Goal: Transaction & Acquisition: Purchase product/service

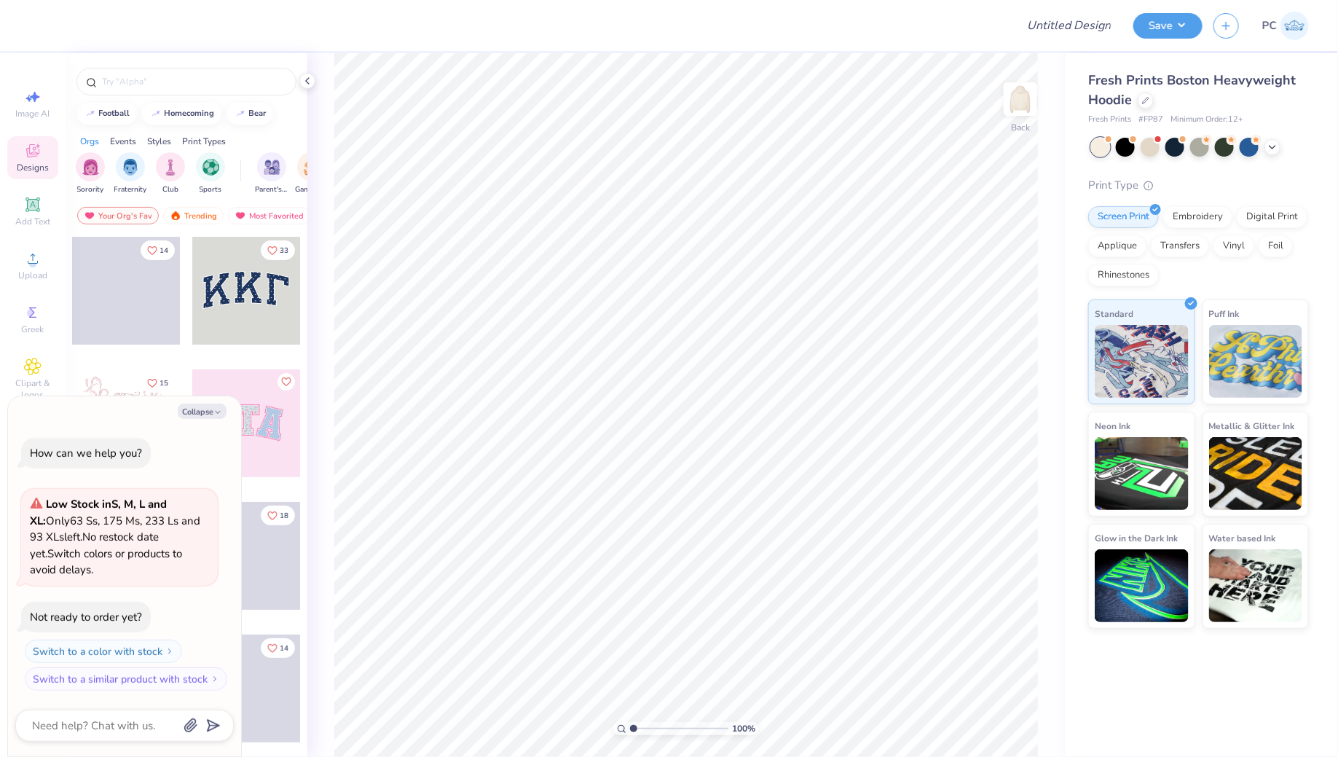
type textarea "x"
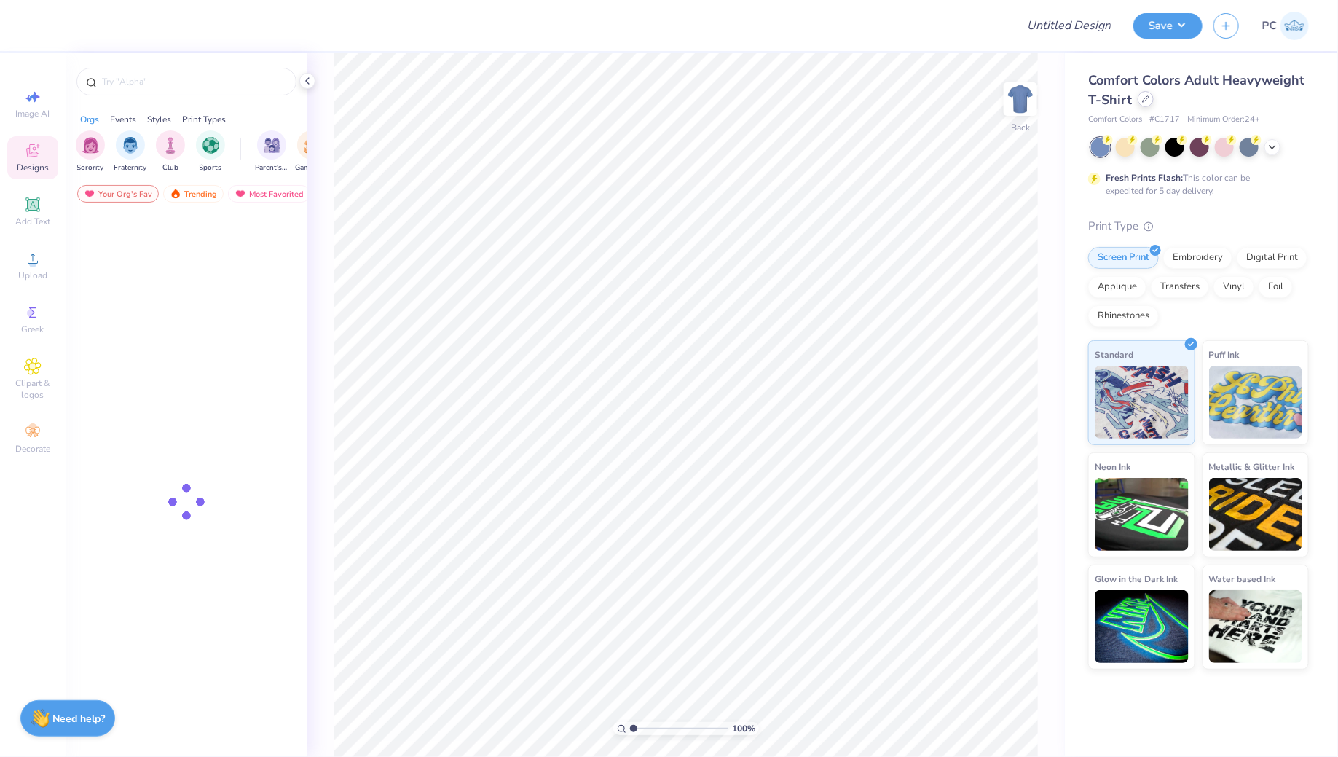
click at [1149, 101] on div at bounding box center [1146, 99] width 16 height 16
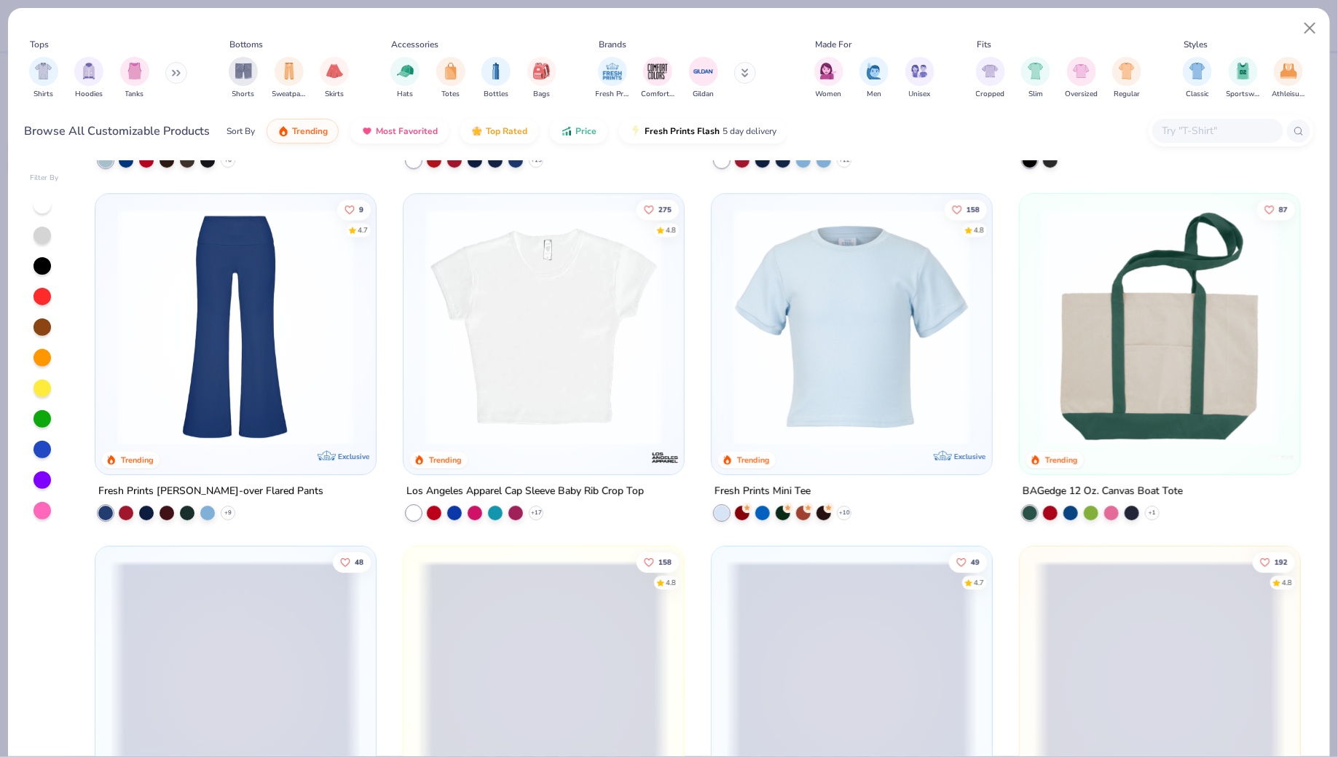
scroll to position [2490, 0]
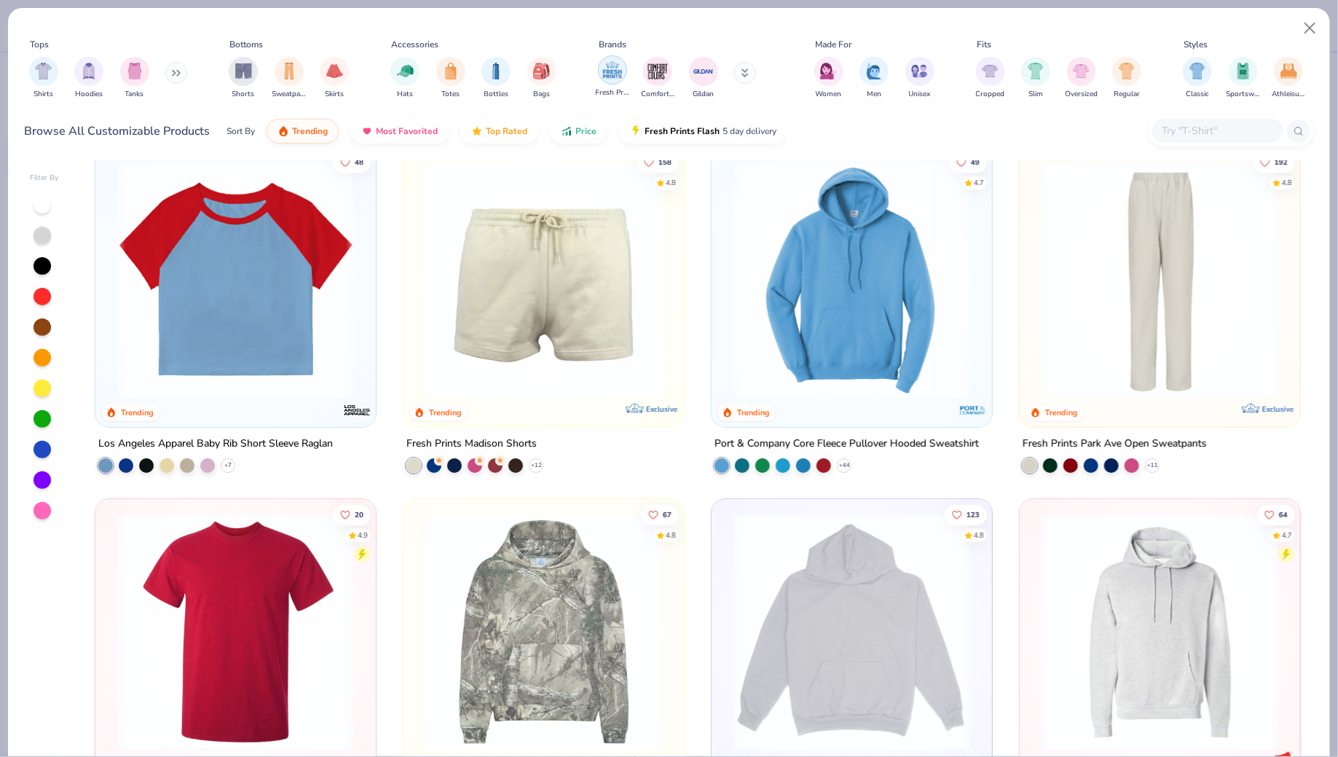
click at [605, 72] on img "filter for Fresh Prints" at bounding box center [613, 70] width 22 height 22
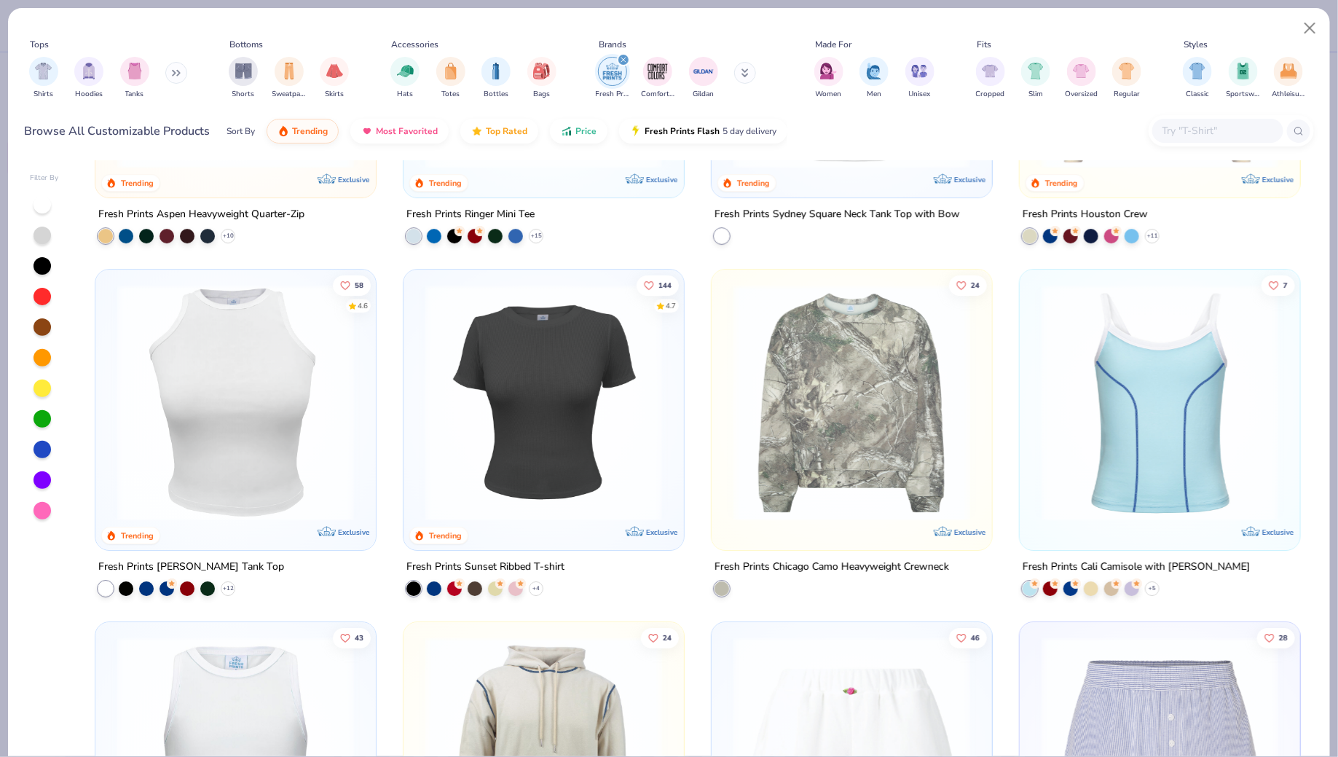
scroll to position [2368, 0]
click at [232, 396] on img at bounding box center [235, 401] width 251 height 237
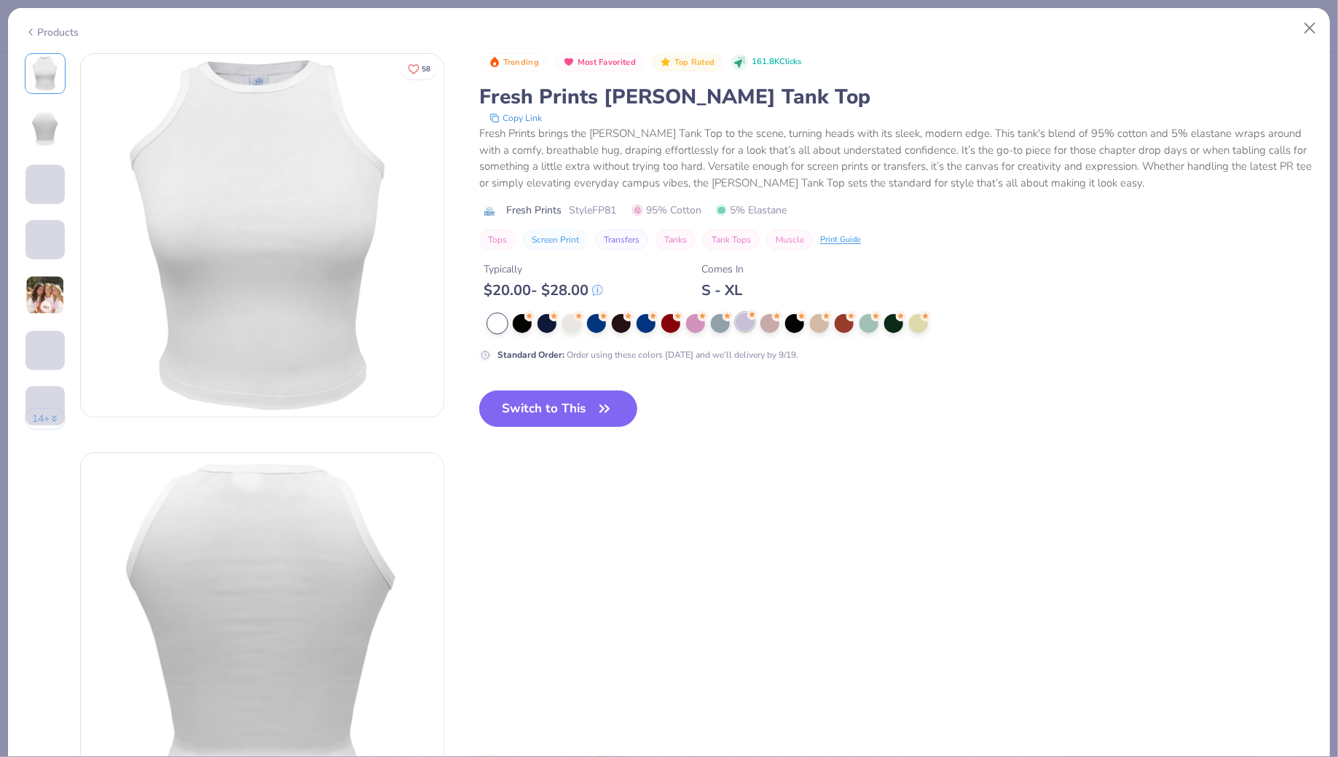
click at [750, 326] on div at bounding box center [745, 321] width 19 height 19
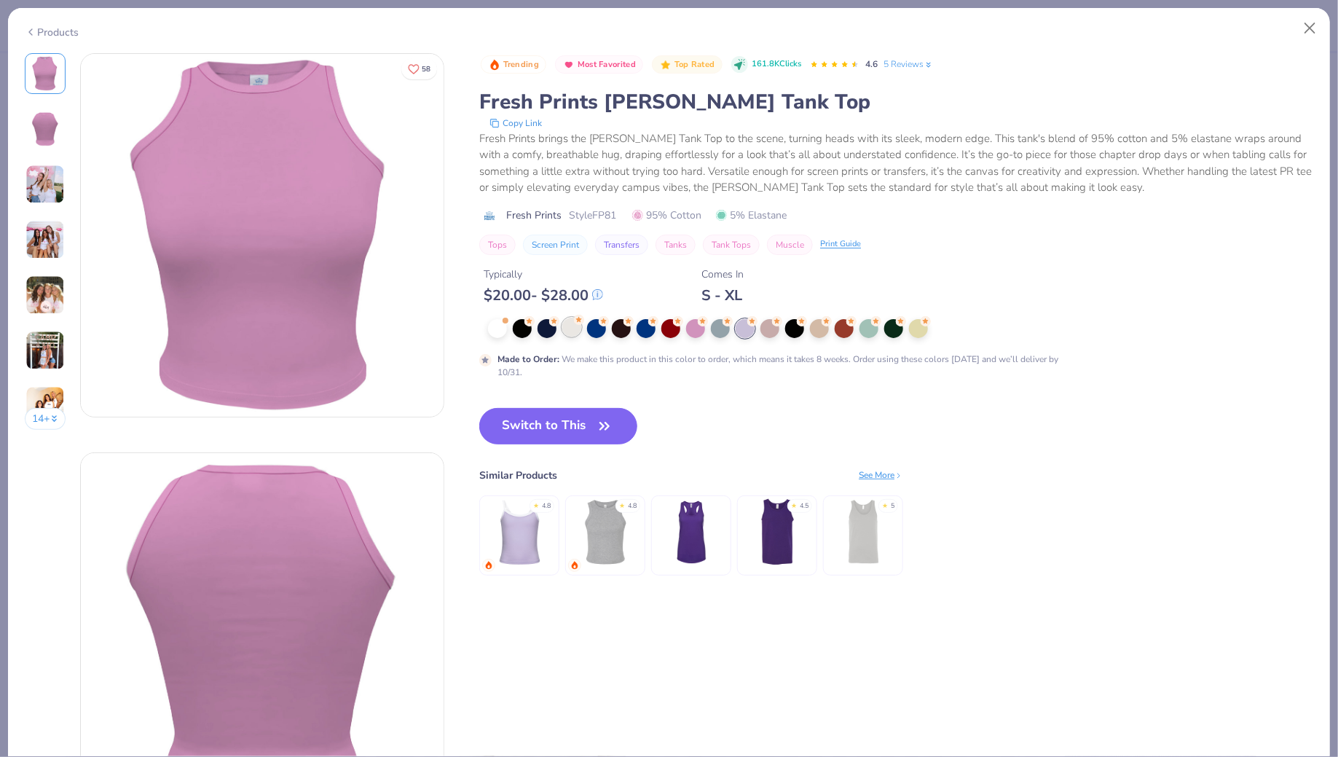
click at [580, 326] on div at bounding box center [571, 327] width 19 height 19
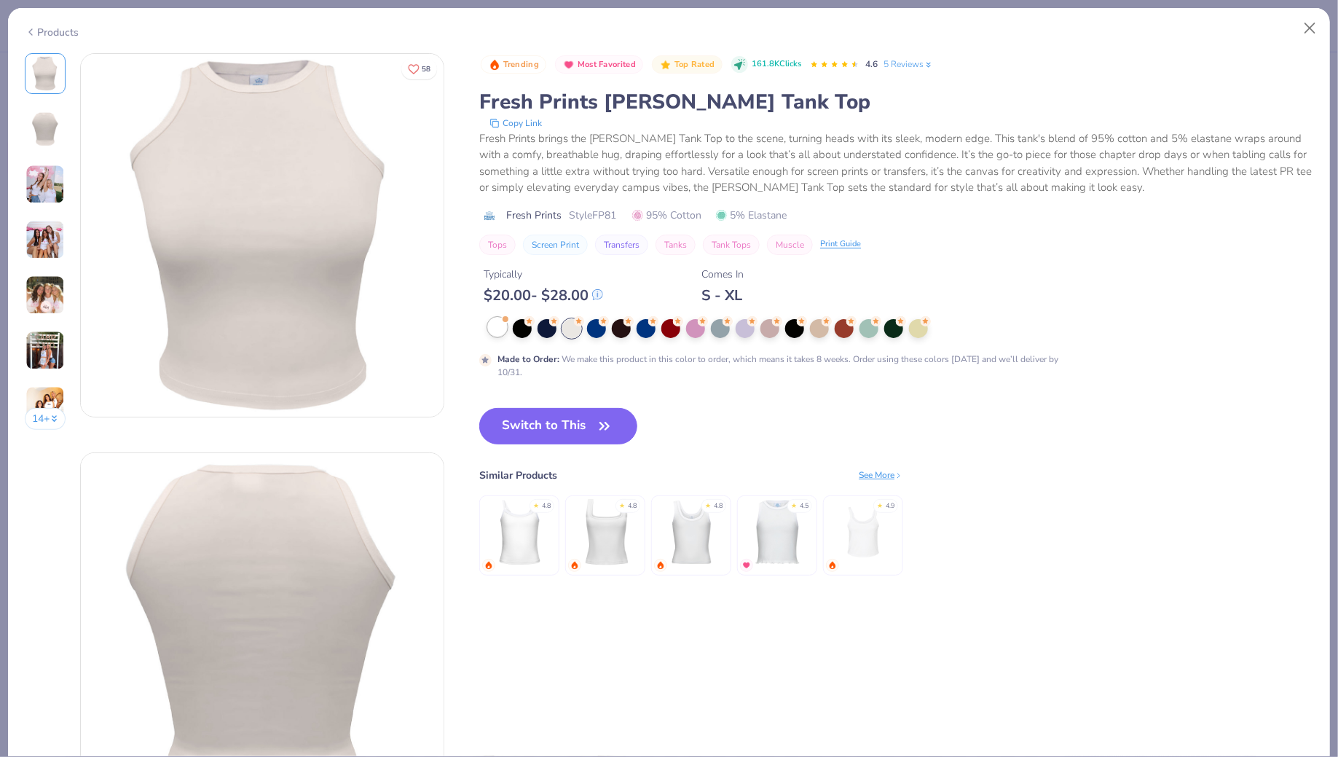
click at [491, 333] on div at bounding box center [497, 327] width 19 height 19
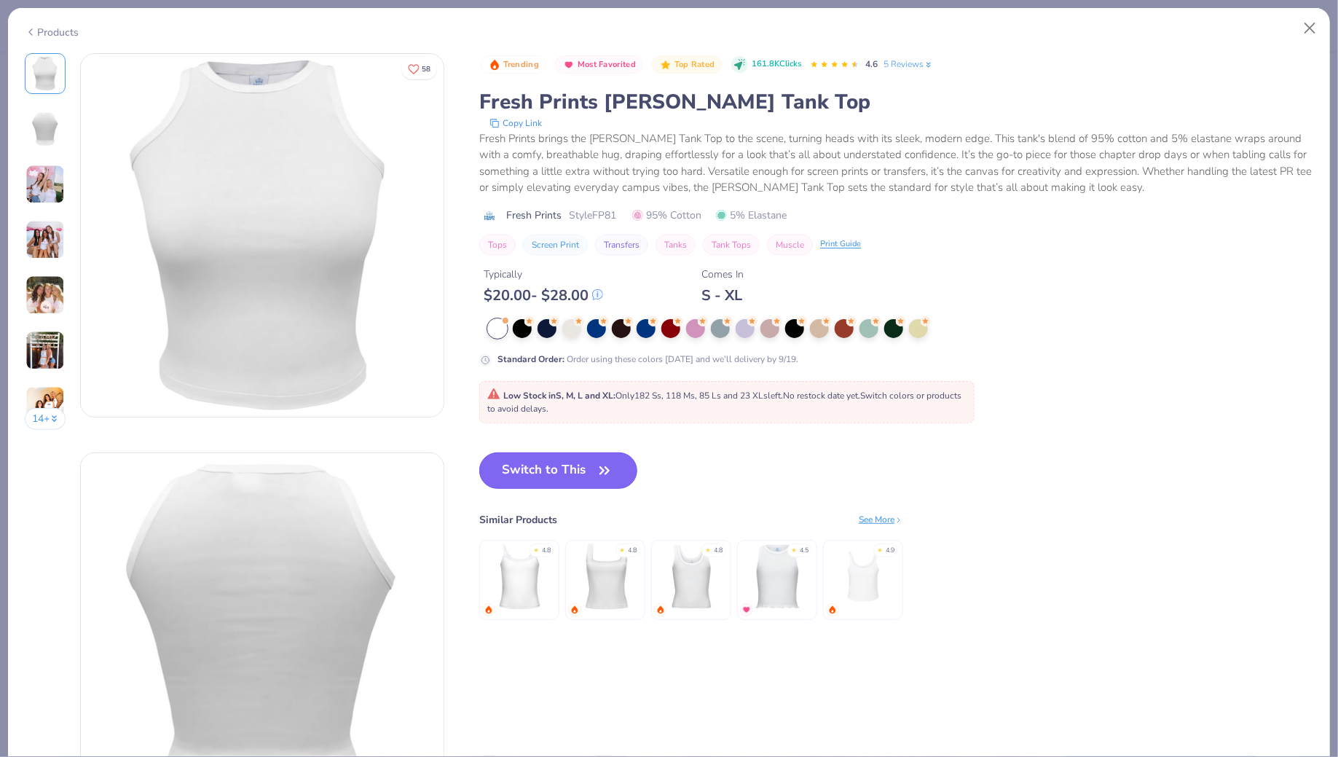
click at [535, 471] on button "Switch to This" at bounding box center [558, 470] width 158 height 36
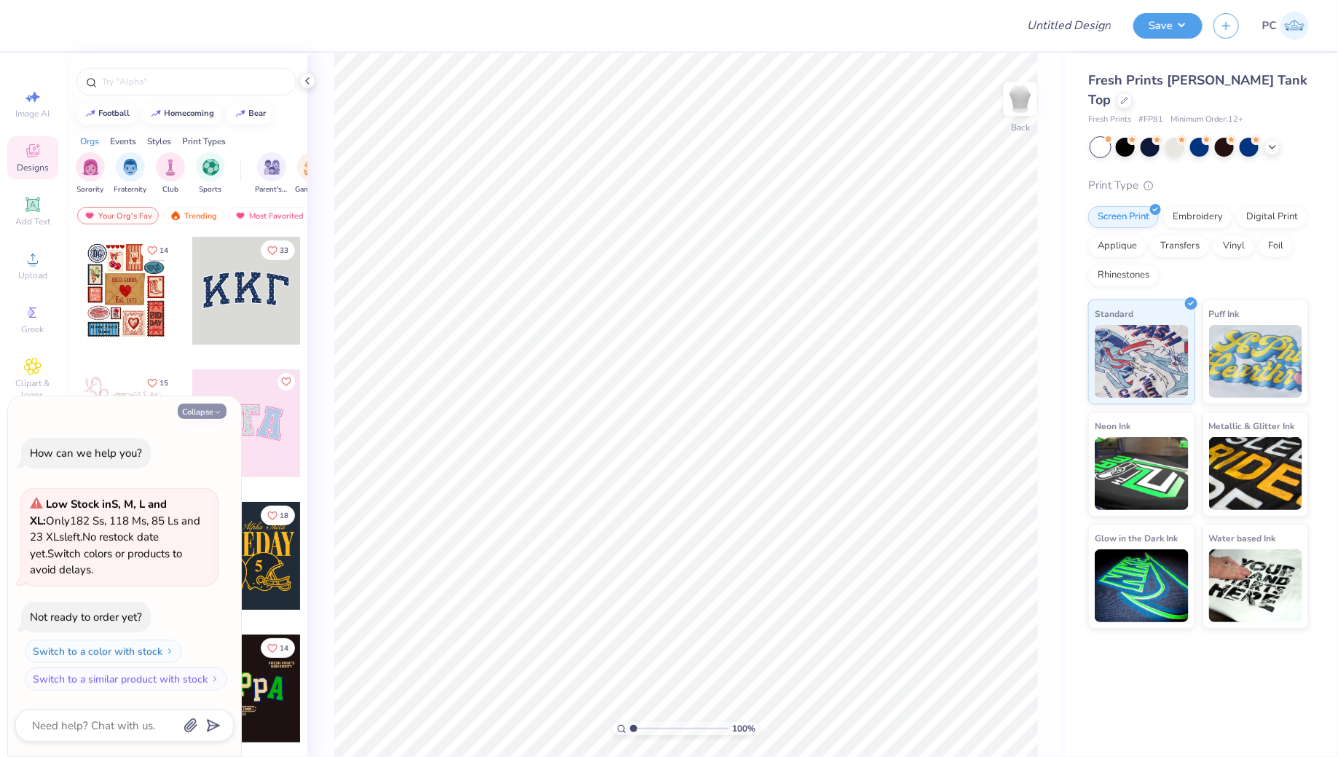
click at [185, 410] on button "Collapse" at bounding box center [202, 411] width 49 height 15
type textarea "x"
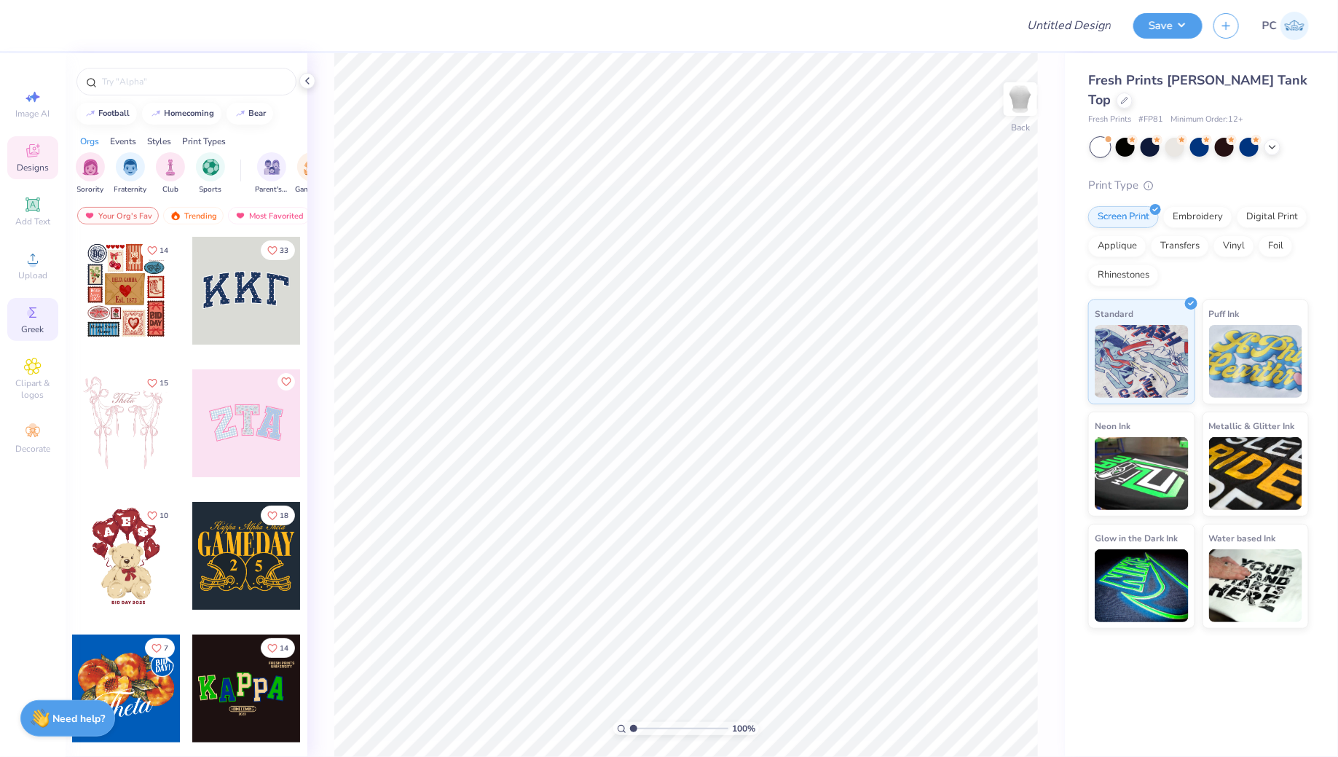
click at [31, 302] on div "Greek" at bounding box center [32, 319] width 51 height 43
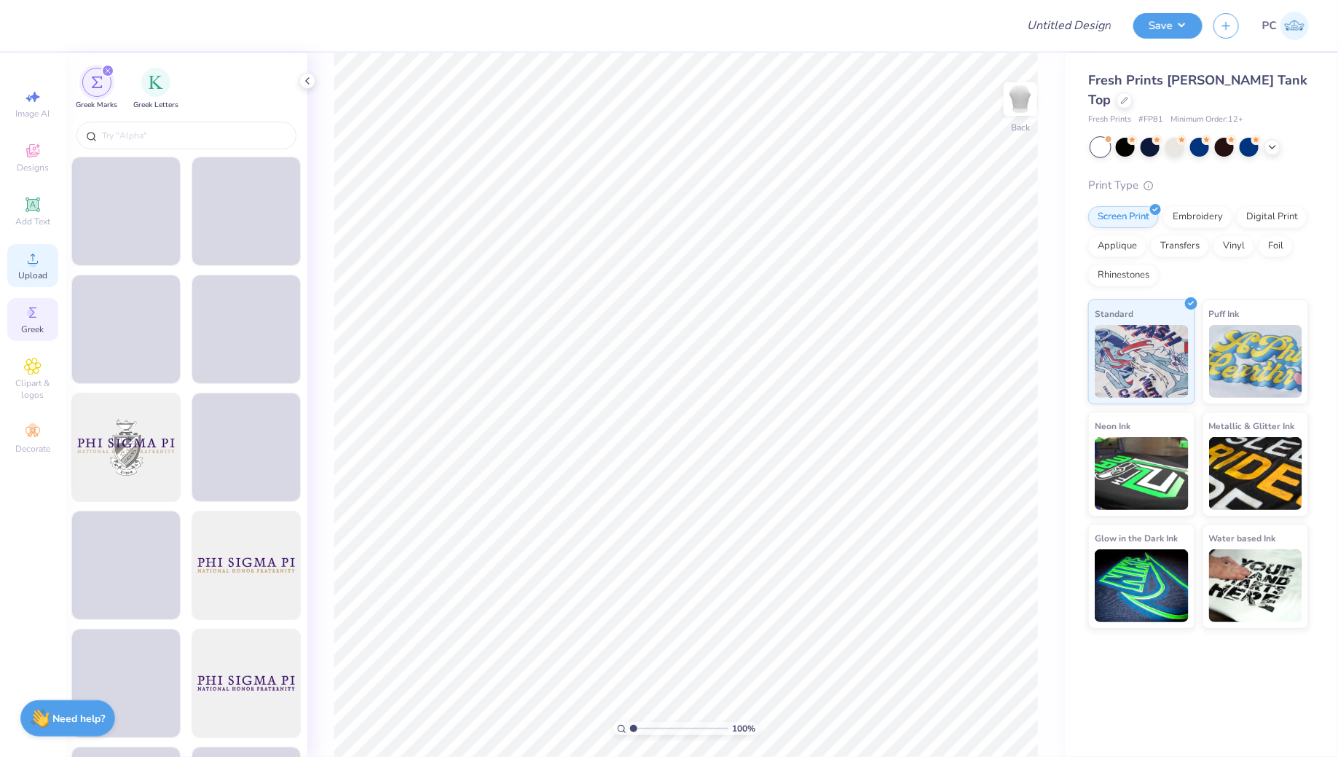
click at [33, 250] on icon at bounding box center [32, 258] width 17 height 17
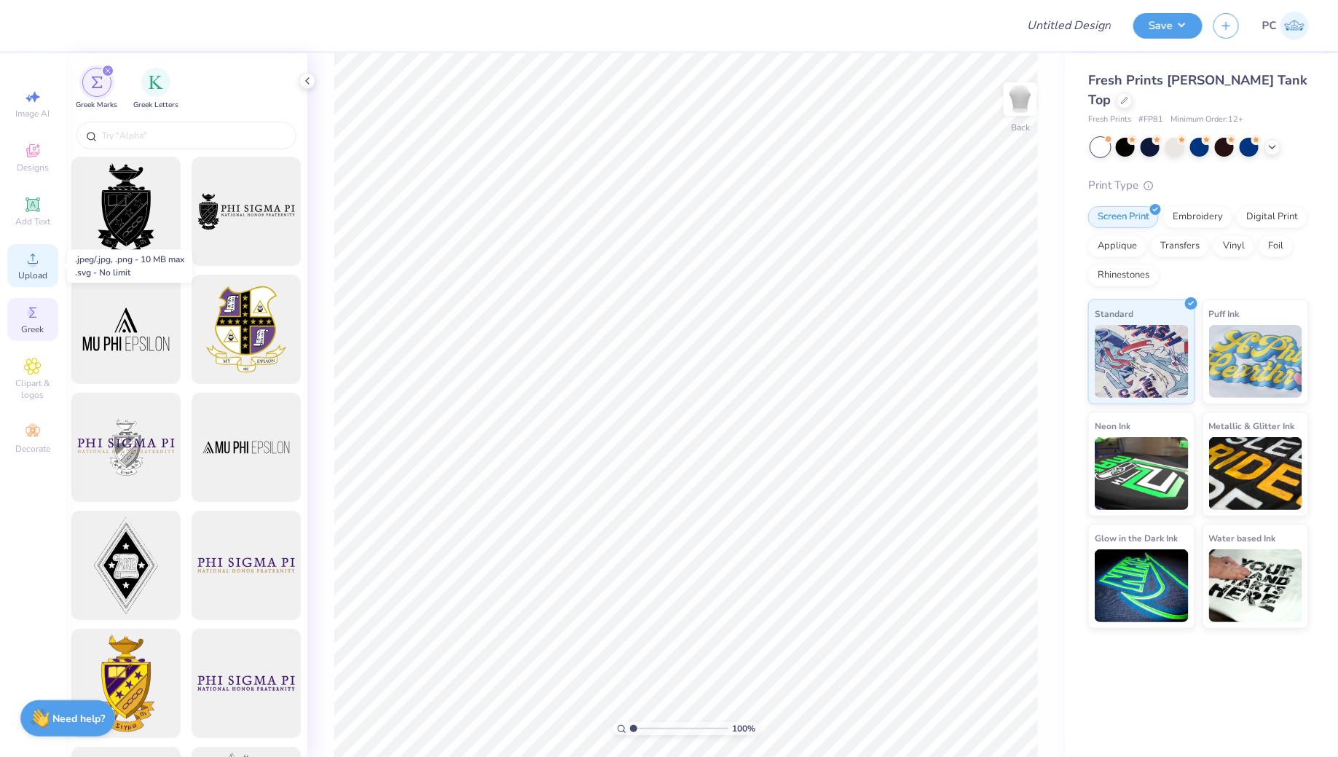
click at [38, 255] on icon at bounding box center [32, 258] width 17 height 17
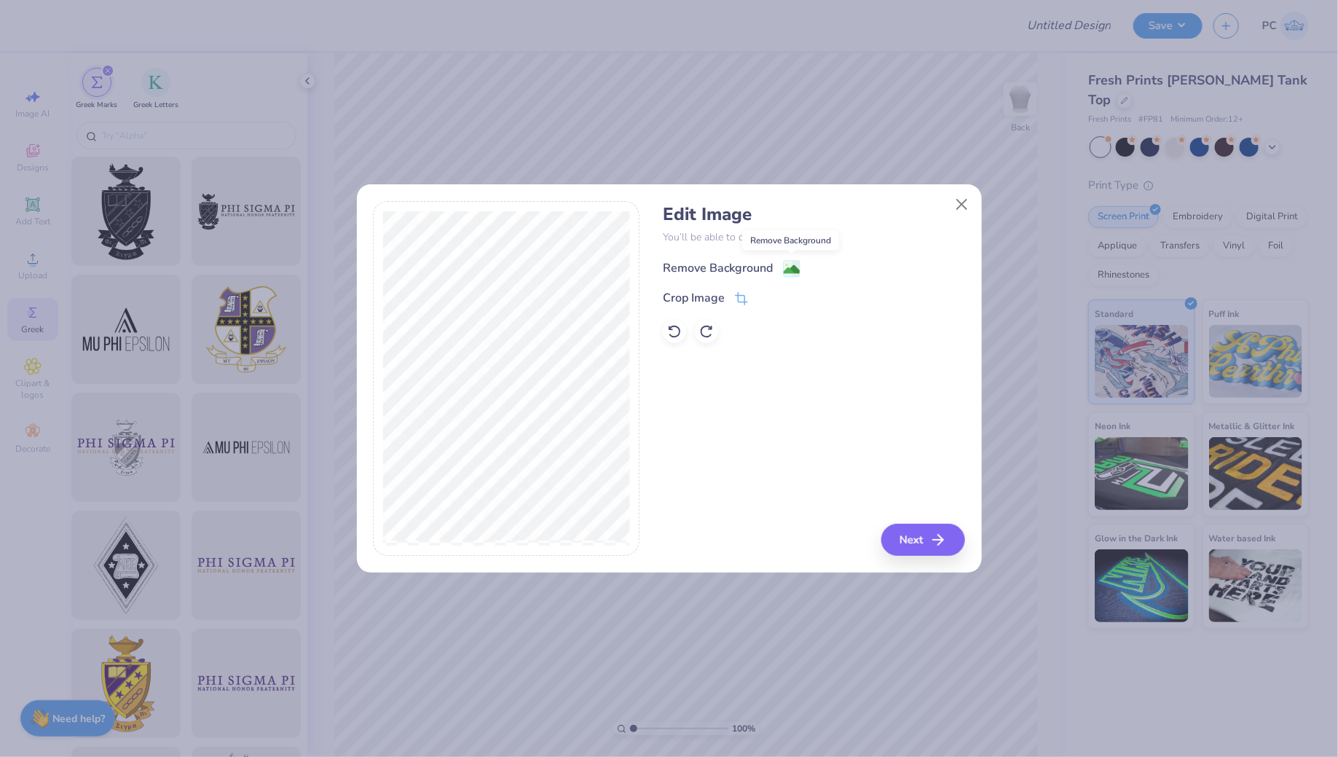
click at [794, 263] on image at bounding box center [792, 269] width 16 height 16
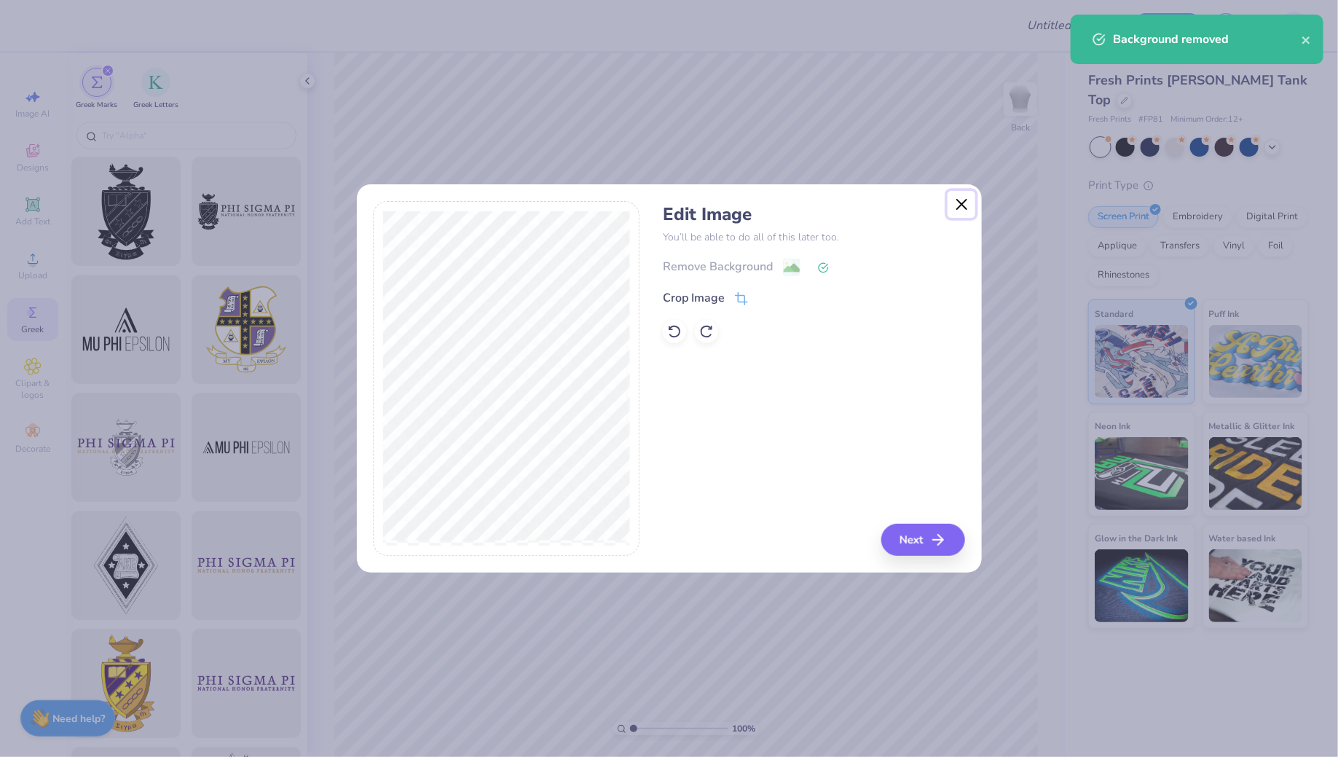
click at [968, 201] on button "Close" at bounding box center [962, 205] width 28 height 28
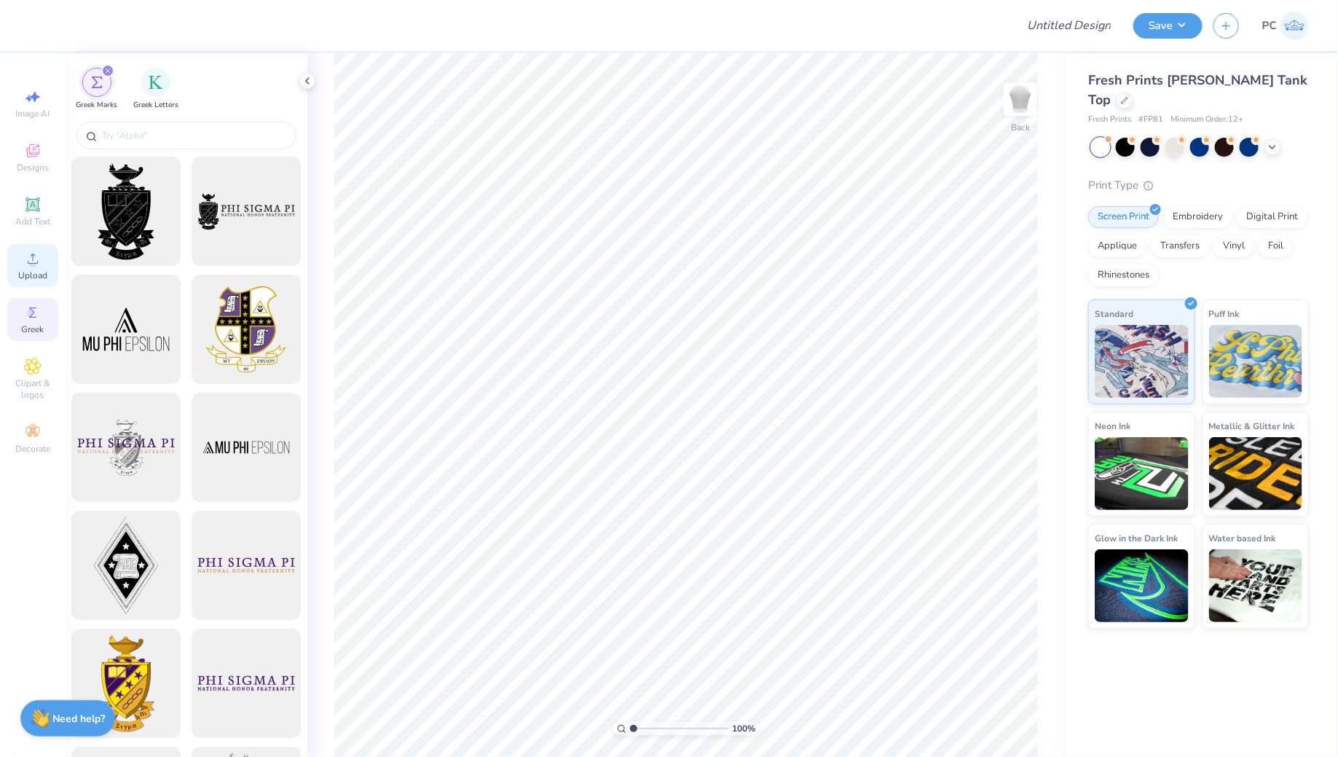
click at [31, 275] on span "Upload" at bounding box center [32, 276] width 29 height 12
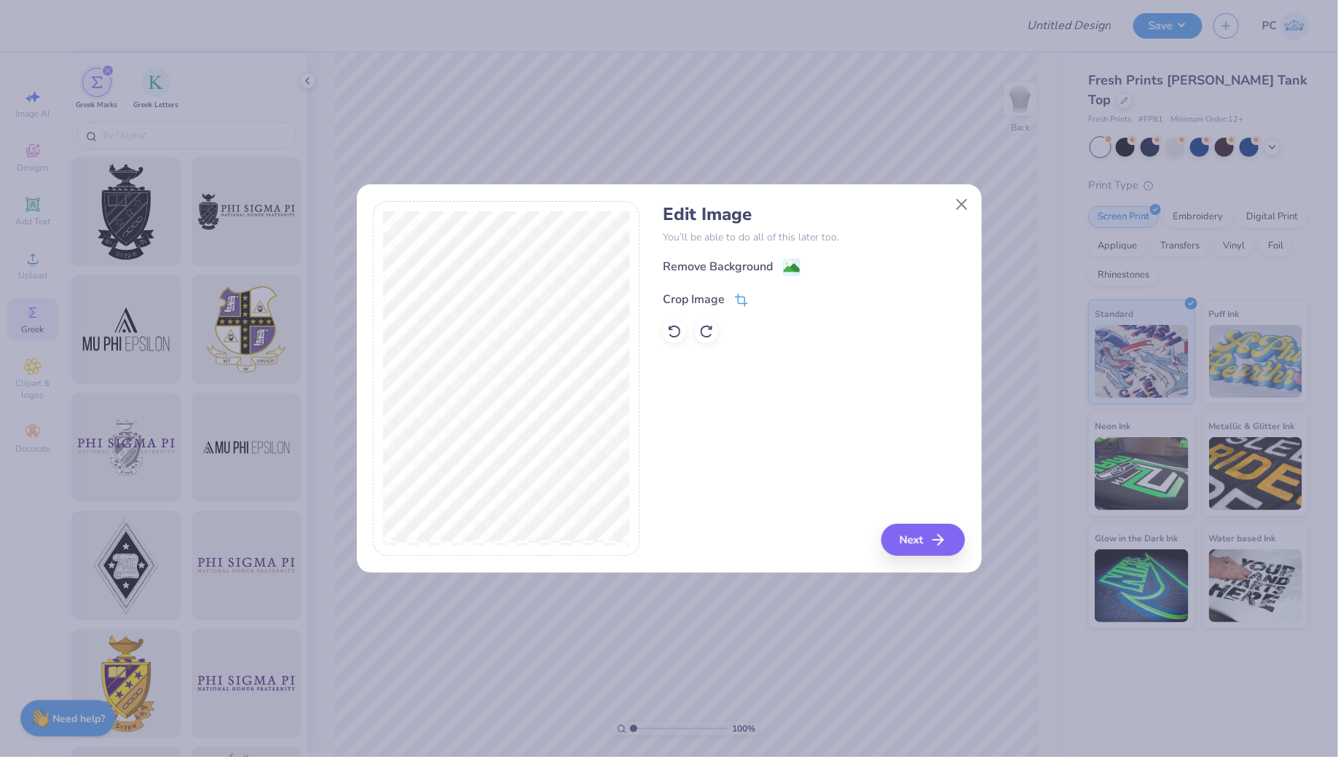
click at [738, 299] on icon at bounding box center [742, 298] width 9 height 9
click at [767, 301] on icon at bounding box center [765, 298] width 9 height 9
click at [795, 263] on image at bounding box center [792, 269] width 16 height 16
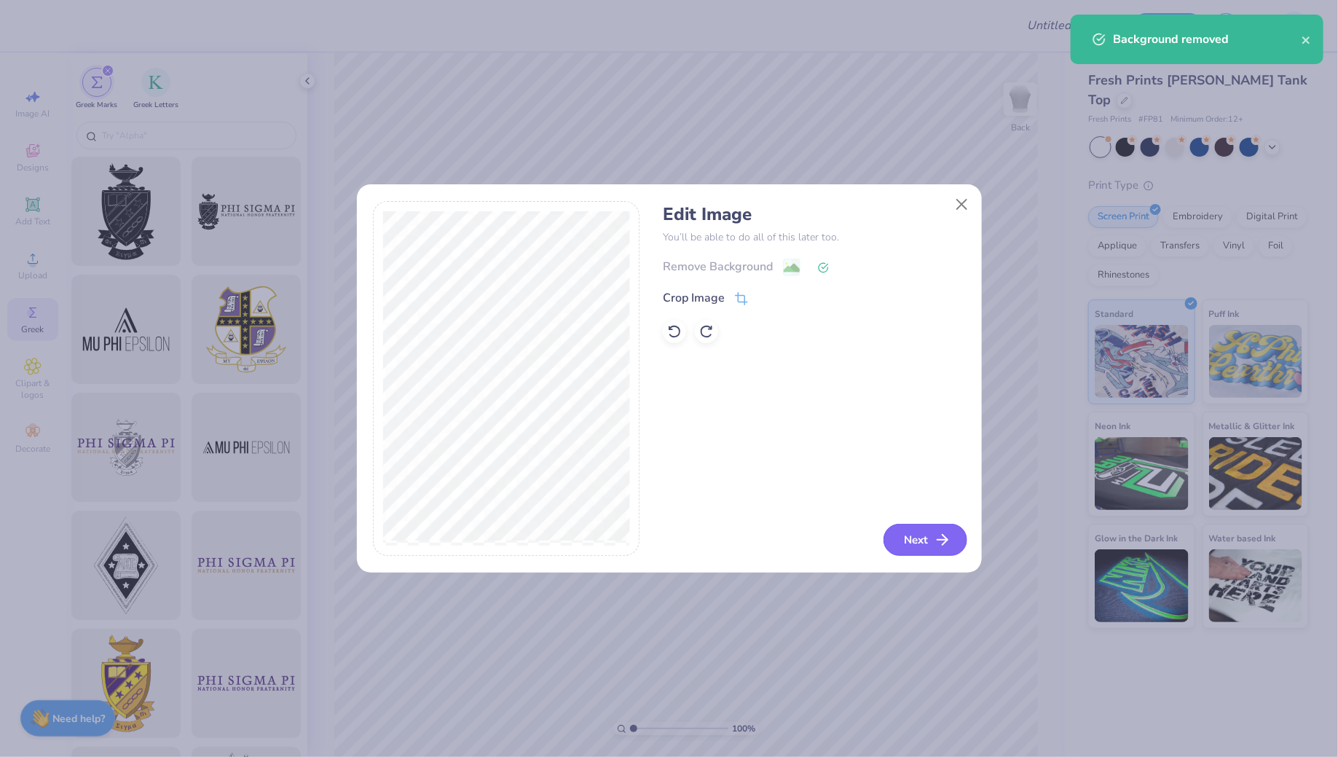
click at [924, 526] on button "Next" at bounding box center [926, 540] width 84 height 32
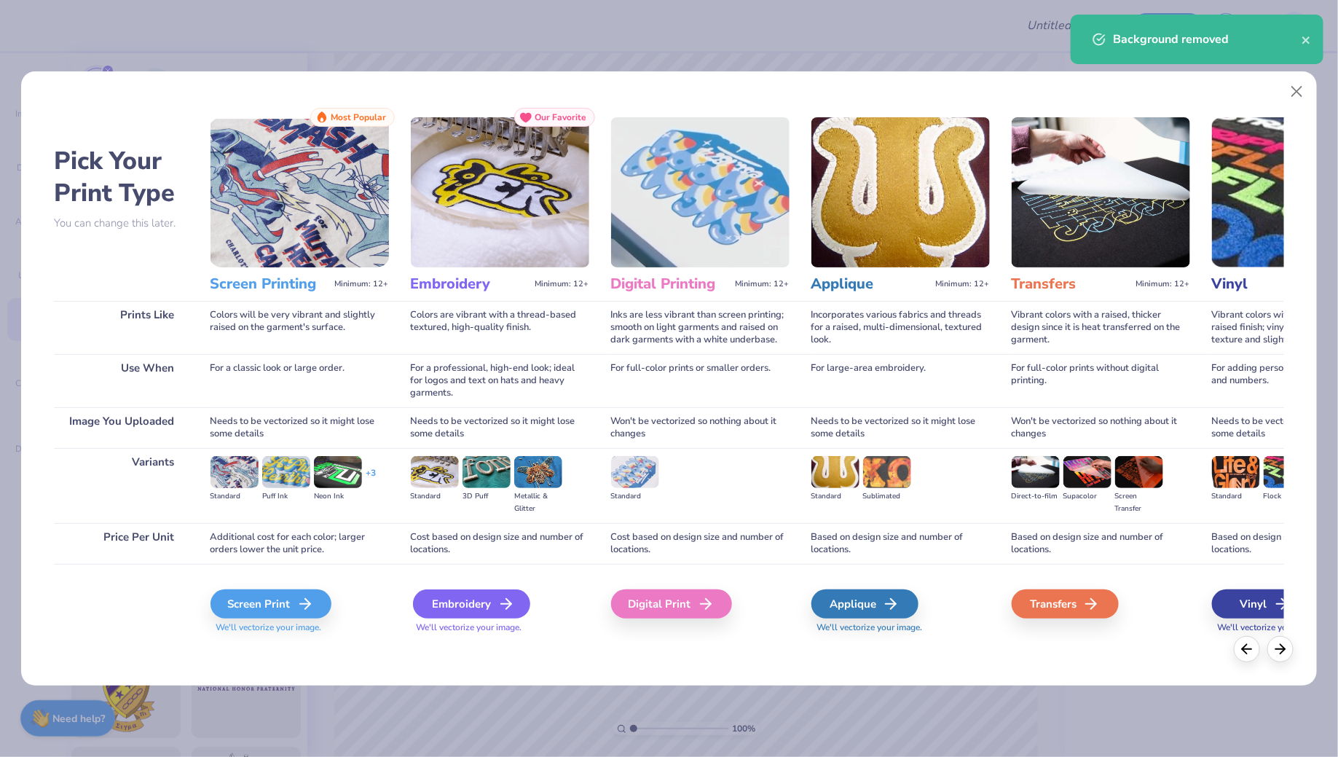
click at [496, 600] on div "Embroidery" at bounding box center [471, 603] width 117 height 29
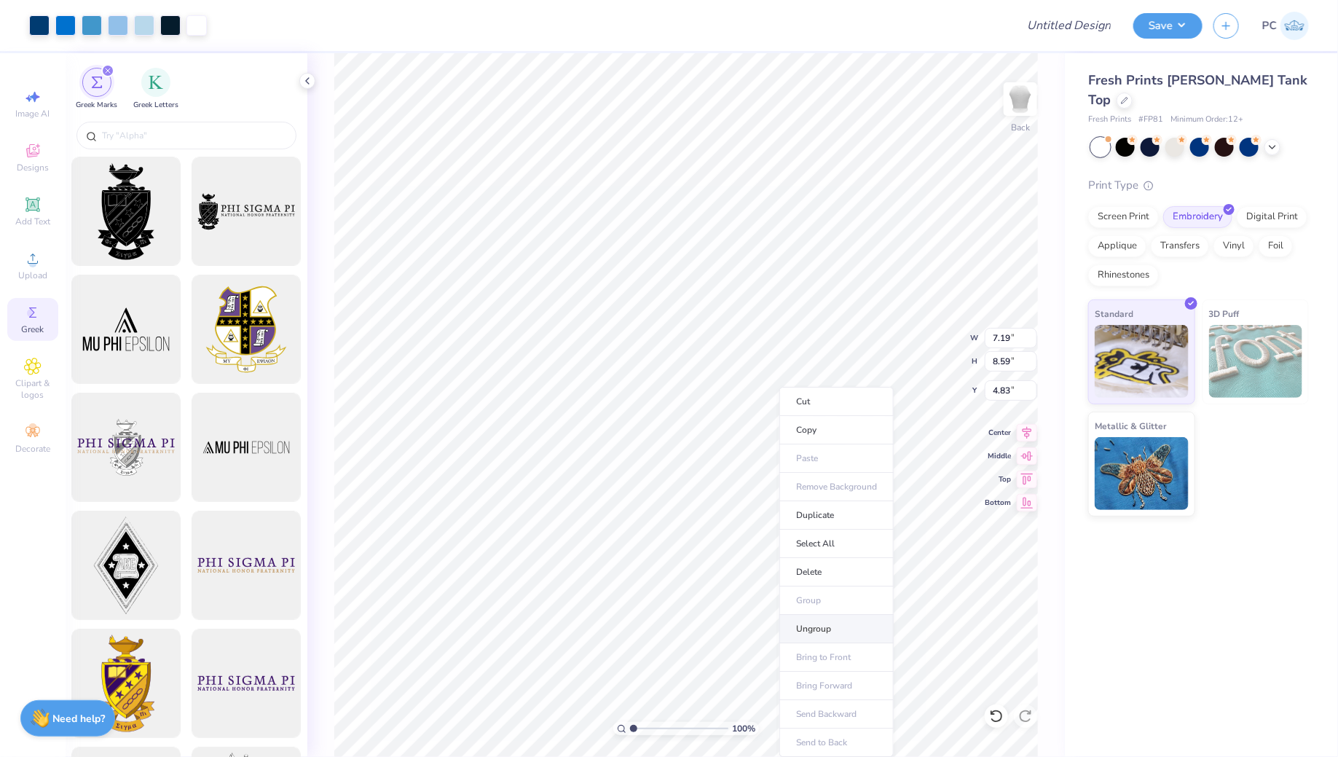
click at [828, 618] on li "Ungroup" at bounding box center [836, 629] width 114 height 28
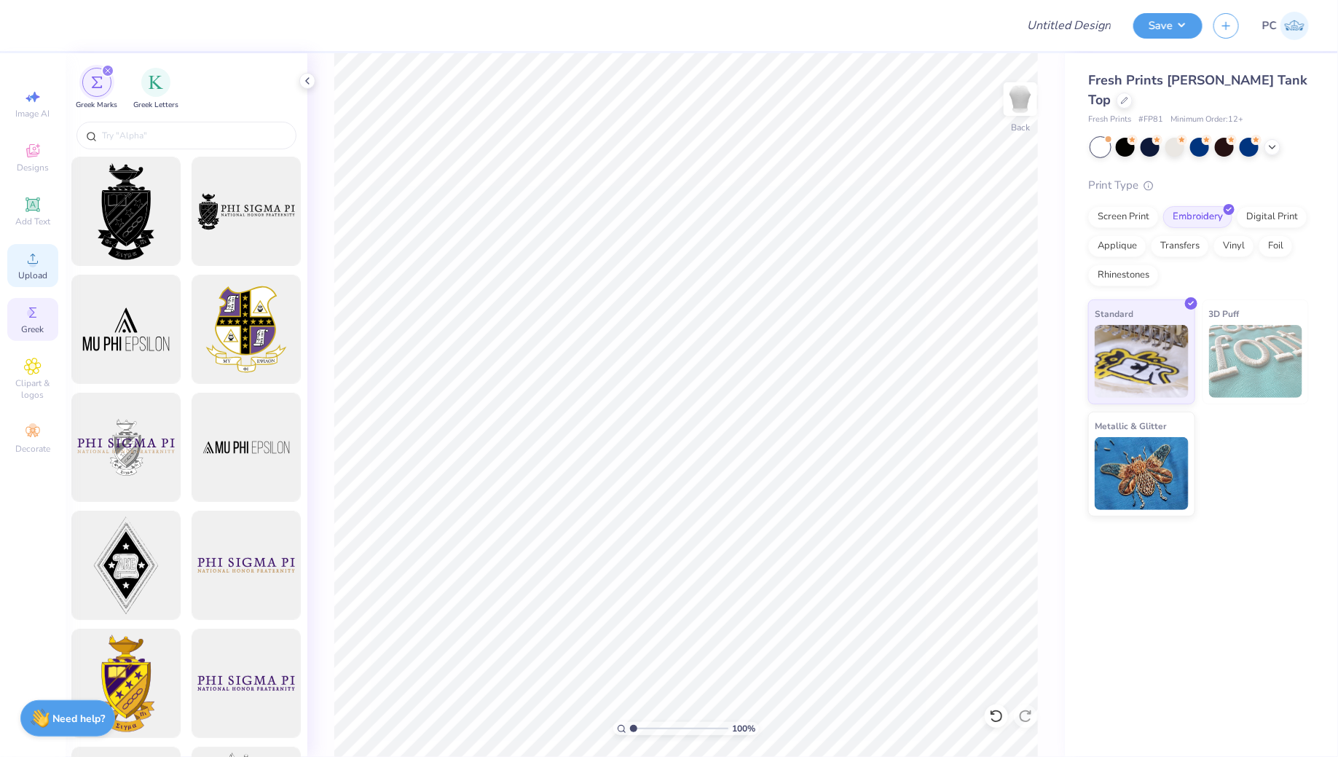
click at [31, 252] on icon at bounding box center [32, 258] width 17 height 17
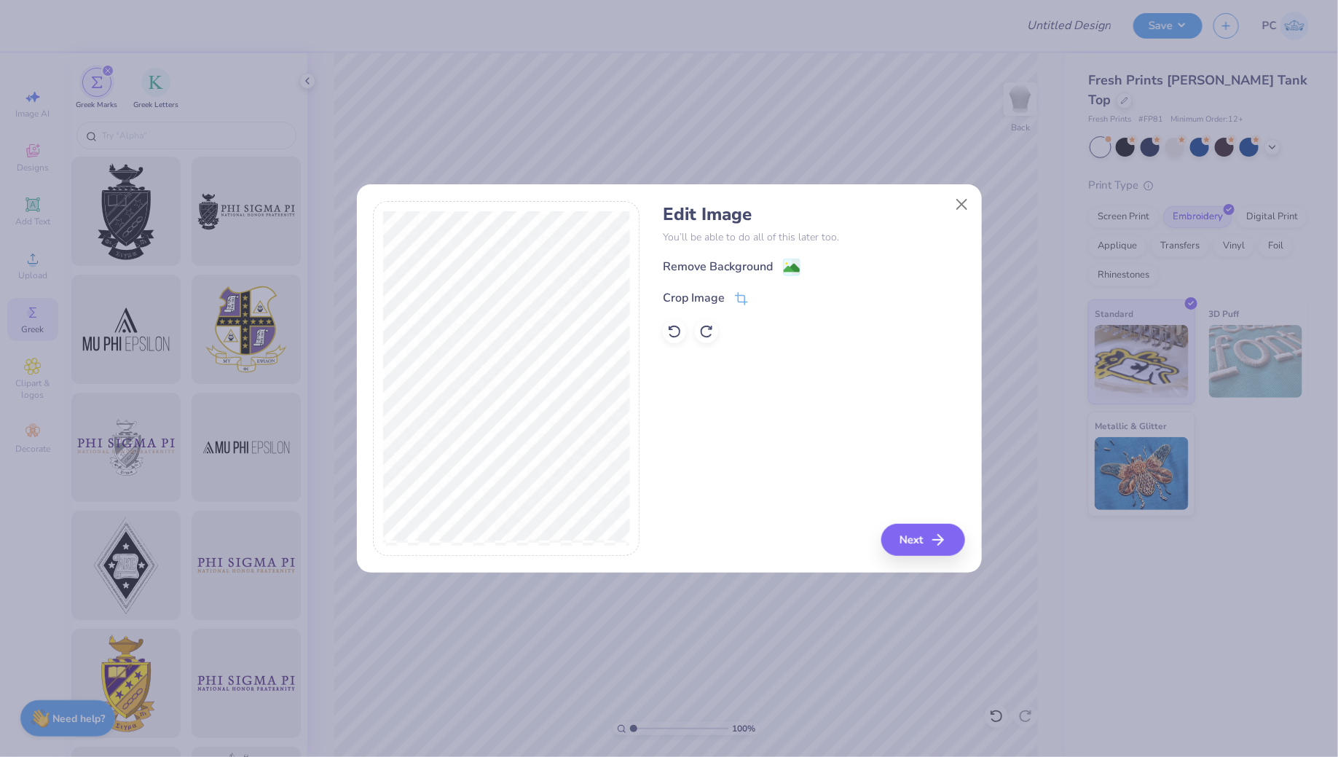
click at [800, 259] on div "Remove Background" at bounding box center [814, 267] width 302 height 18
click at [795, 260] on rect at bounding box center [791, 268] width 17 height 17
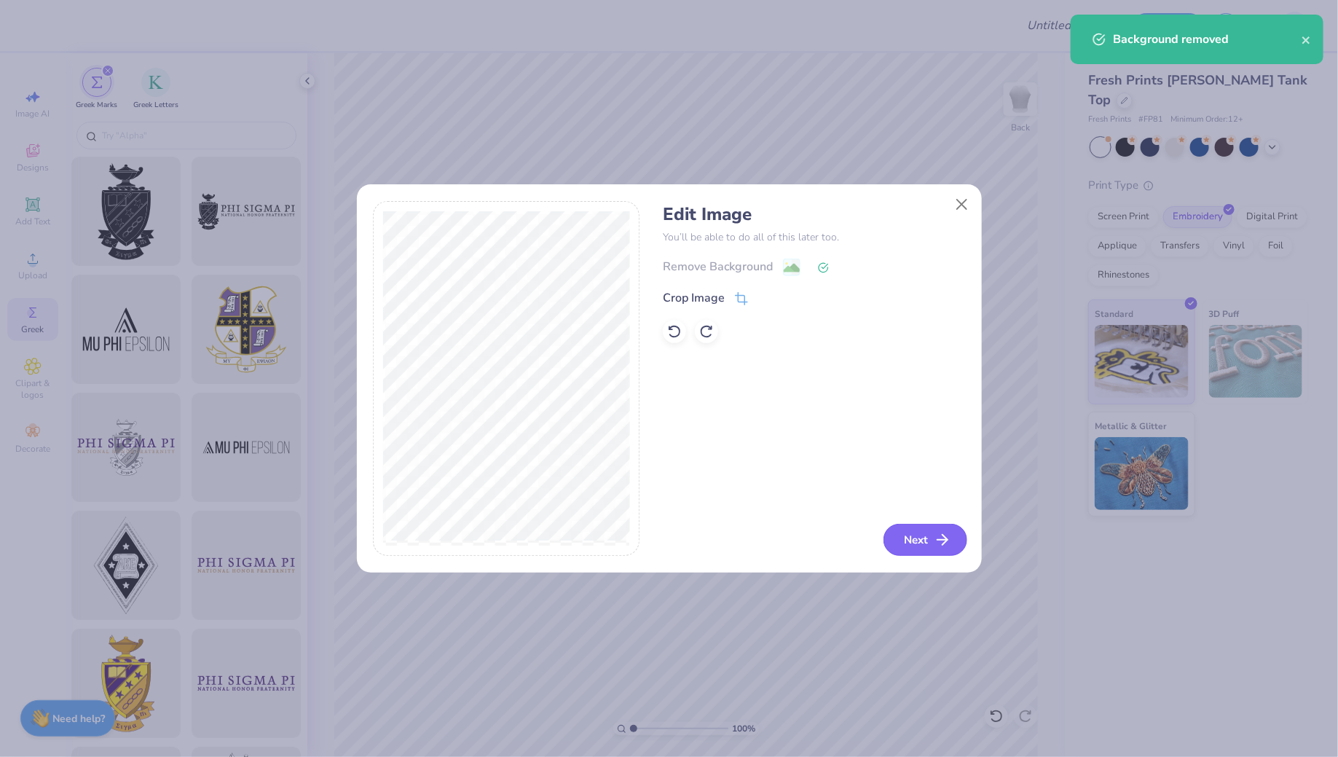
click at [941, 548] on button "Next" at bounding box center [926, 540] width 84 height 32
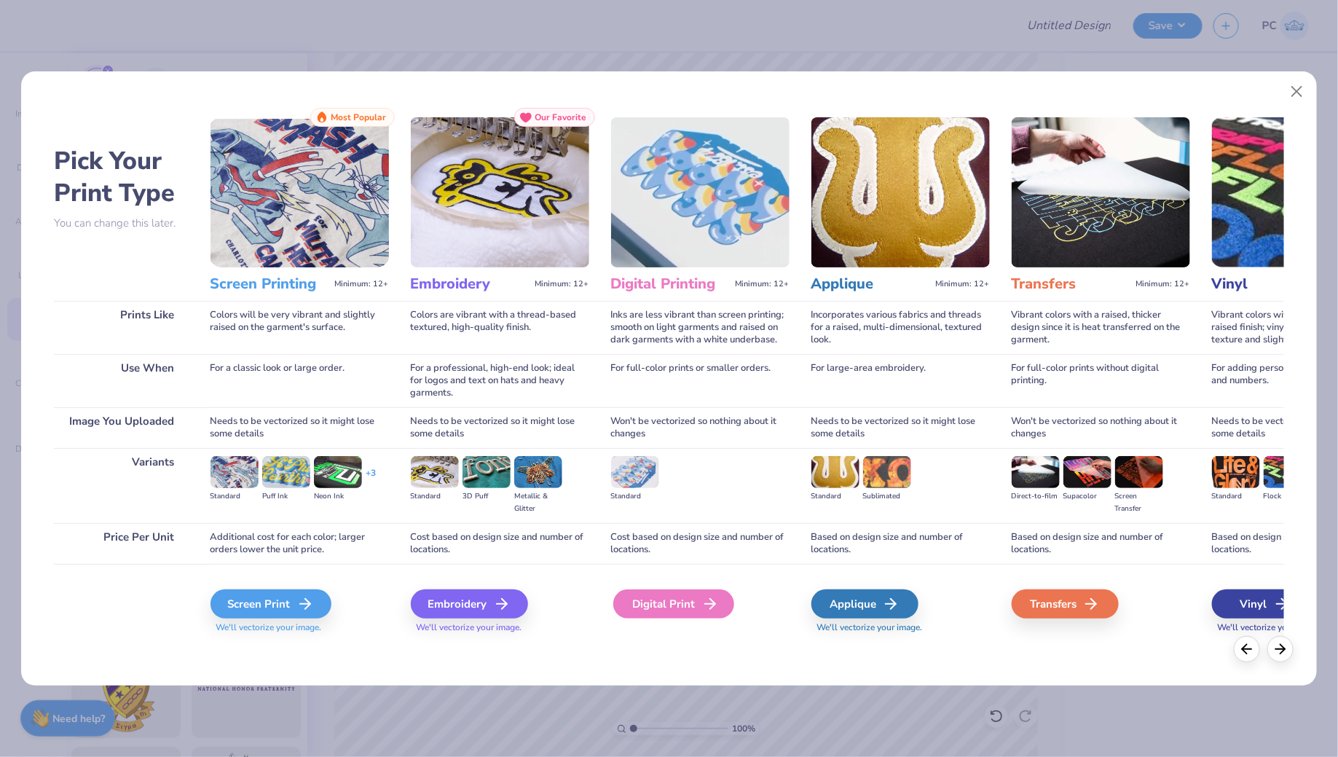
click at [683, 592] on div "Digital Print" at bounding box center [673, 603] width 121 height 29
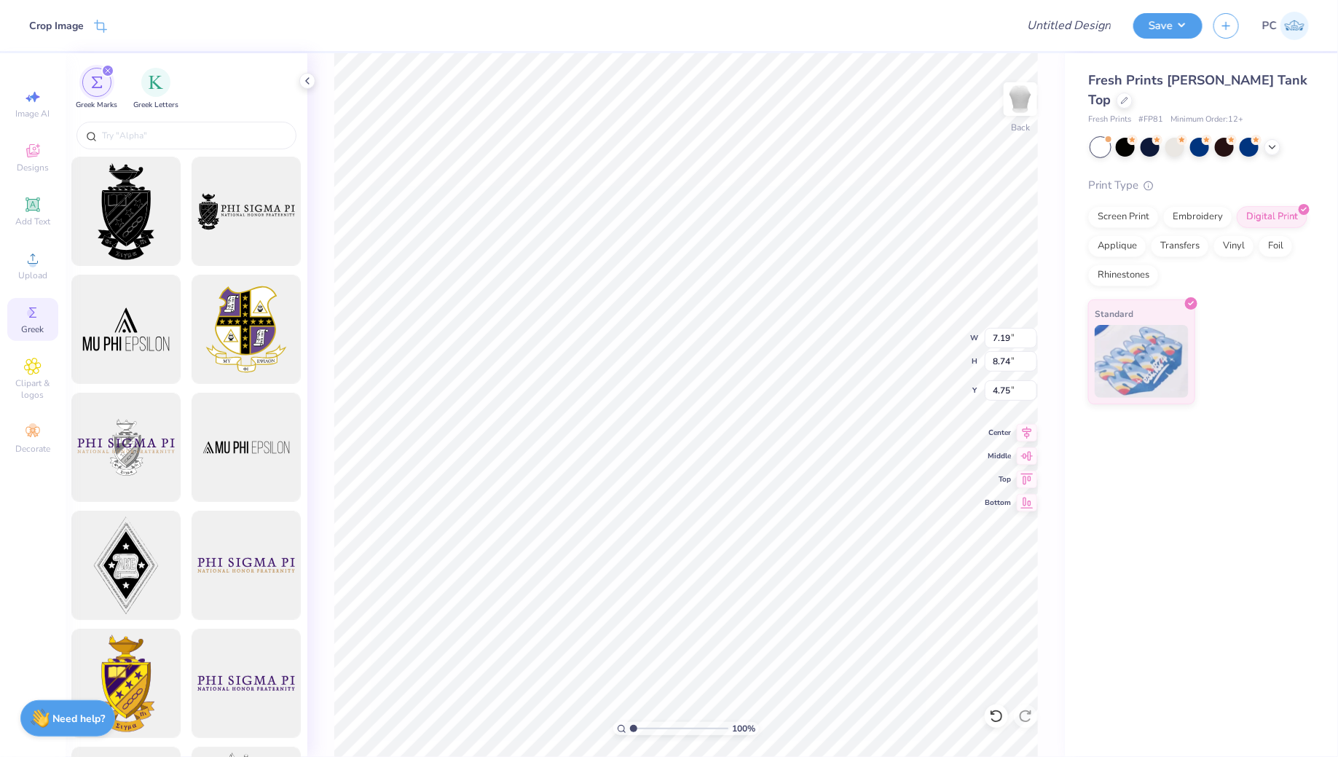
type input "3.34"
type input "4.07"
type input "3.13"
type input "3.77"
type input "4.59"
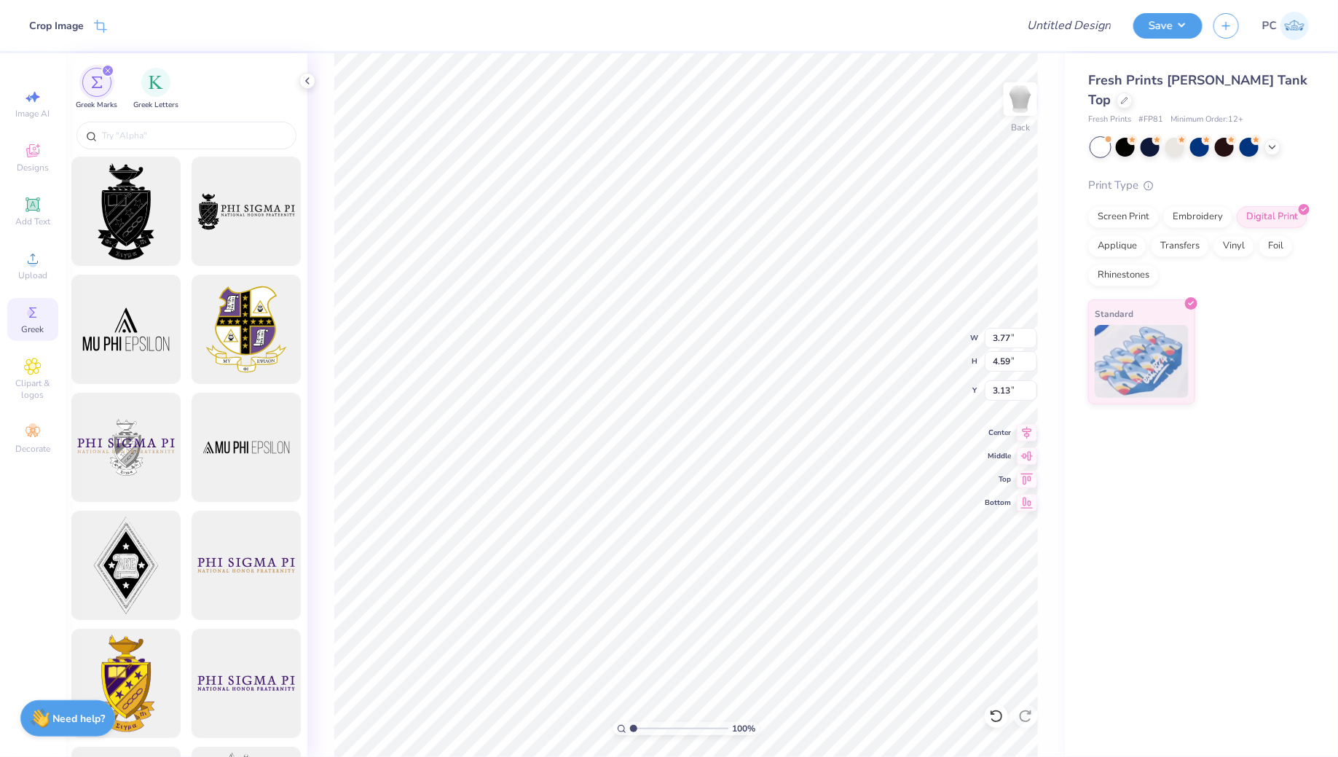
type input "3.00"
click at [43, 195] on div "Add Text" at bounding box center [32, 211] width 51 height 43
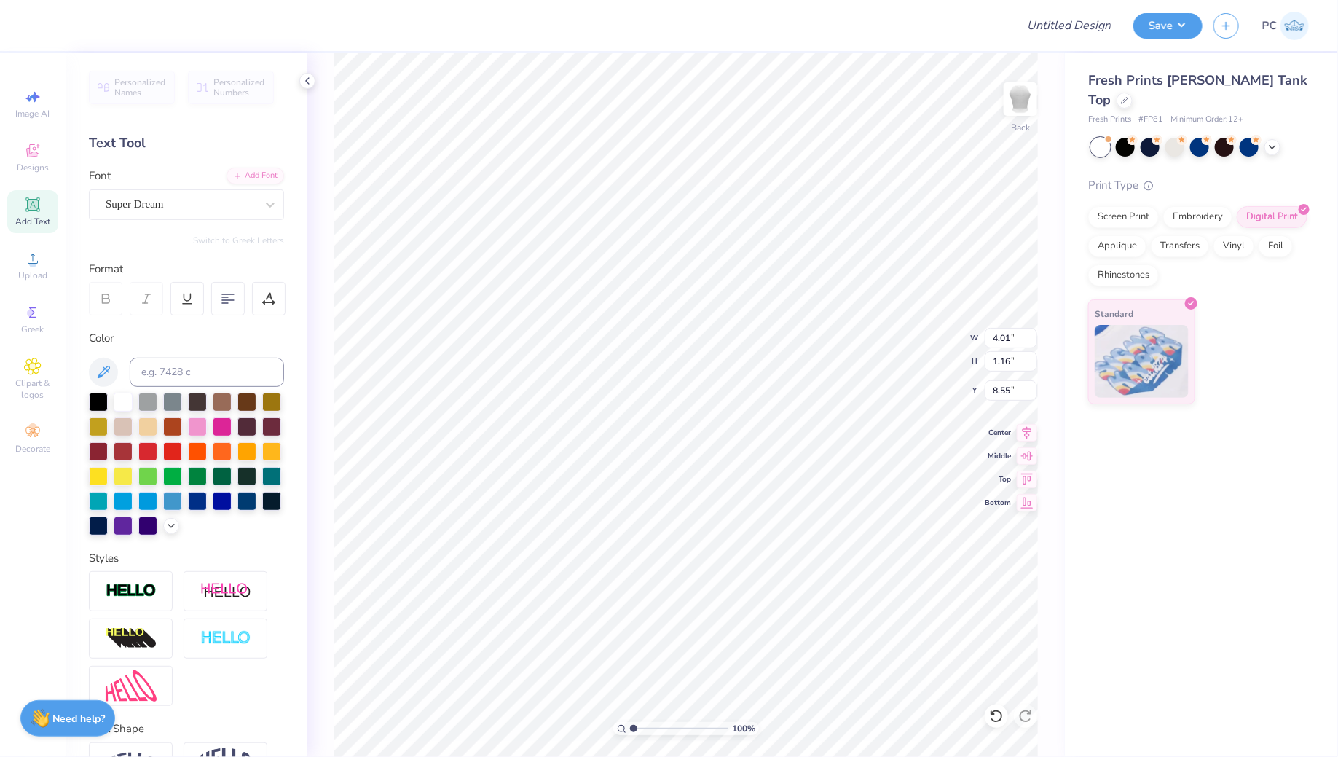
scroll to position [0, 3]
type textarea "Alpha Delta Pi"
click at [186, 200] on div "Super Dream" at bounding box center [180, 204] width 153 height 23
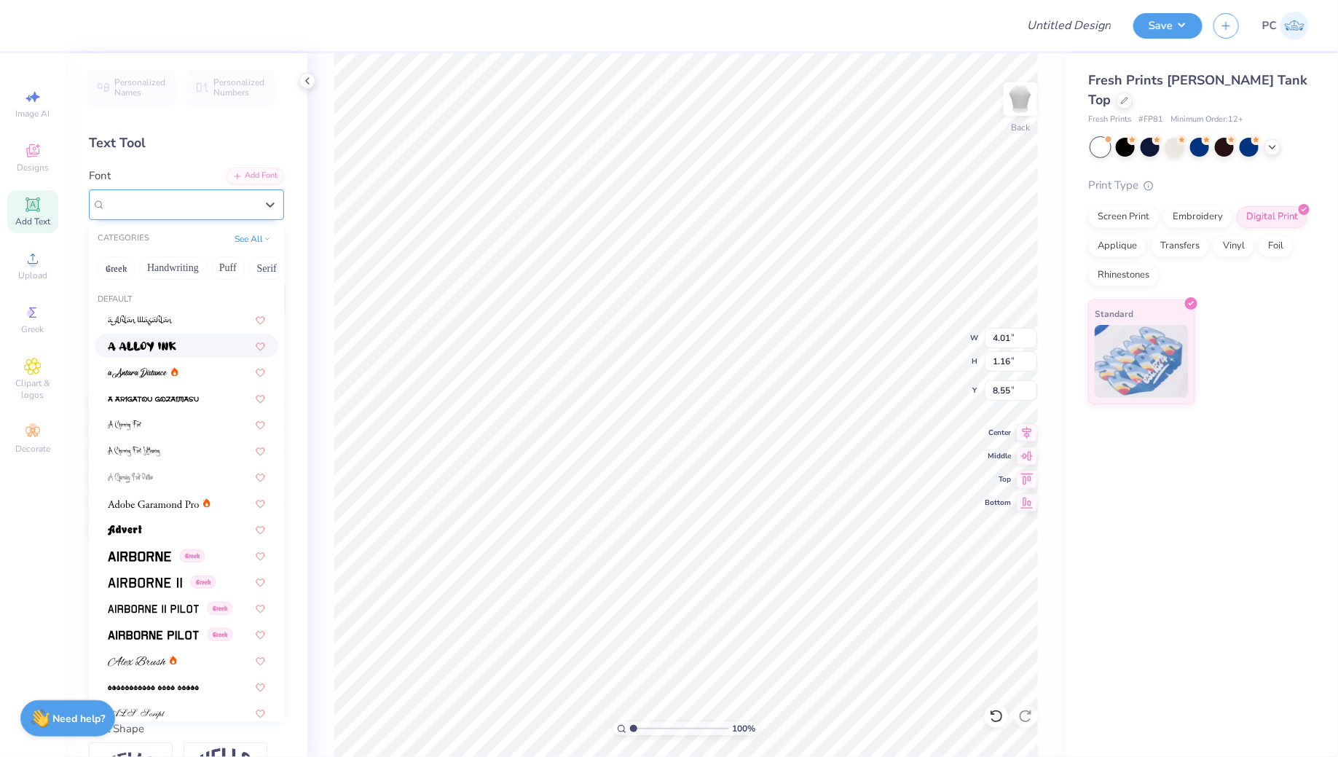
click at [318, 213] on div "100 % Back W 4.01 4.01 " H 1.16 1.16 " Y 8.55 8.55 " Center Middle Top Bottom" at bounding box center [686, 405] width 758 height 704
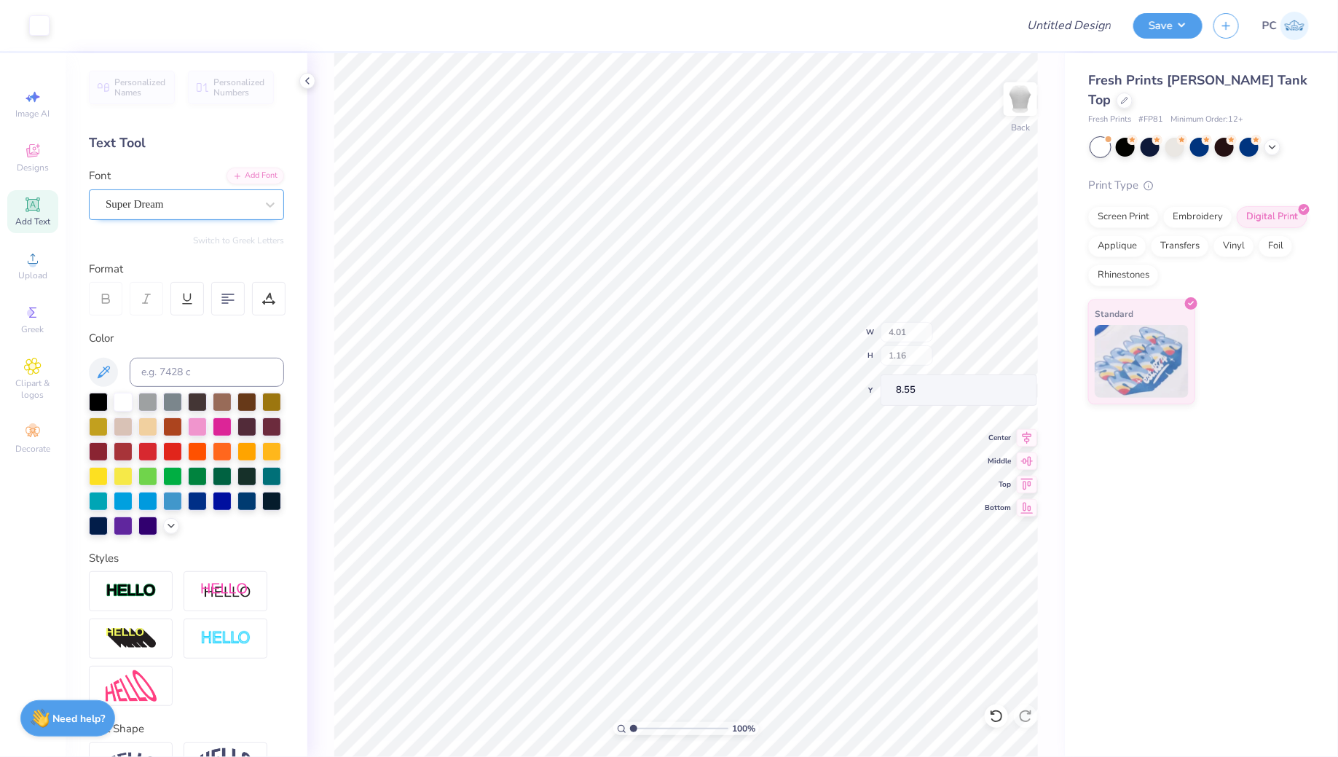
click at [187, 202] on div "Super Dream" at bounding box center [180, 204] width 153 height 23
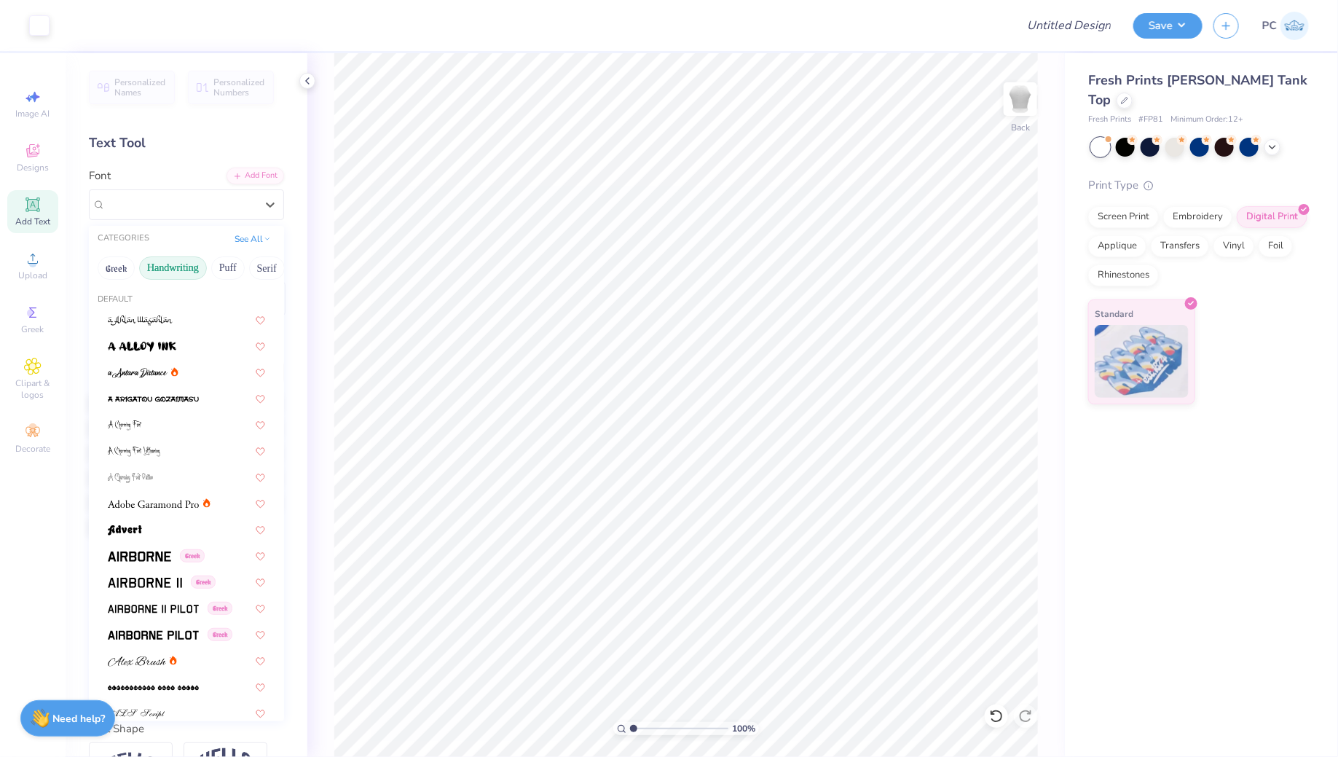
click at [164, 267] on button "Handwriting" at bounding box center [173, 267] width 68 height 23
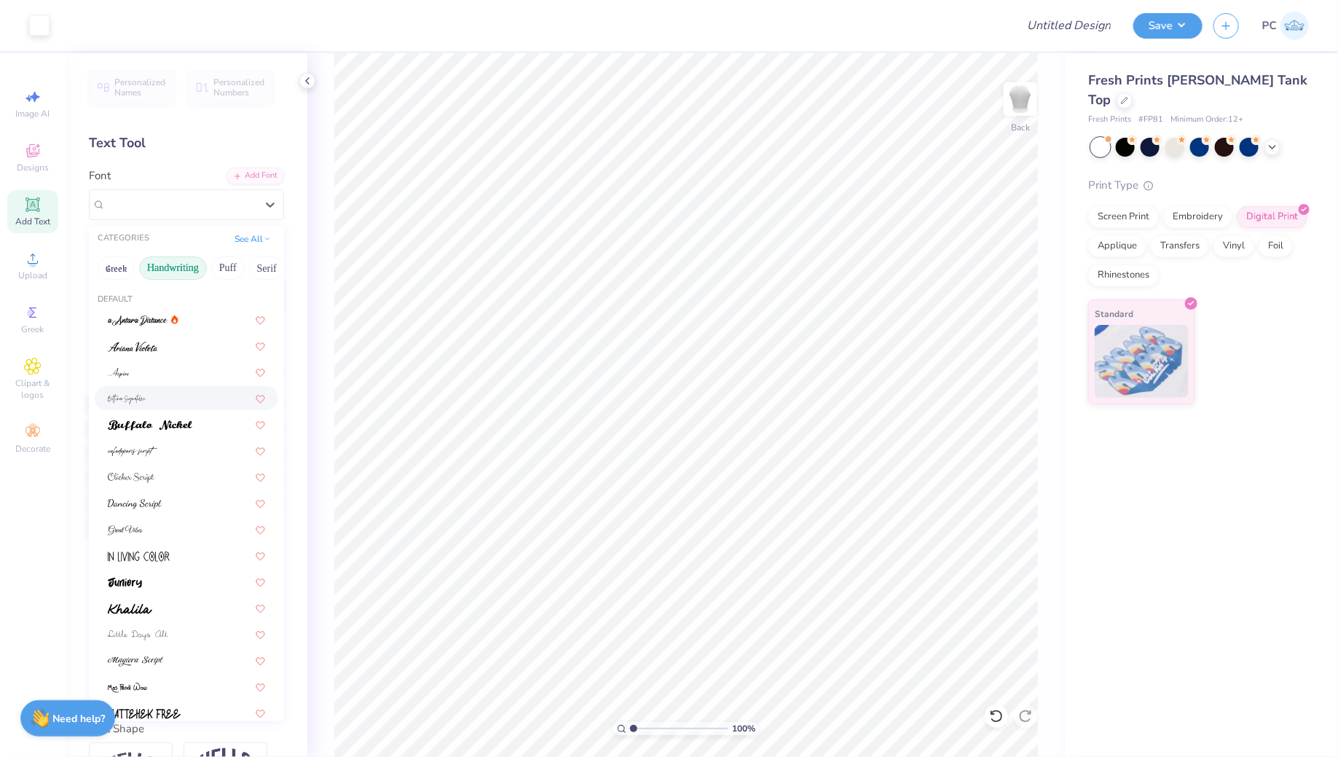
click at [151, 401] on div at bounding box center [186, 397] width 157 height 15
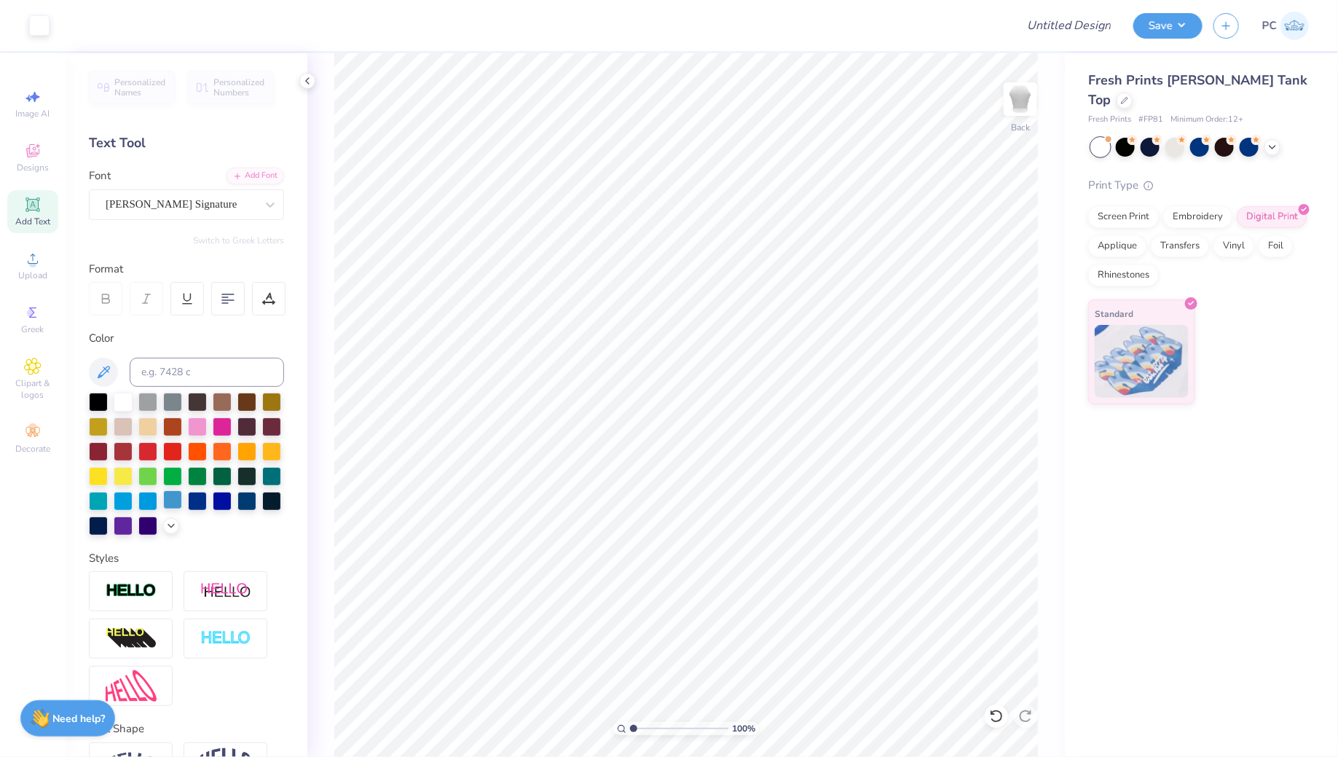
click at [173, 502] on div at bounding box center [172, 499] width 19 height 19
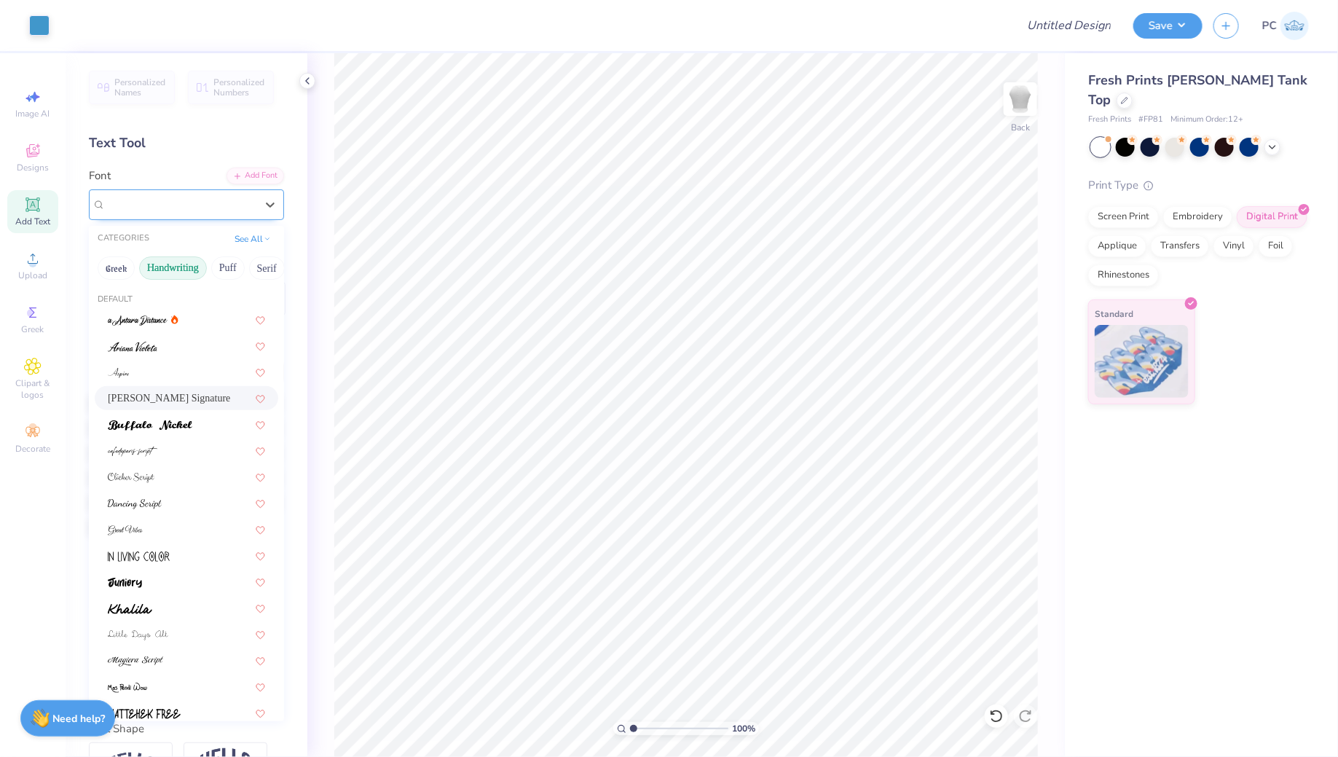
click at [202, 209] on div "Bettina Signature" at bounding box center [180, 204] width 153 height 23
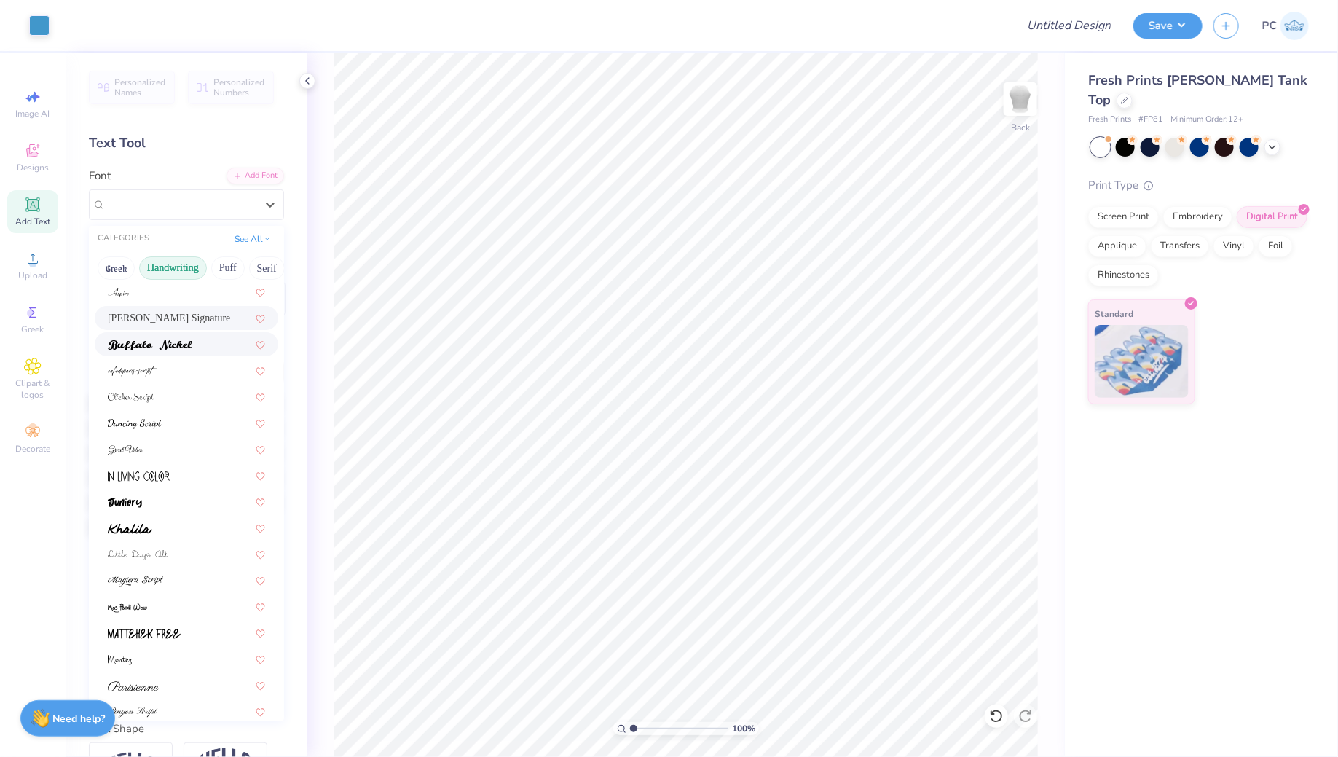
scroll to position [90, 0]
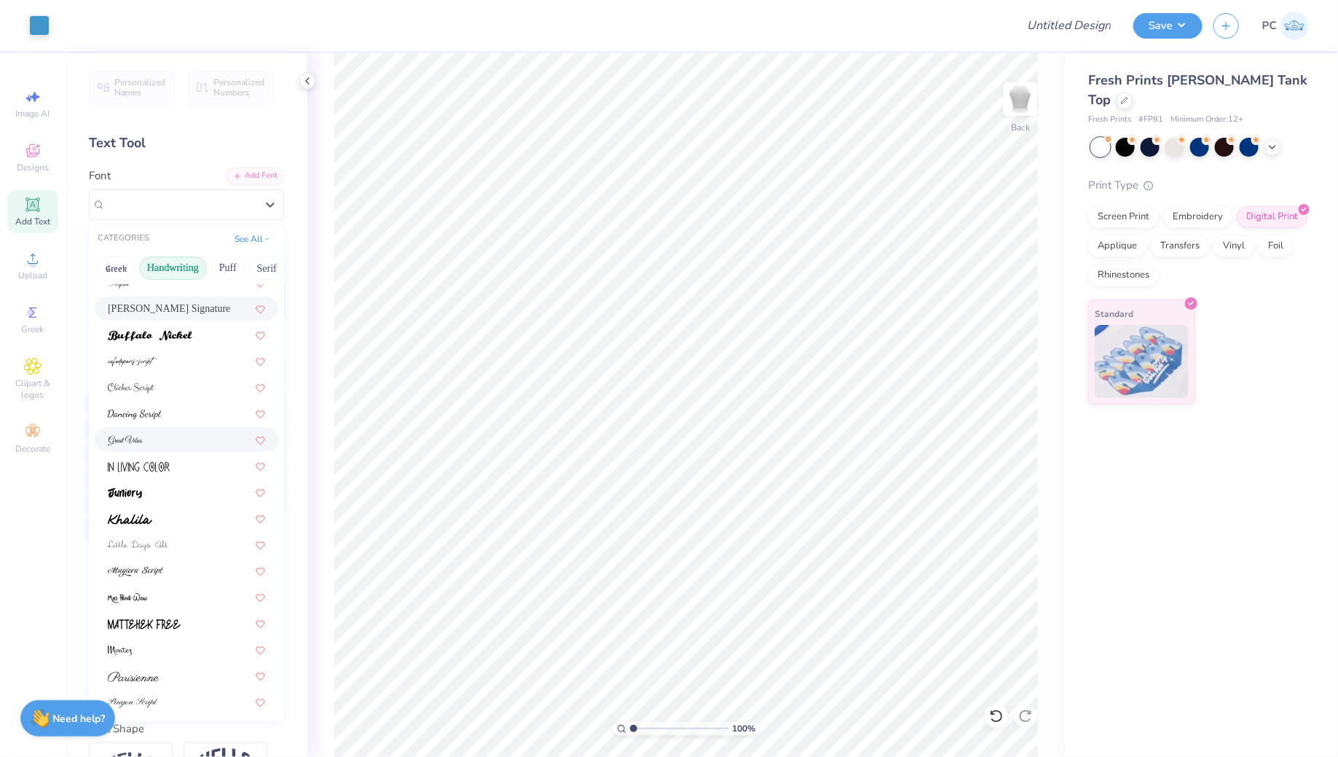
click at [186, 428] on div at bounding box center [187, 440] width 184 height 24
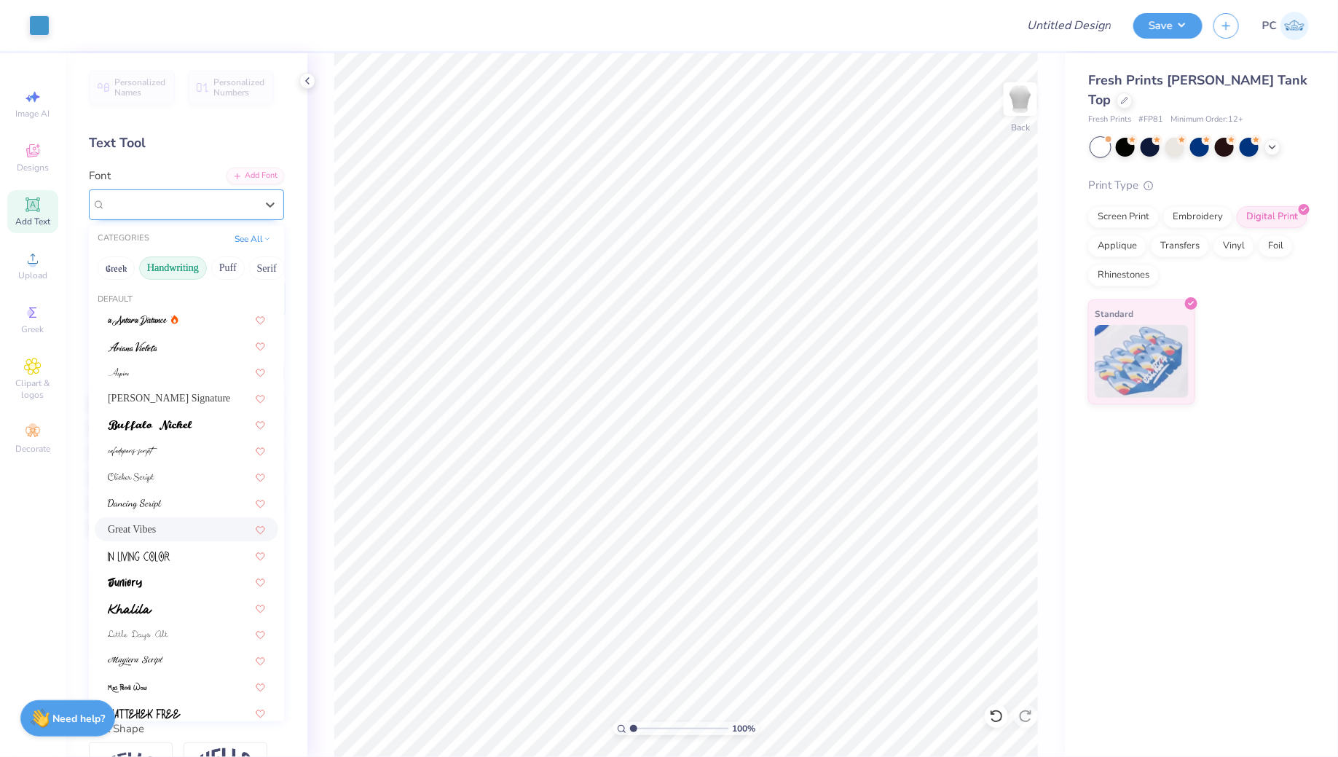
click at [159, 210] on div "Great Vibes" at bounding box center [180, 204] width 153 height 23
click at [159, 493] on div at bounding box center [187, 503] width 184 height 24
click at [145, 200] on div "Dancing Script" at bounding box center [180, 204] width 153 height 23
click at [182, 474] on div at bounding box center [186, 476] width 157 height 15
click at [178, 192] on div "Clicker Script" at bounding box center [186, 204] width 195 height 31
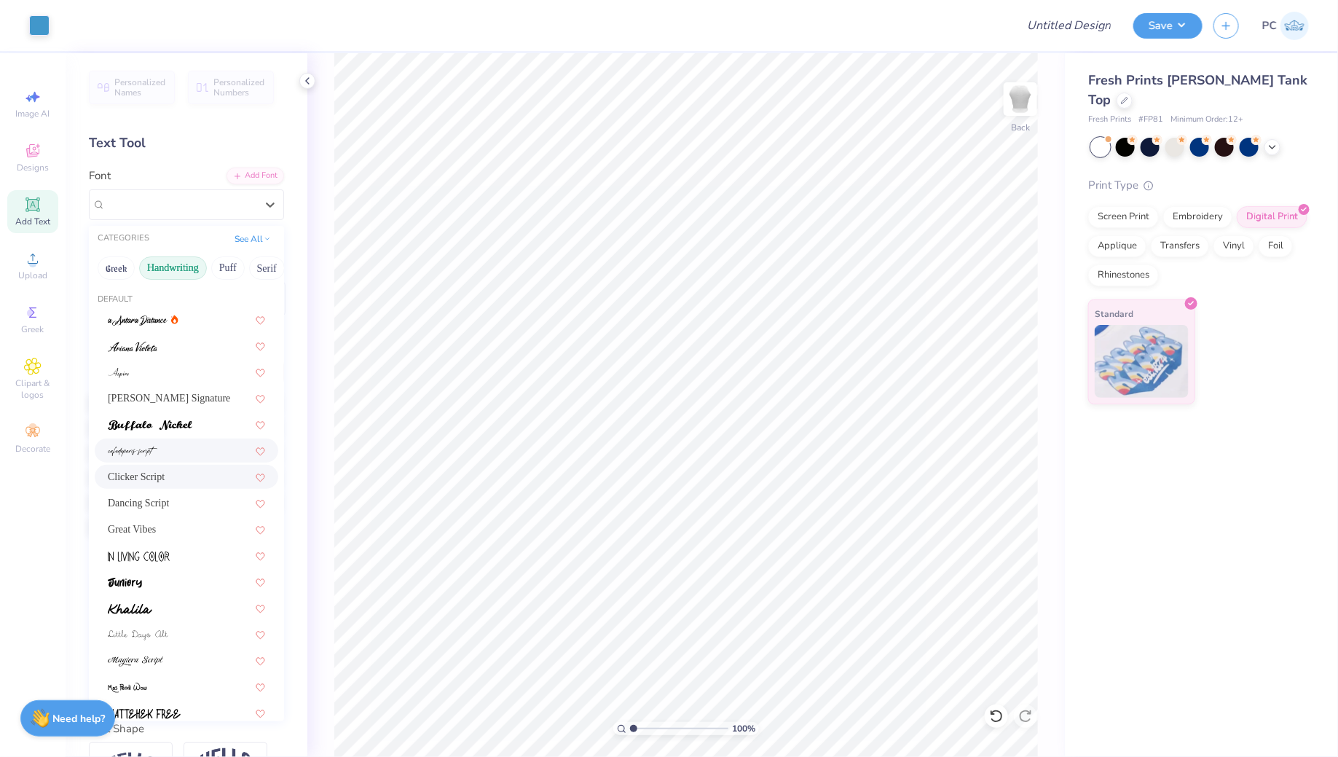
click at [178, 440] on div at bounding box center [187, 450] width 184 height 24
click at [135, 213] on div "cafedeparis-script" at bounding box center [180, 204] width 153 height 23
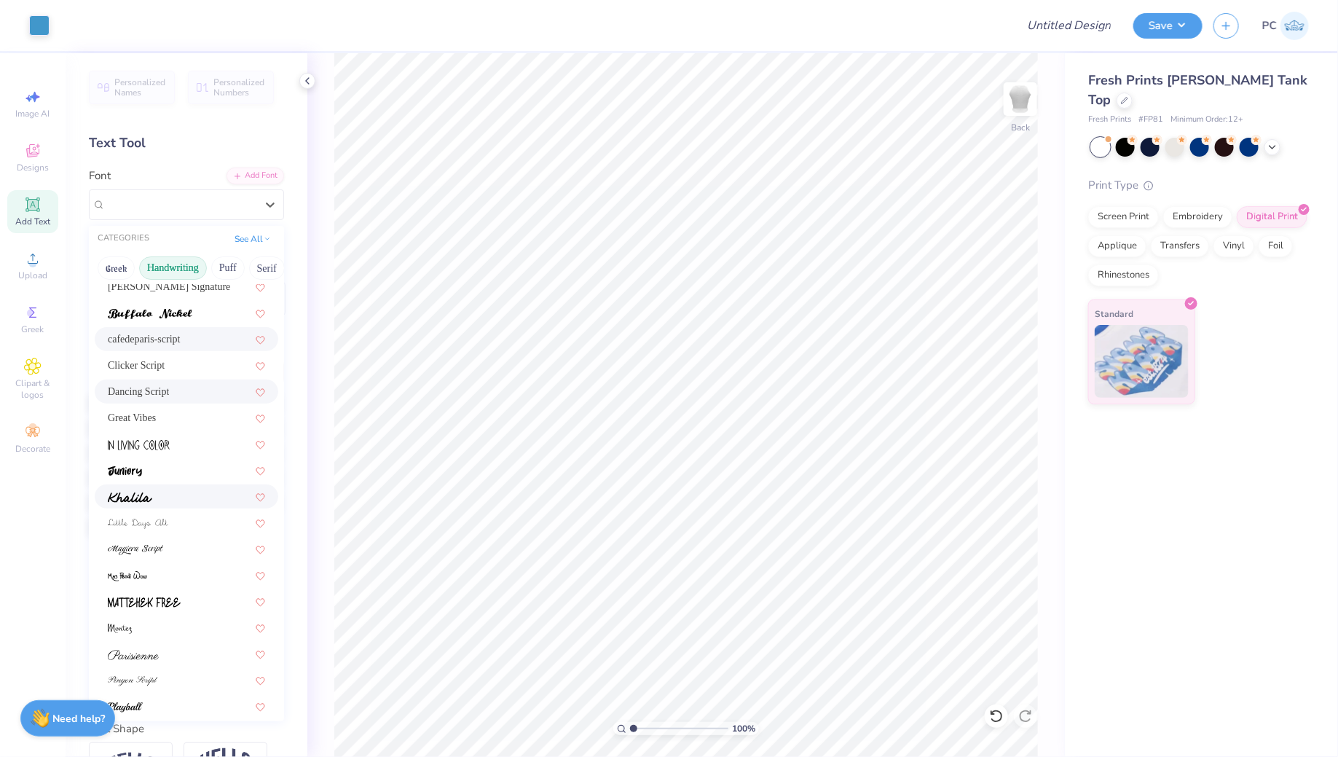
scroll to position [175, 0]
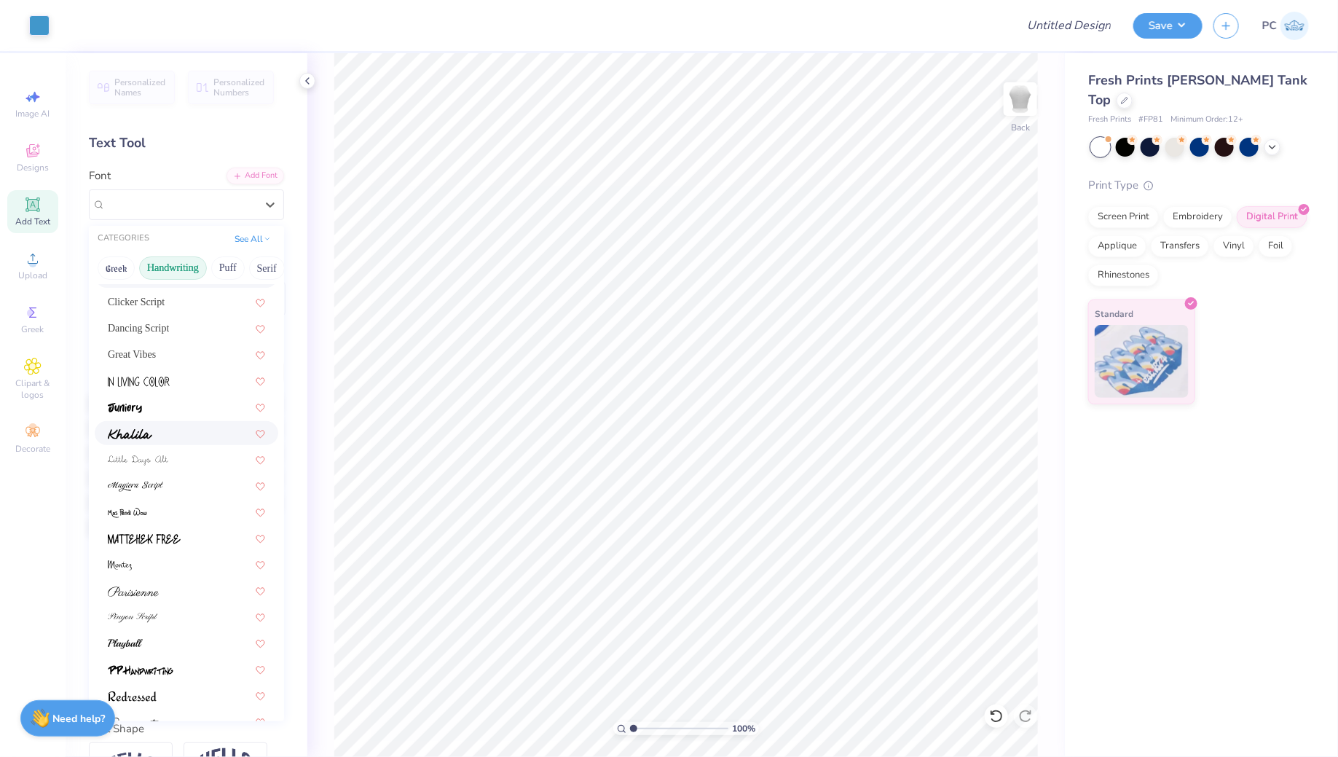
click at [174, 424] on div at bounding box center [187, 433] width 184 height 24
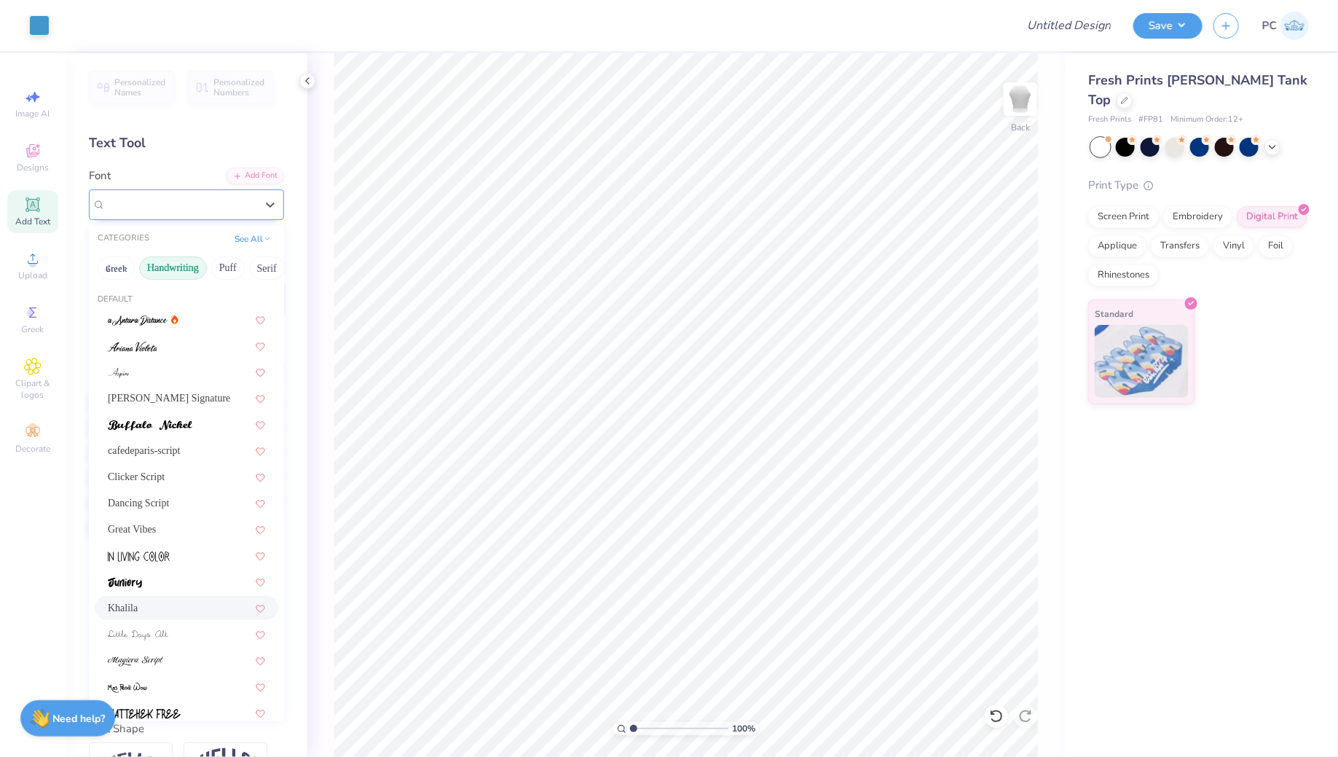
click at [137, 194] on div "Khalila" at bounding box center [180, 204] width 153 height 23
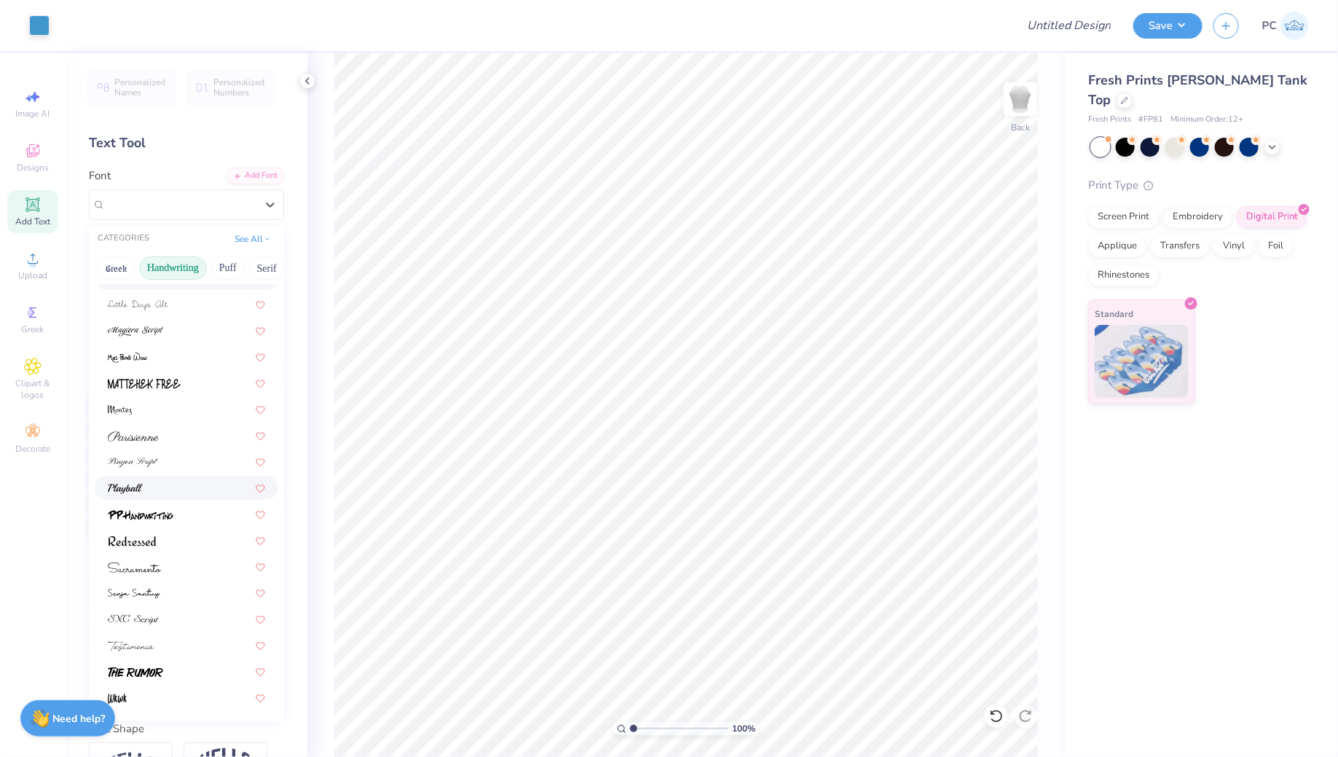
scroll to position [35, 0]
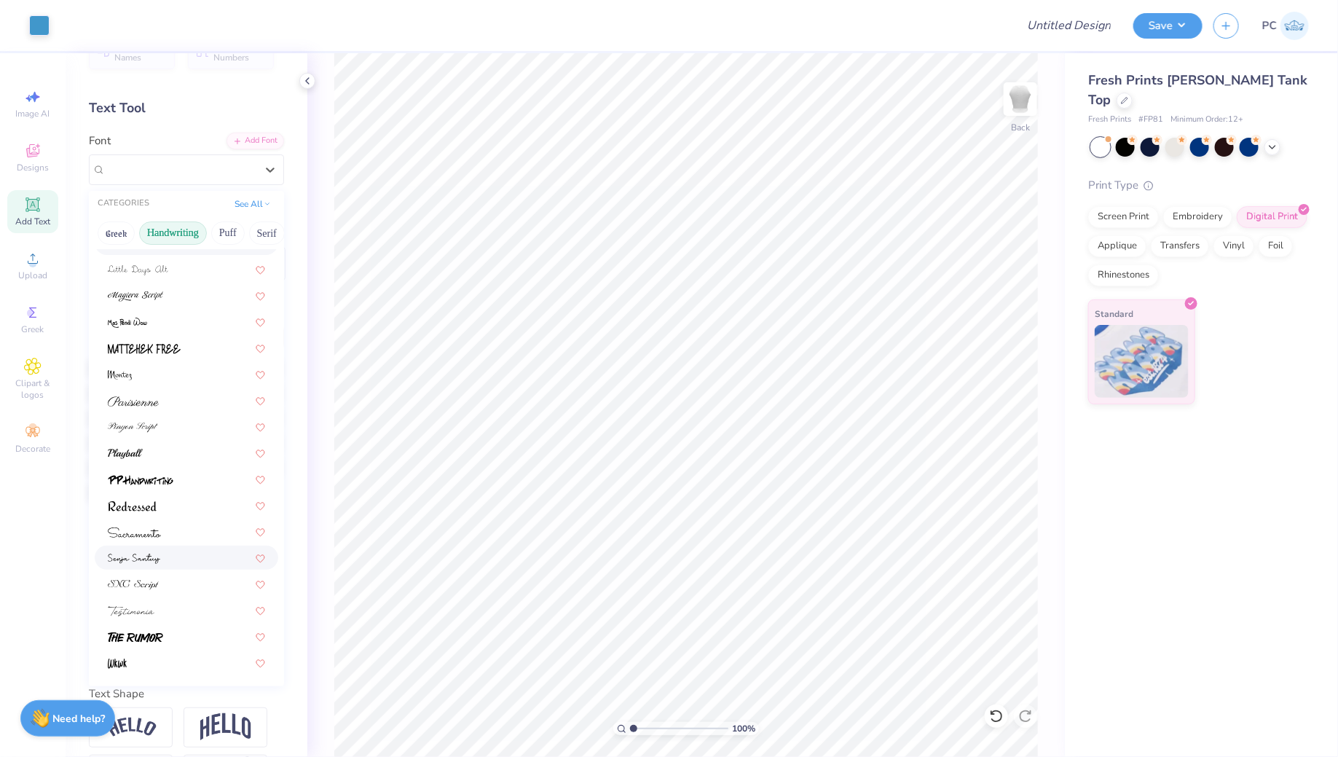
click at [167, 558] on div at bounding box center [186, 557] width 157 height 15
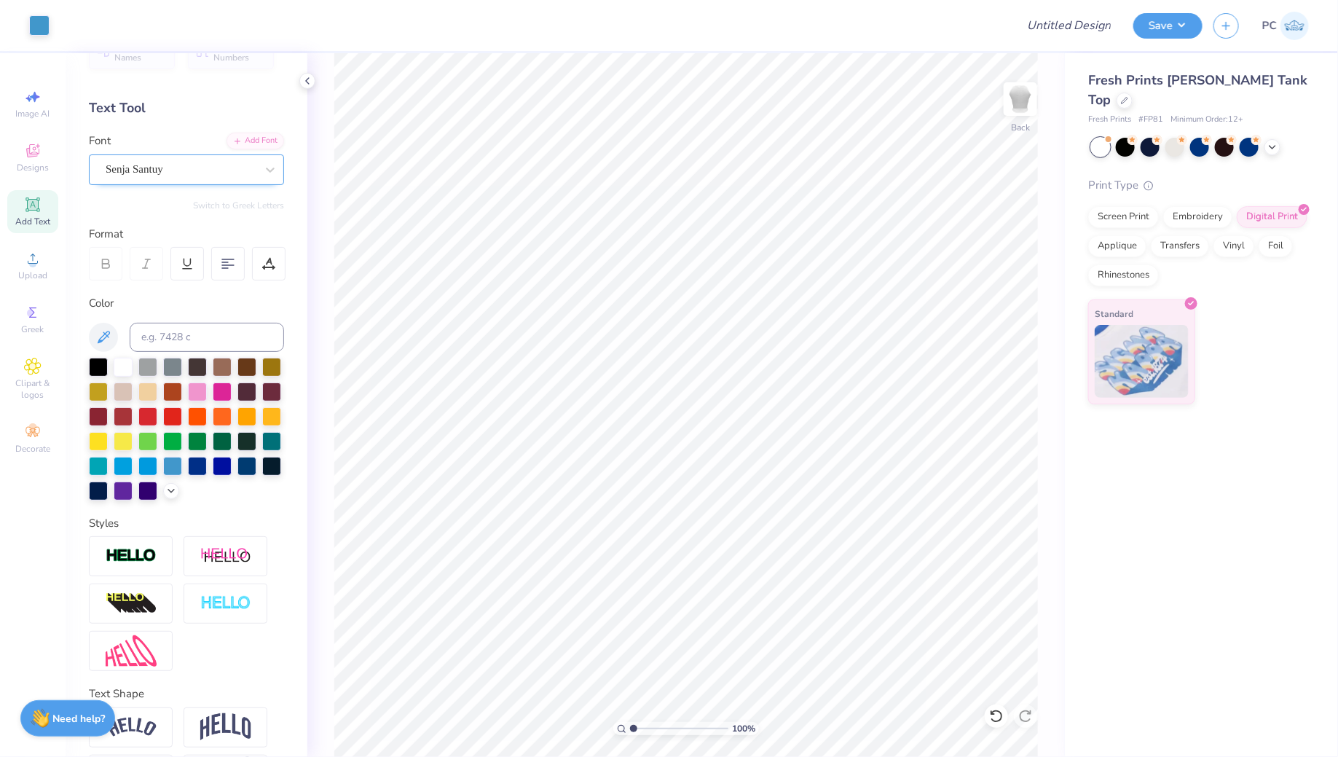
click at [211, 174] on div "Senja Santuy" at bounding box center [180, 169] width 153 height 23
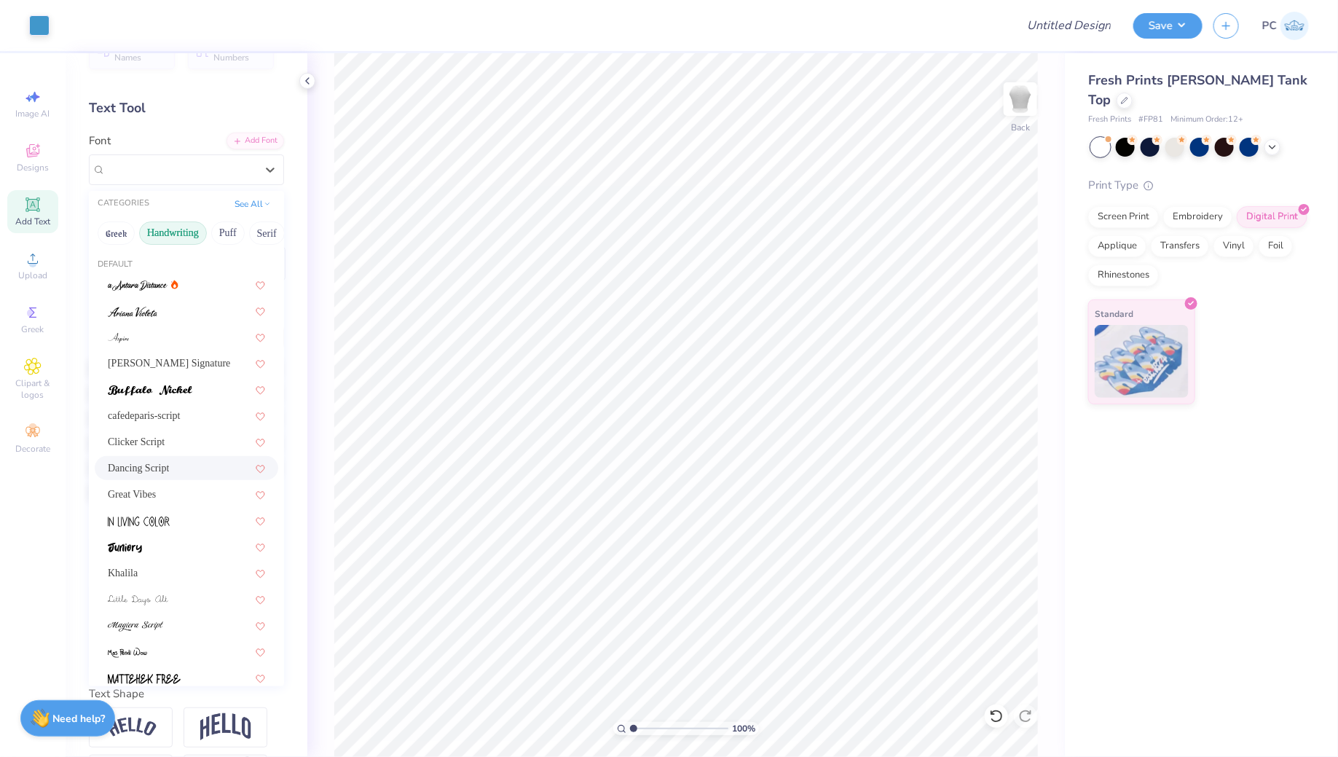
scroll to position [330, 0]
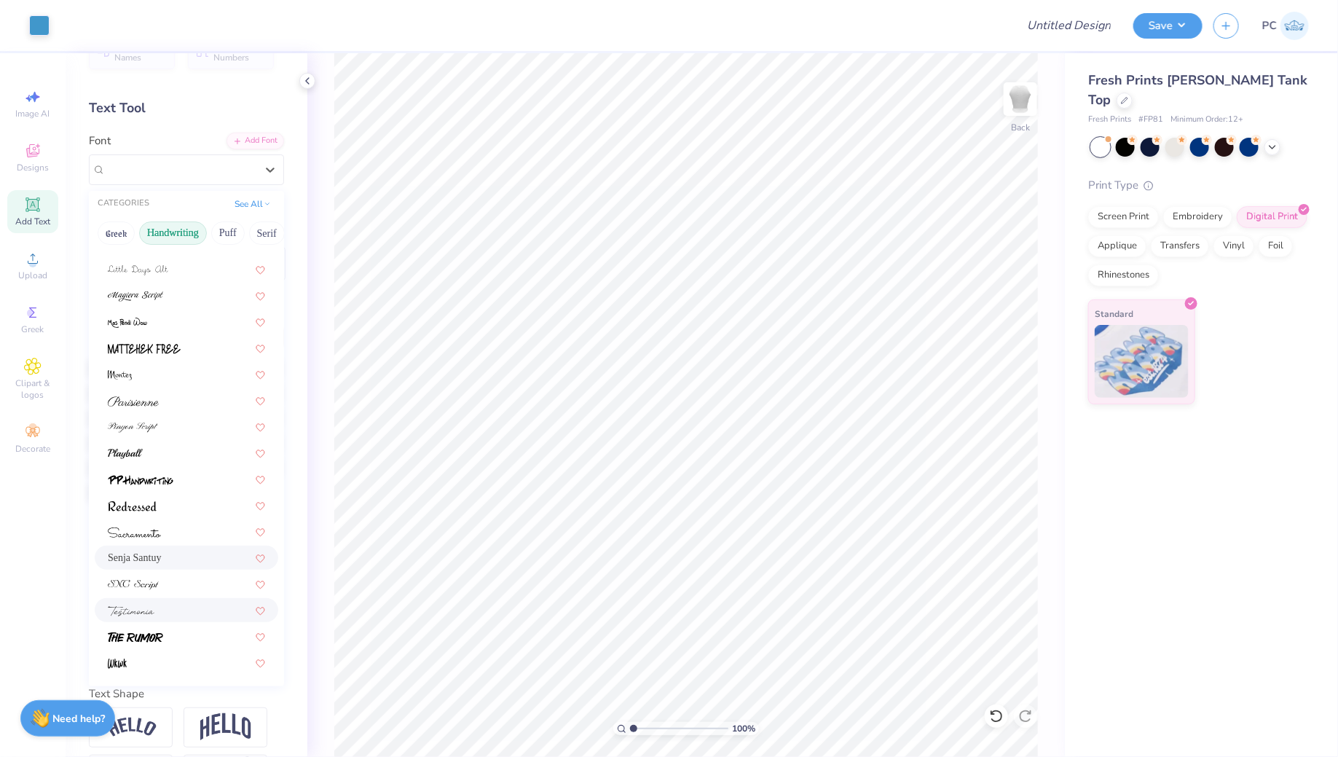
click at [209, 615] on div at bounding box center [186, 609] width 157 height 15
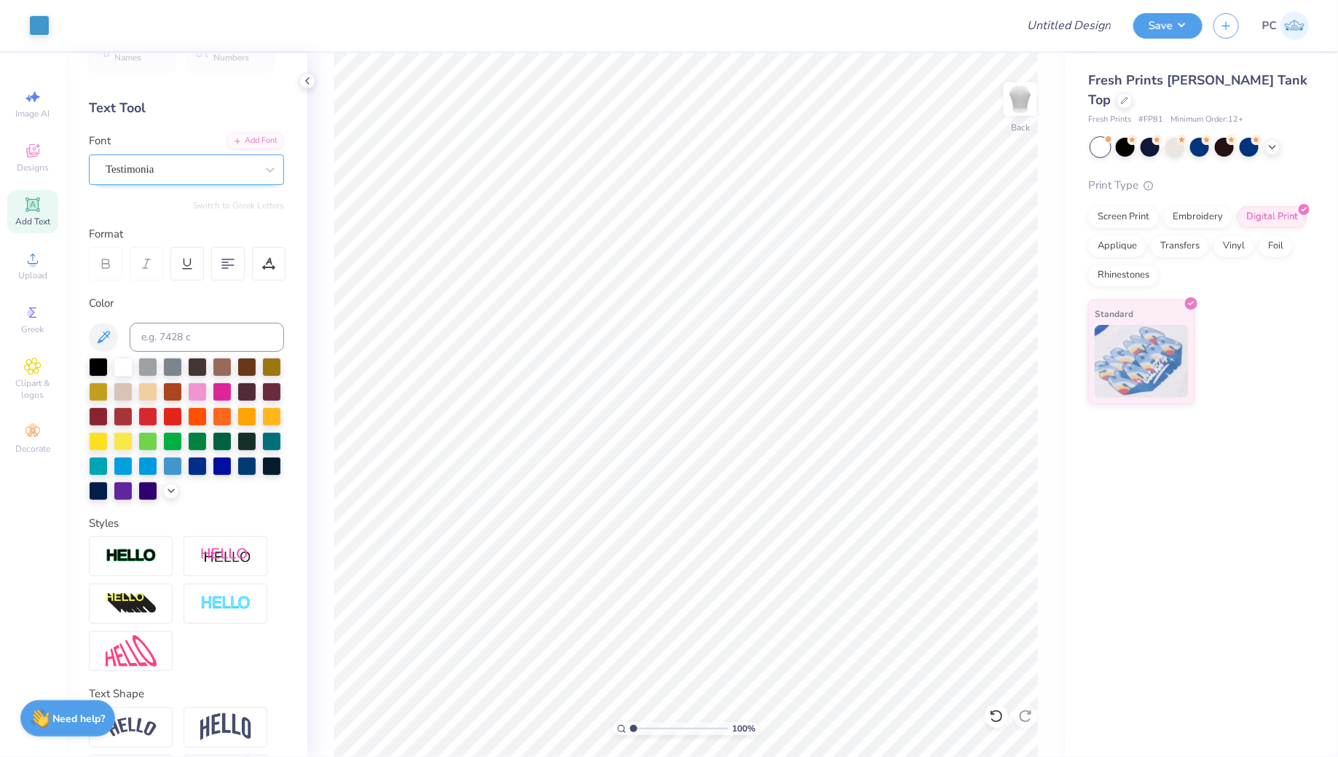
click at [185, 160] on div at bounding box center [181, 170] width 150 height 20
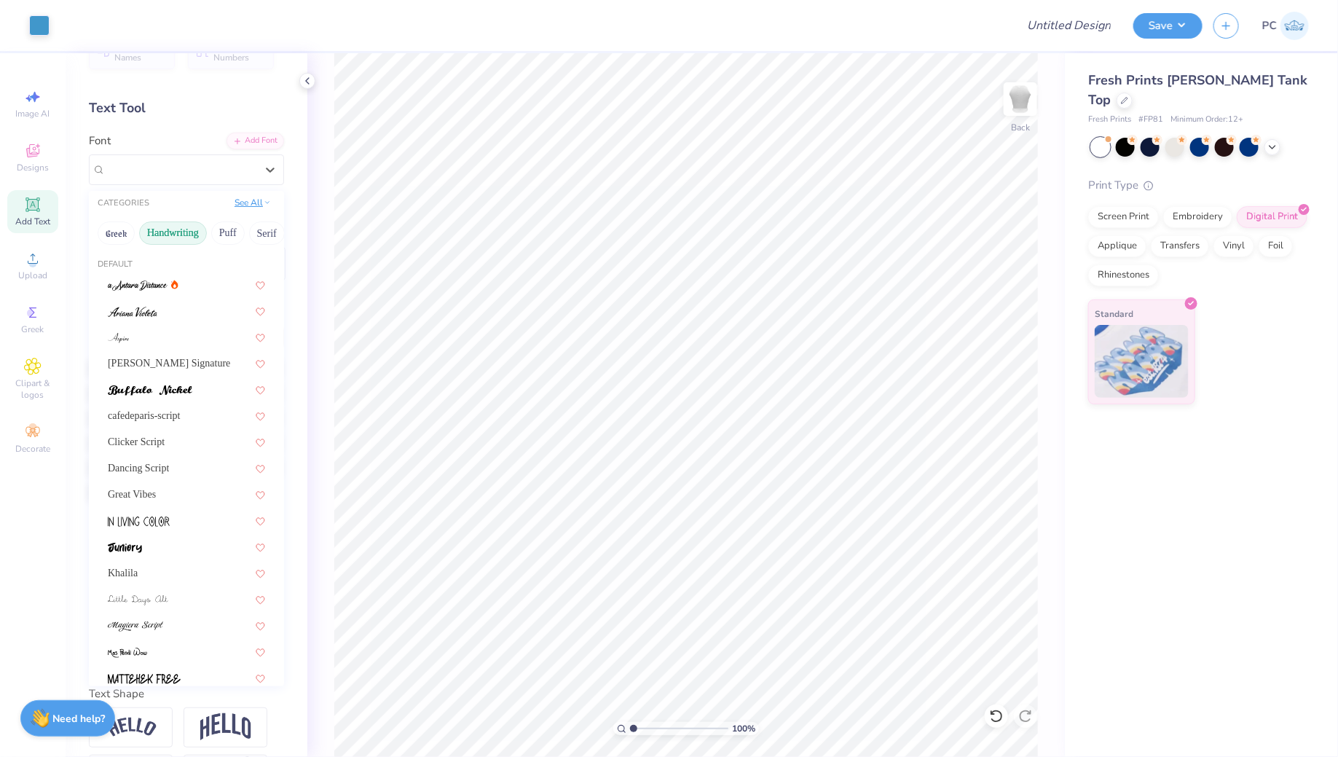
click at [251, 203] on button "See All" at bounding box center [252, 202] width 45 height 15
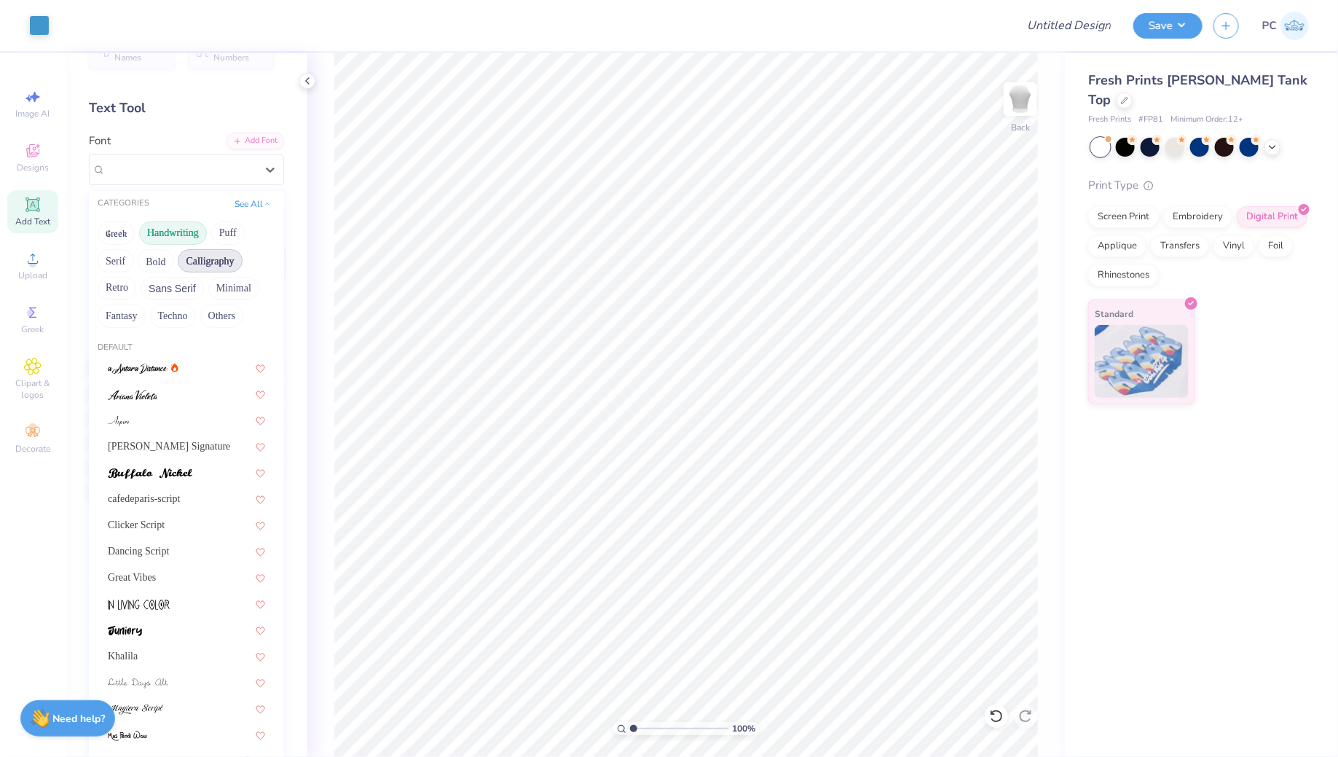
click at [211, 258] on button "Calligraphy" at bounding box center [210, 260] width 64 height 23
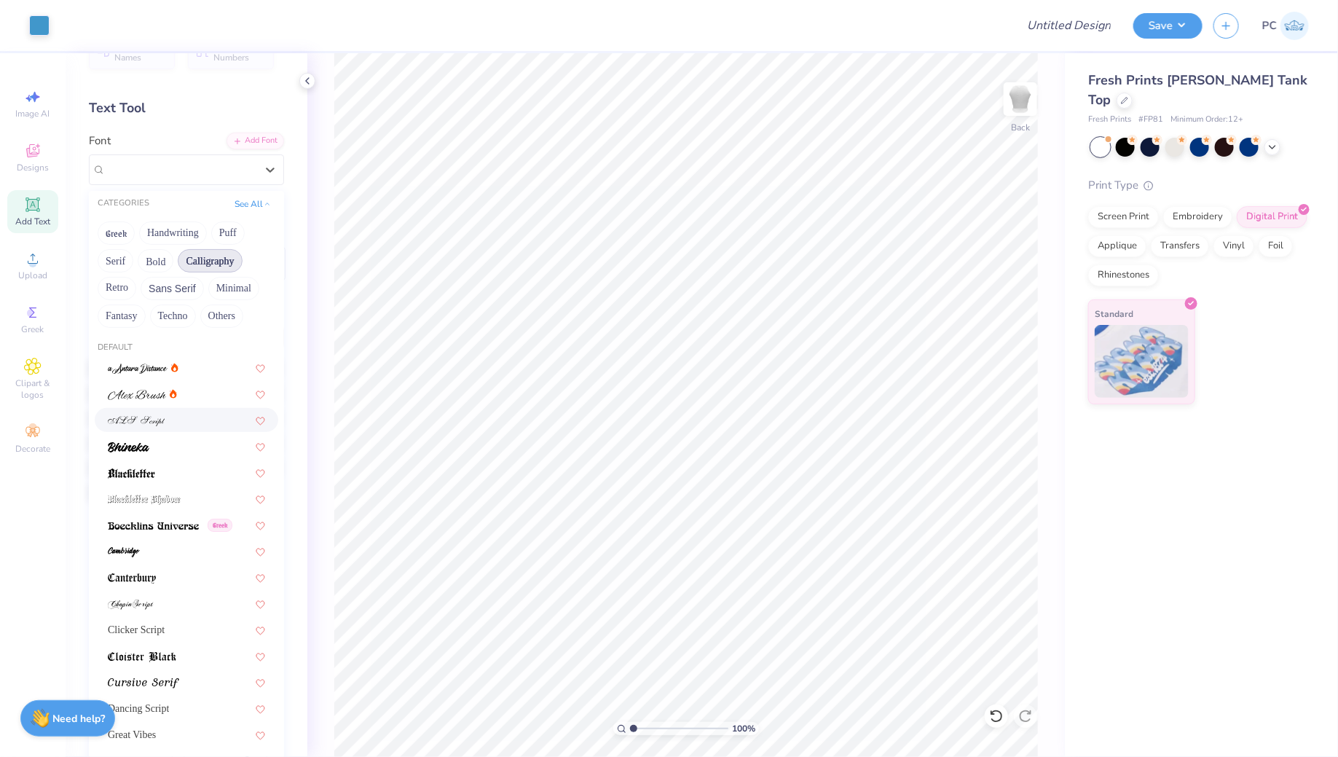
click at [191, 414] on div at bounding box center [186, 419] width 157 height 15
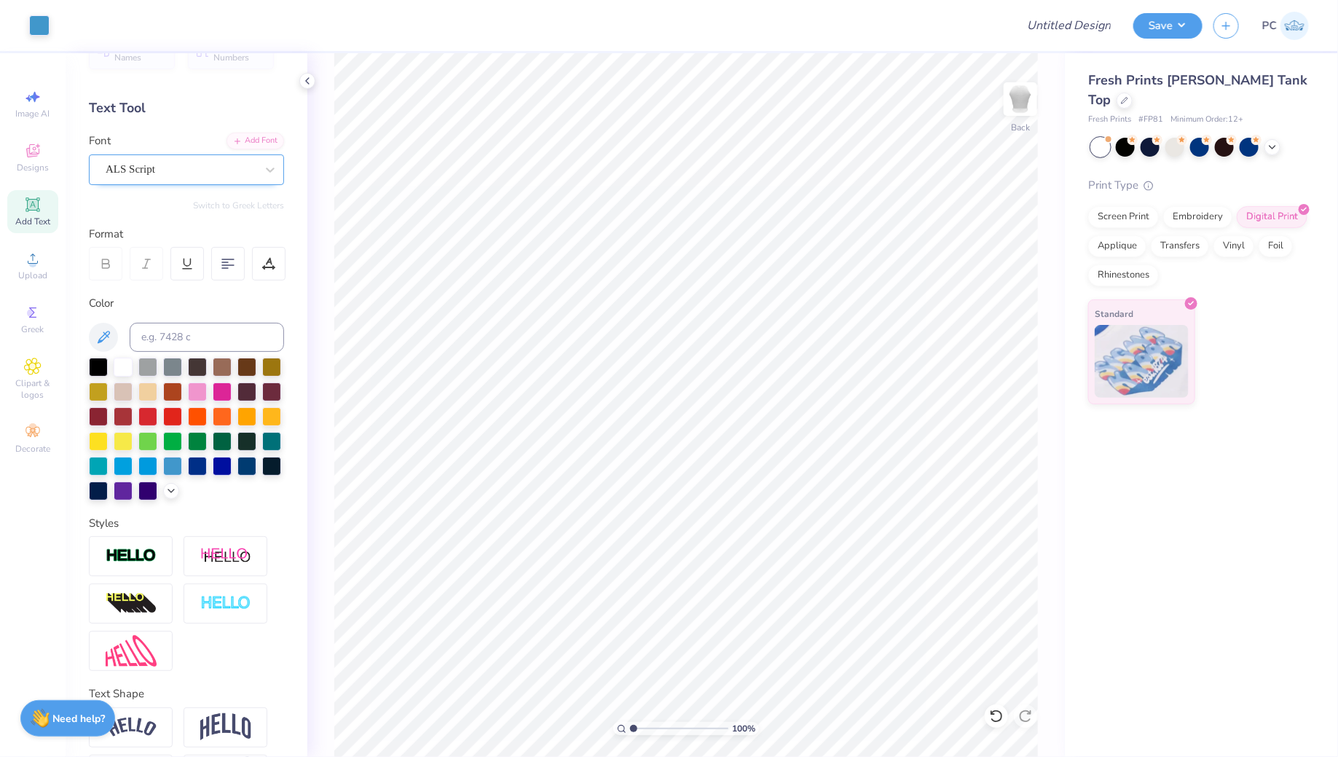
click at [192, 155] on div "ALS Script" at bounding box center [186, 169] width 195 height 31
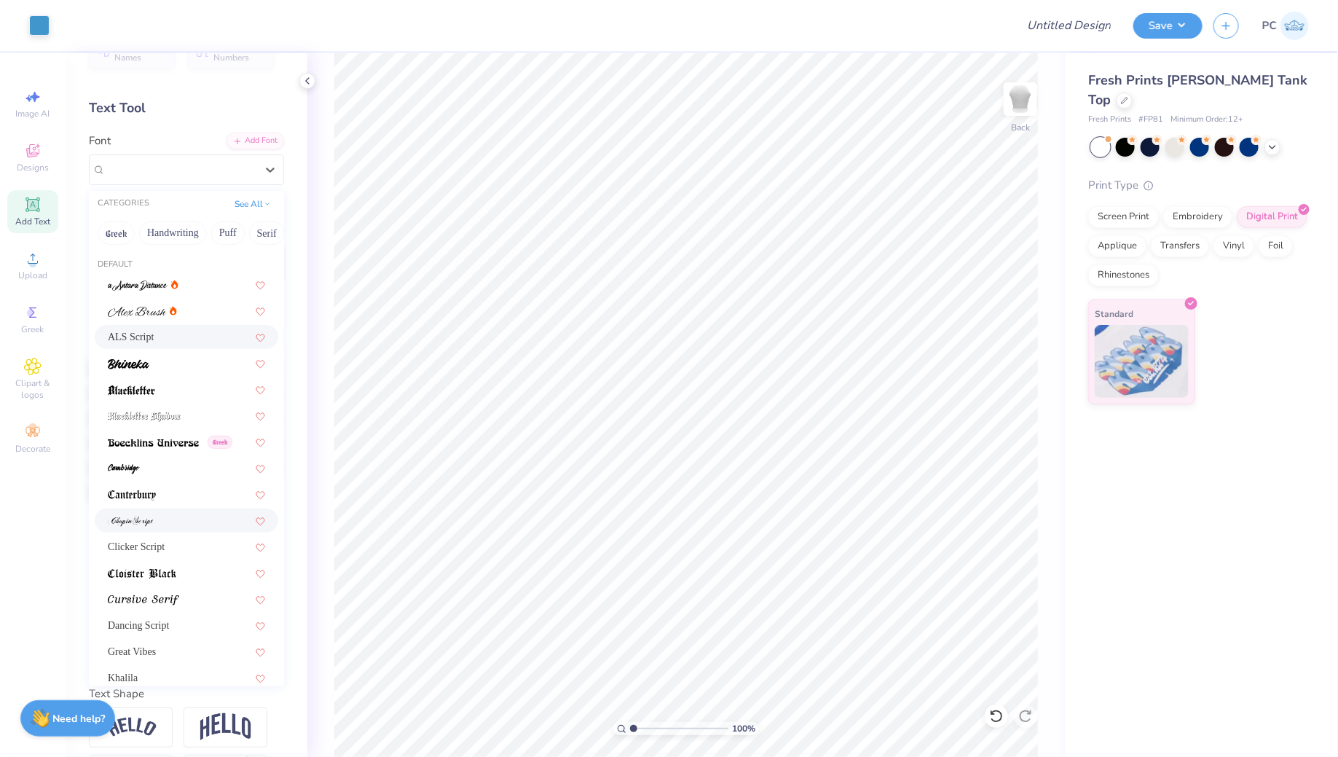
drag, startPoint x: 154, startPoint y: 505, endPoint x: 154, endPoint y: 516, distance: 11.7
click at [154, 516] on div "ALS Script Greek Clicker Script Dancing Script Great Vibes Khalila Senja Santuy" at bounding box center [186, 651] width 195 height 758
click at [154, 516] on div at bounding box center [186, 520] width 157 height 15
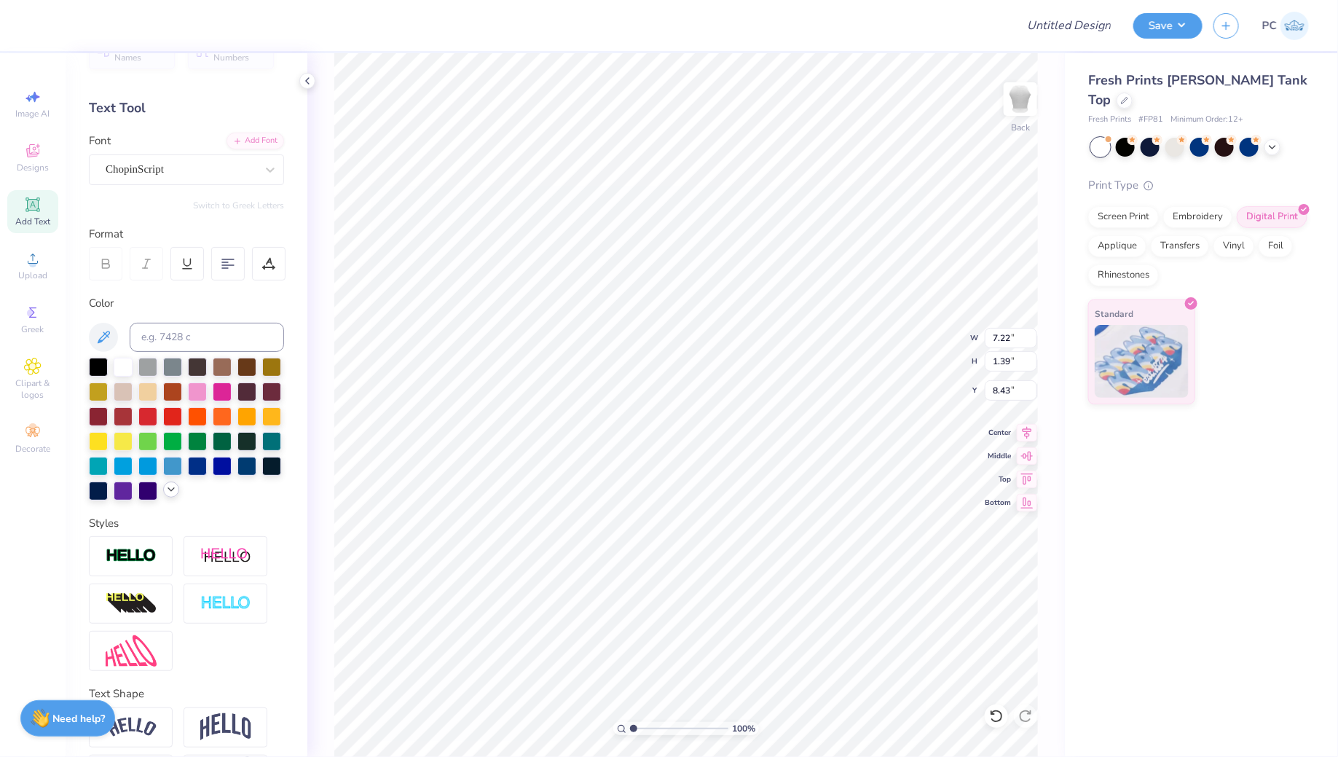
click at [171, 485] on icon at bounding box center [171, 490] width 12 height 12
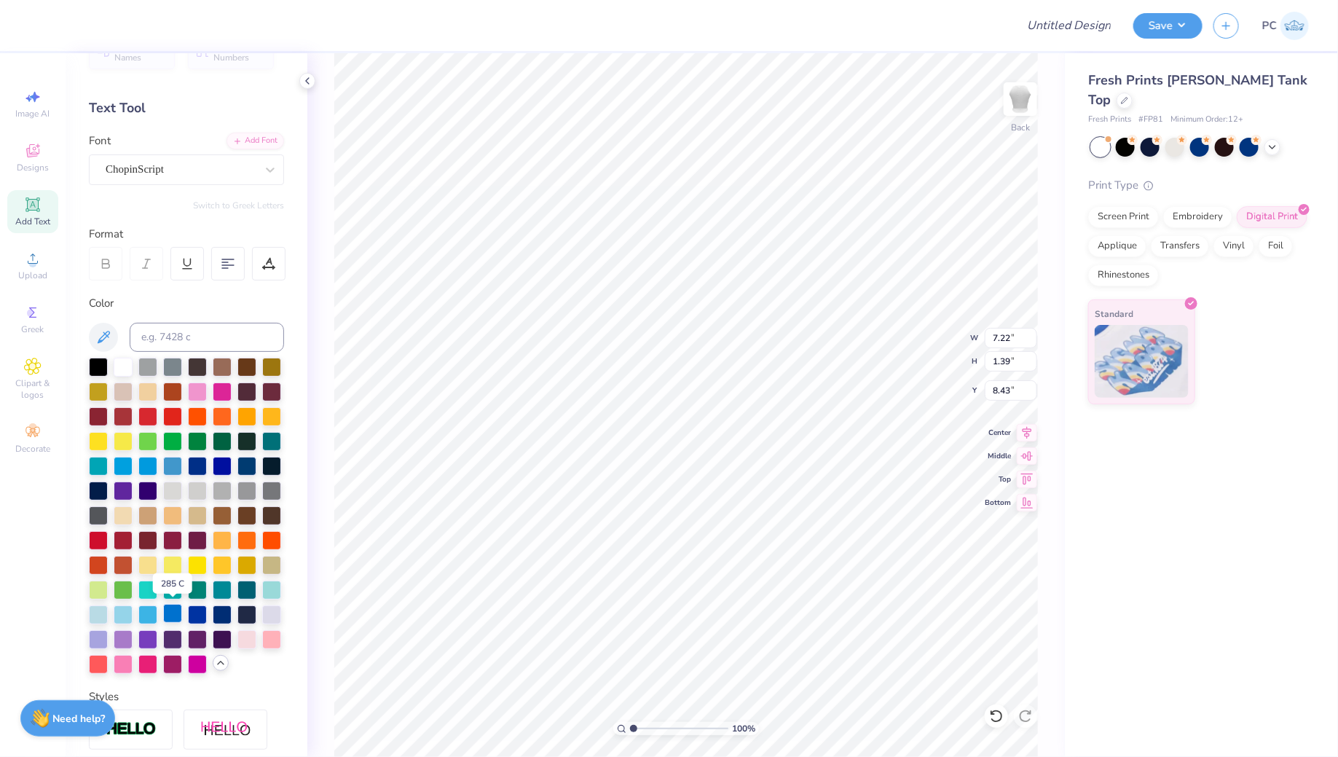
click at [176, 607] on div at bounding box center [172, 613] width 19 height 19
type input "7.19"
type input "1.38"
click at [248, 462] on div at bounding box center [246, 464] width 19 height 19
click at [221, 614] on div at bounding box center [222, 613] width 19 height 19
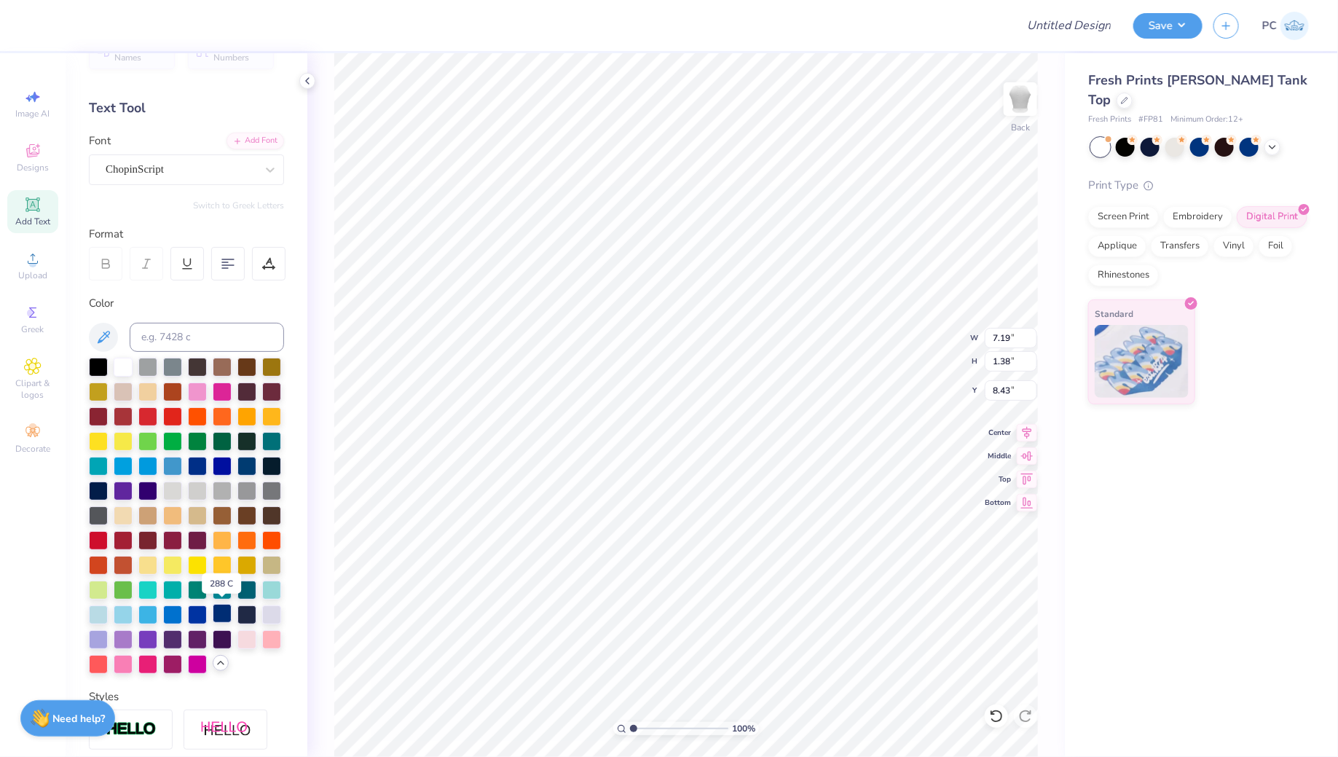
click at [221, 614] on div at bounding box center [222, 613] width 19 height 19
click at [197, 616] on div at bounding box center [197, 613] width 19 height 19
click at [195, 462] on div at bounding box center [197, 464] width 19 height 19
type input "3.77"
type input "4.59"
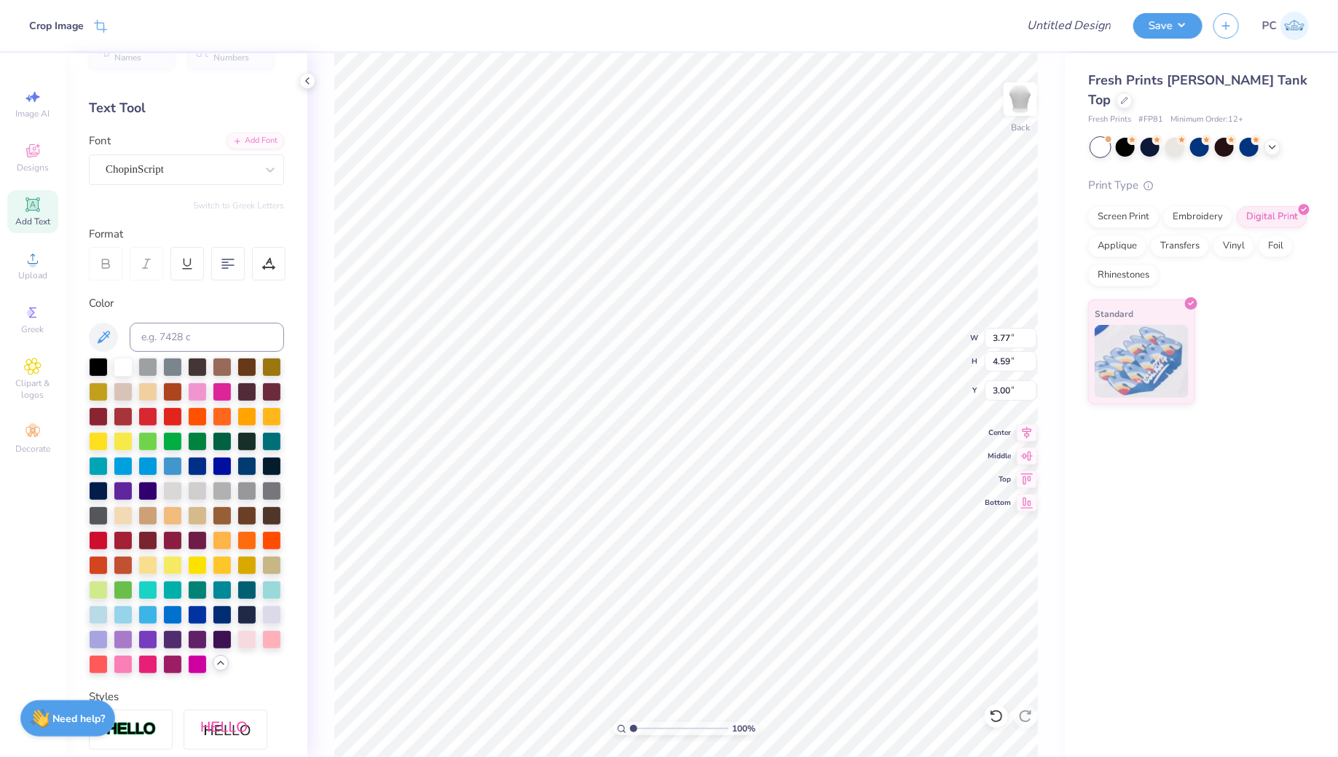
type input "3.00"
type input "3.60"
type input "4.38"
type input "7.10"
type input "5.79"
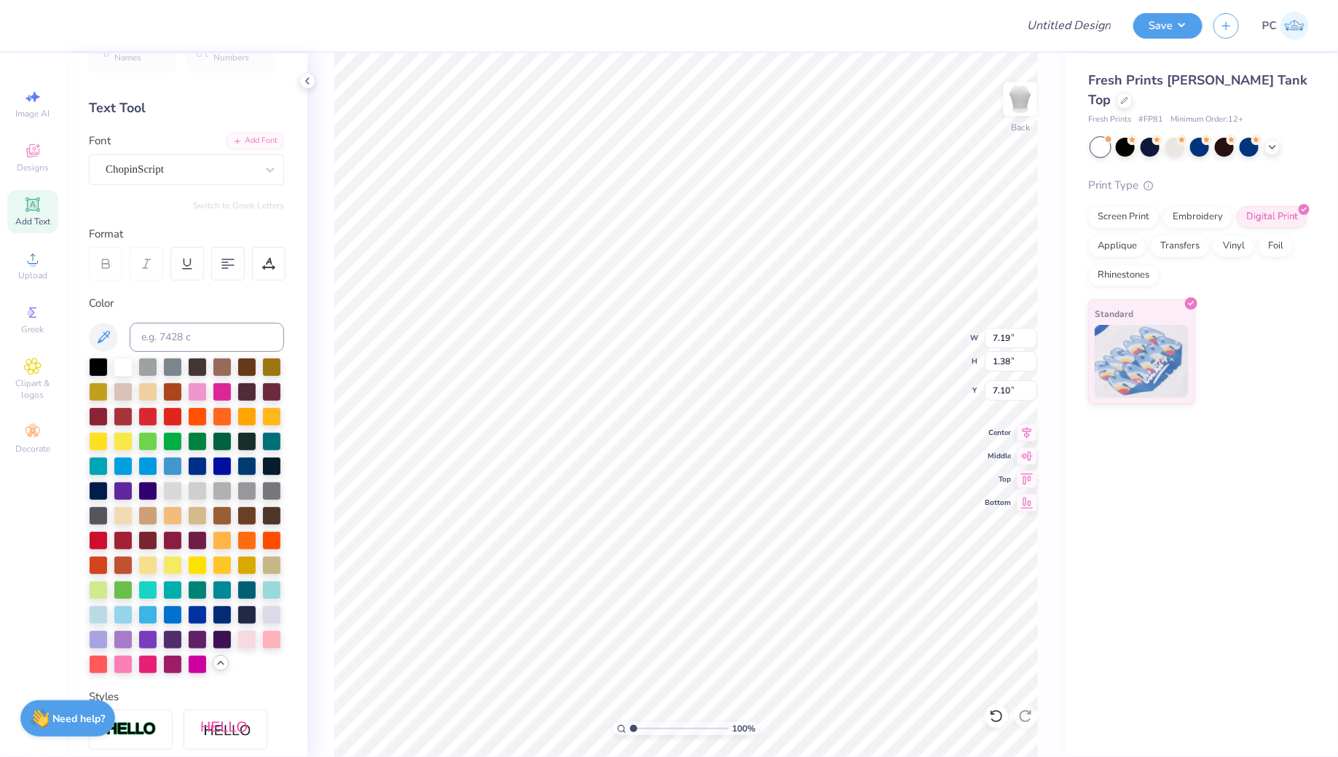
type input "1.11"
type input "6.73"
type input "3.60"
type input "4.38"
type input "2.72"
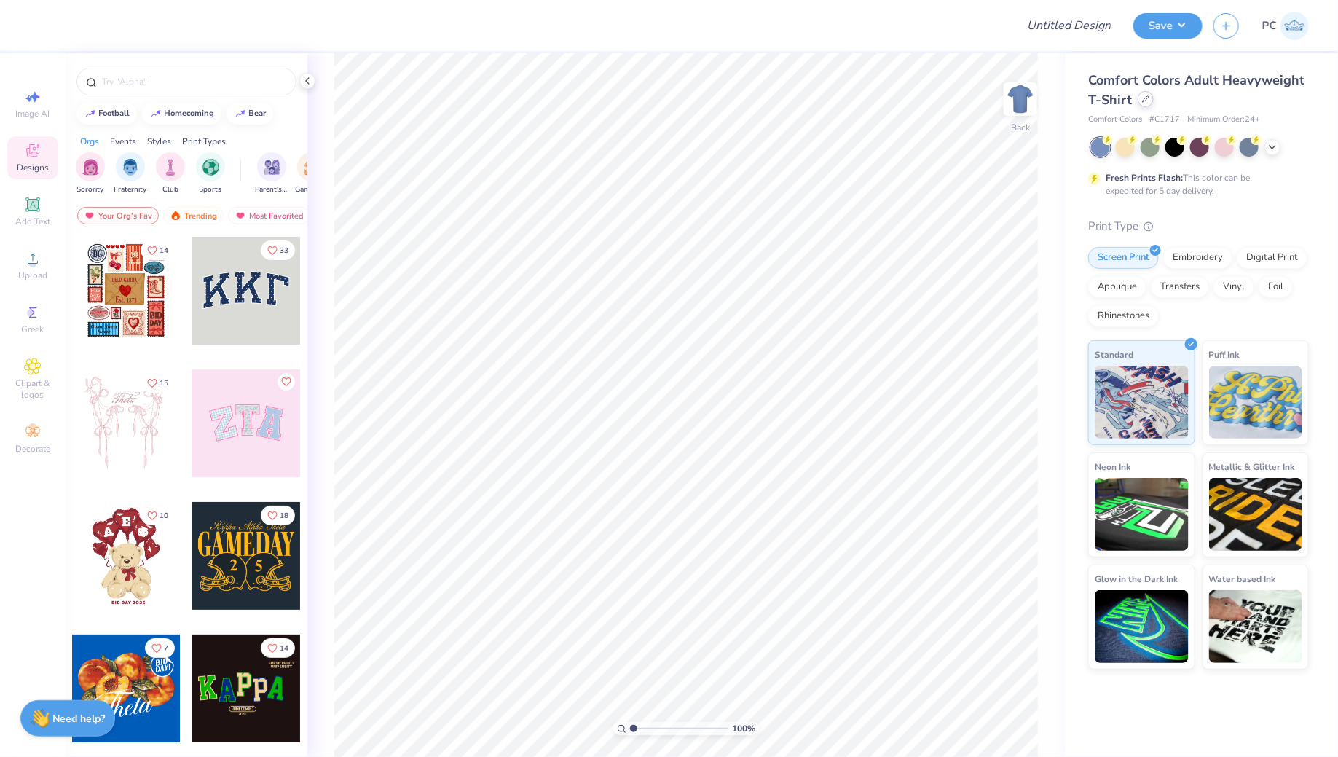
click at [1149, 101] on div at bounding box center [1146, 99] width 16 height 16
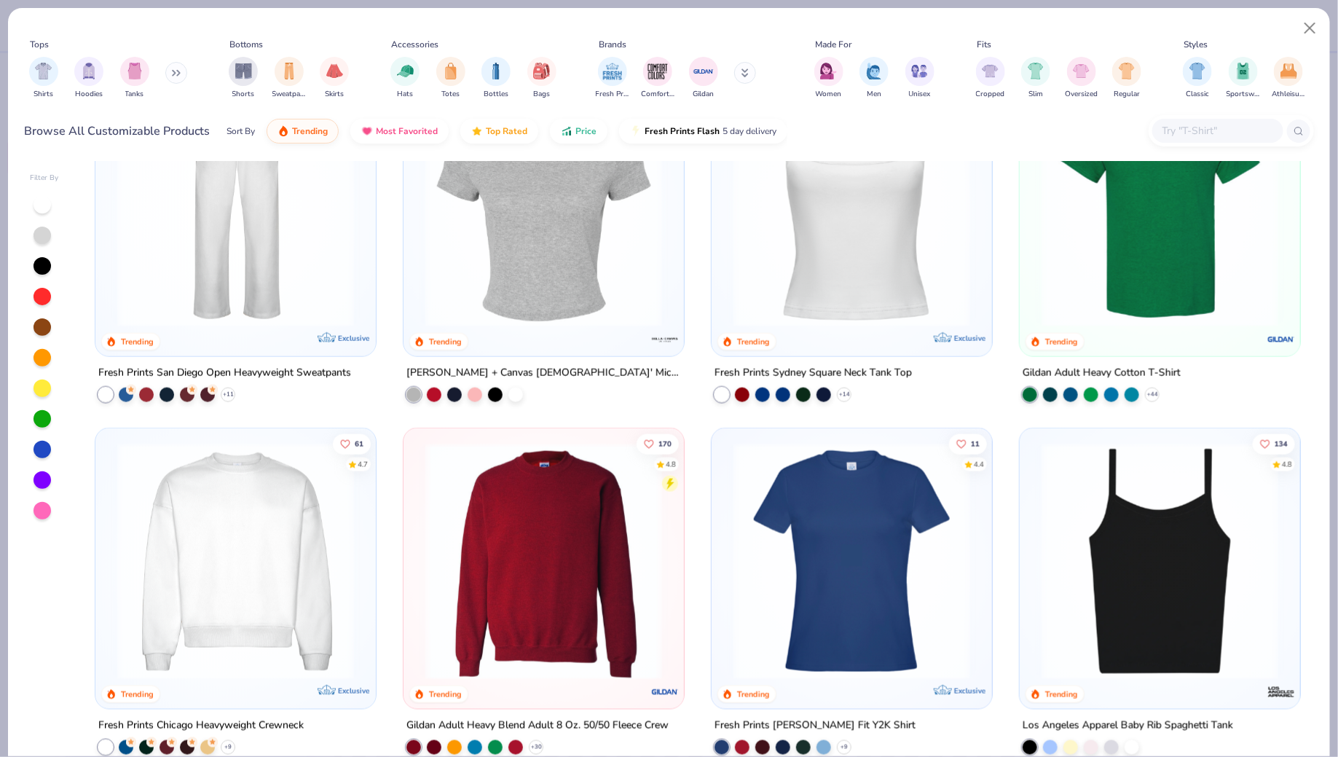
scroll to position [794, 0]
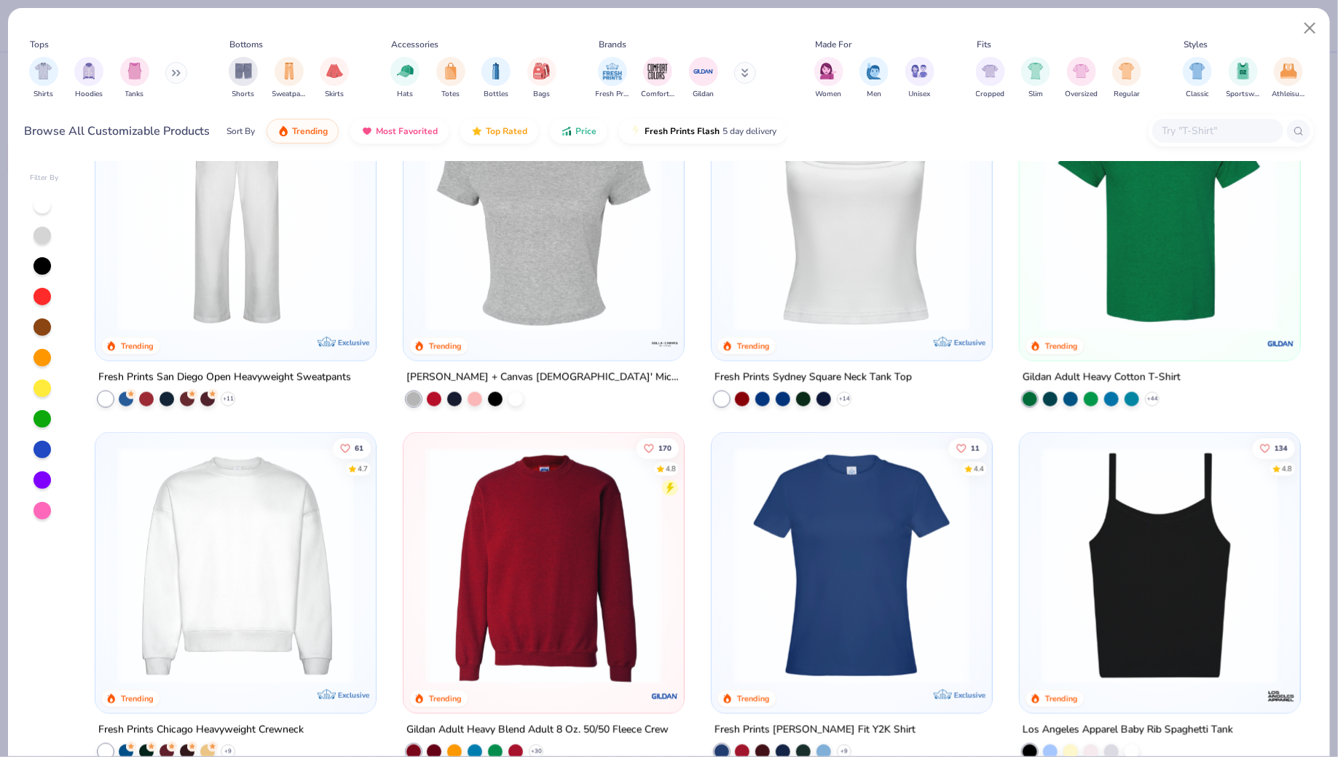
click at [852, 296] on img at bounding box center [851, 213] width 251 height 237
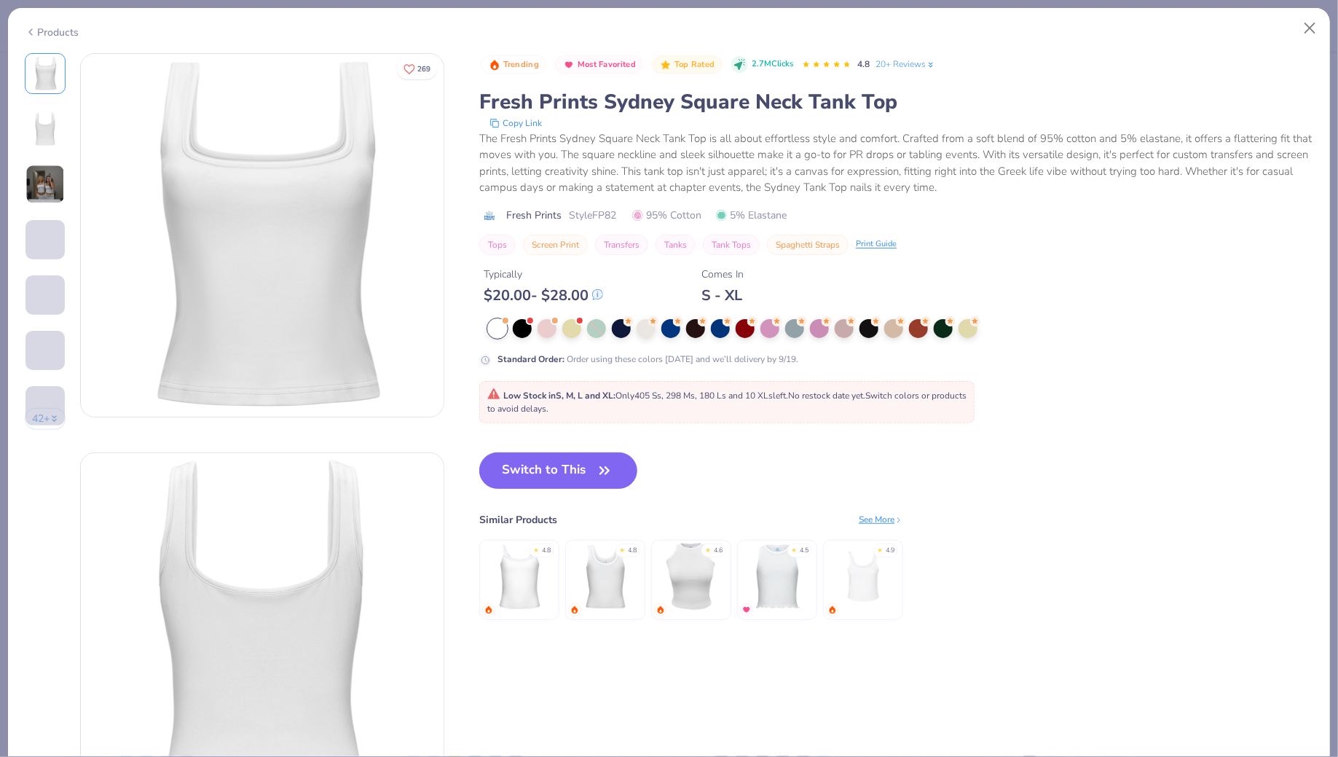
click at [547, 401] on span "Low Stock in S, M, L and XL : Only 405 Ss, 298 Ms, 180 Ls and 10 XLs left. No r…" at bounding box center [726, 402] width 479 height 25
click at [551, 466] on button "Switch to This" at bounding box center [558, 470] width 158 height 36
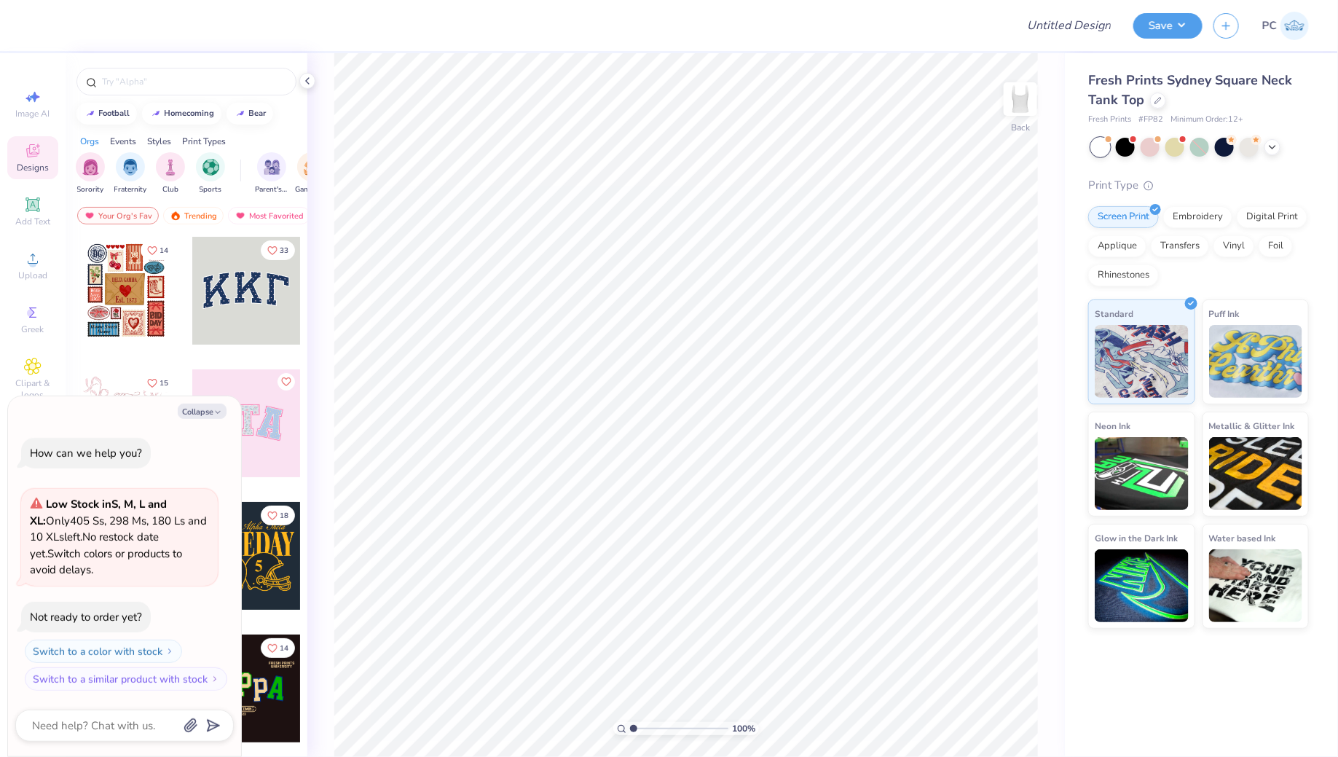
click at [216, 398] on div "Collapse How can we help you? Low Stock in S, M, L and XL : Only 405 Ss, 298 Ms…" at bounding box center [124, 576] width 233 height 361
click at [212, 406] on button "Collapse" at bounding box center [202, 411] width 49 height 15
type textarea "x"
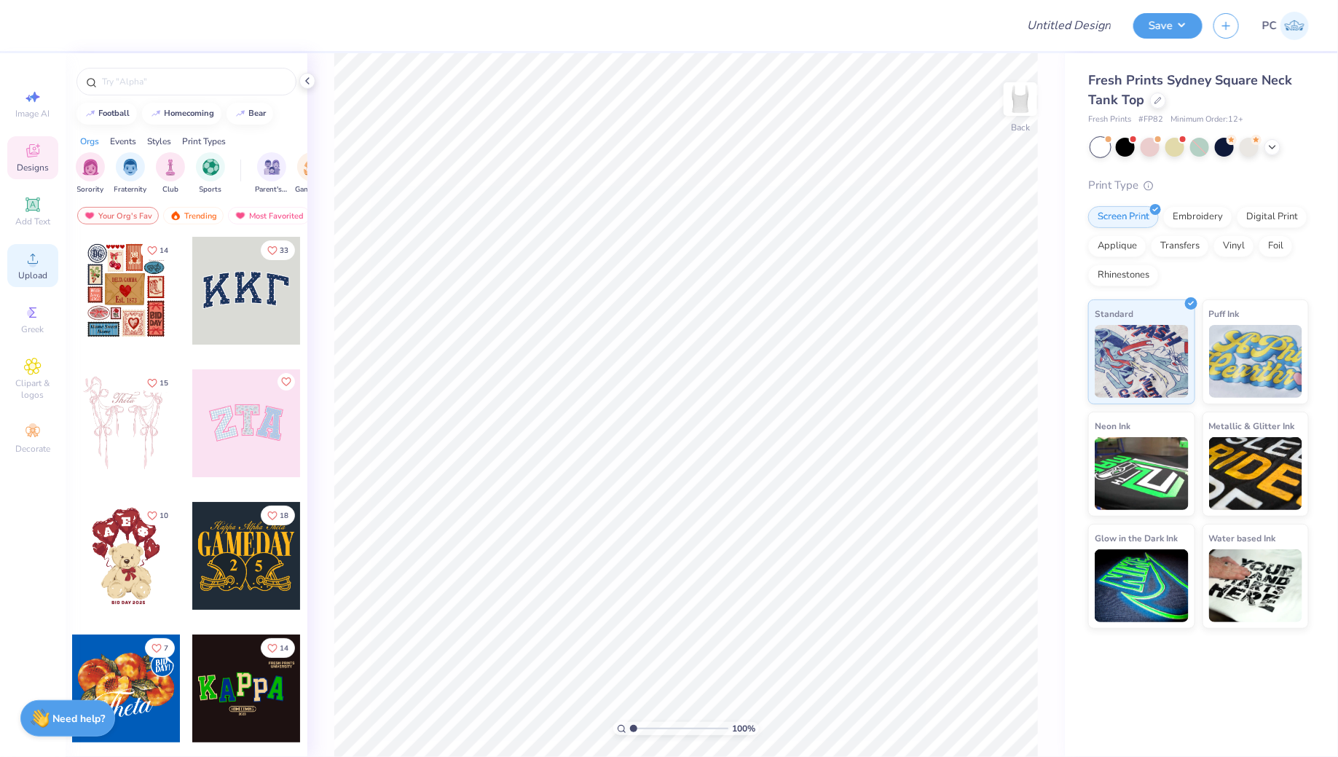
click at [20, 259] on div "Upload" at bounding box center [32, 265] width 51 height 43
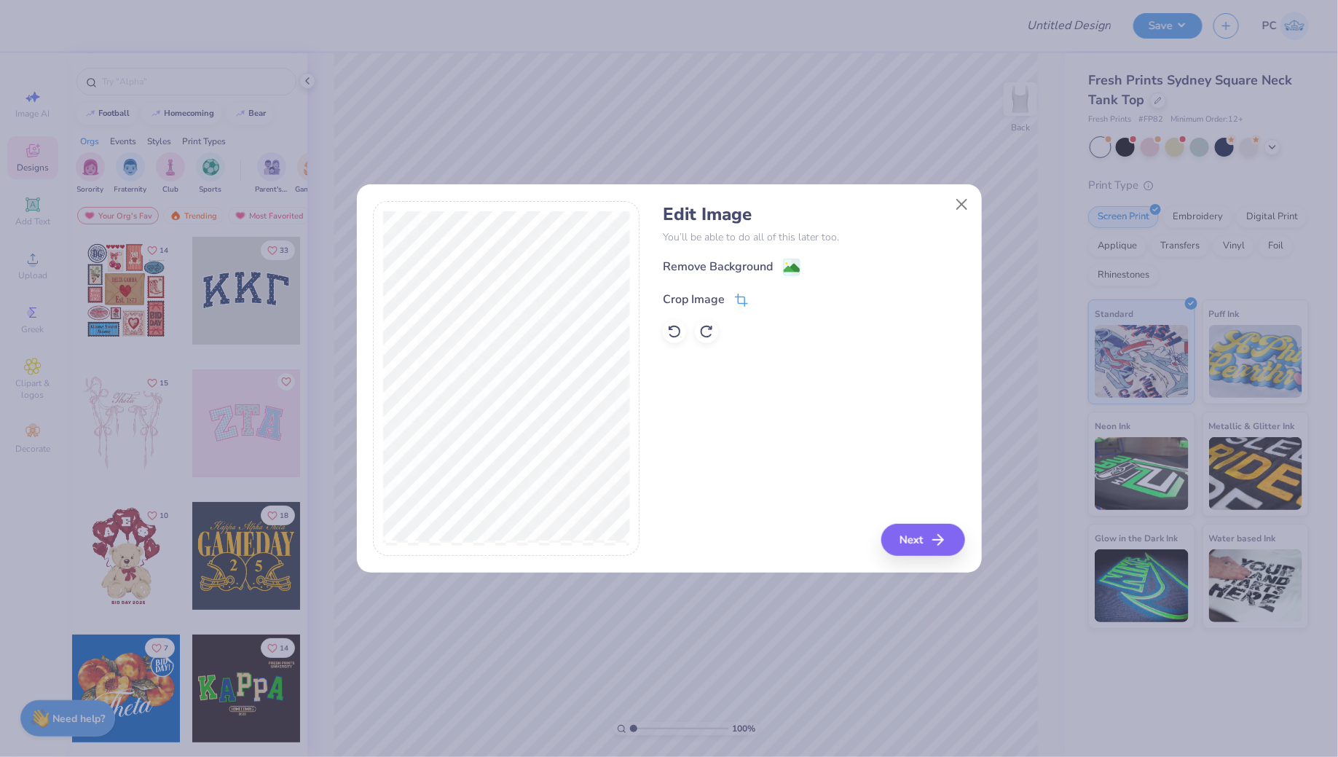
click at [739, 304] on icon at bounding box center [741, 300] width 13 height 13
click at [762, 294] on icon at bounding box center [765, 298] width 9 height 9
click at [789, 268] on image at bounding box center [792, 269] width 16 height 16
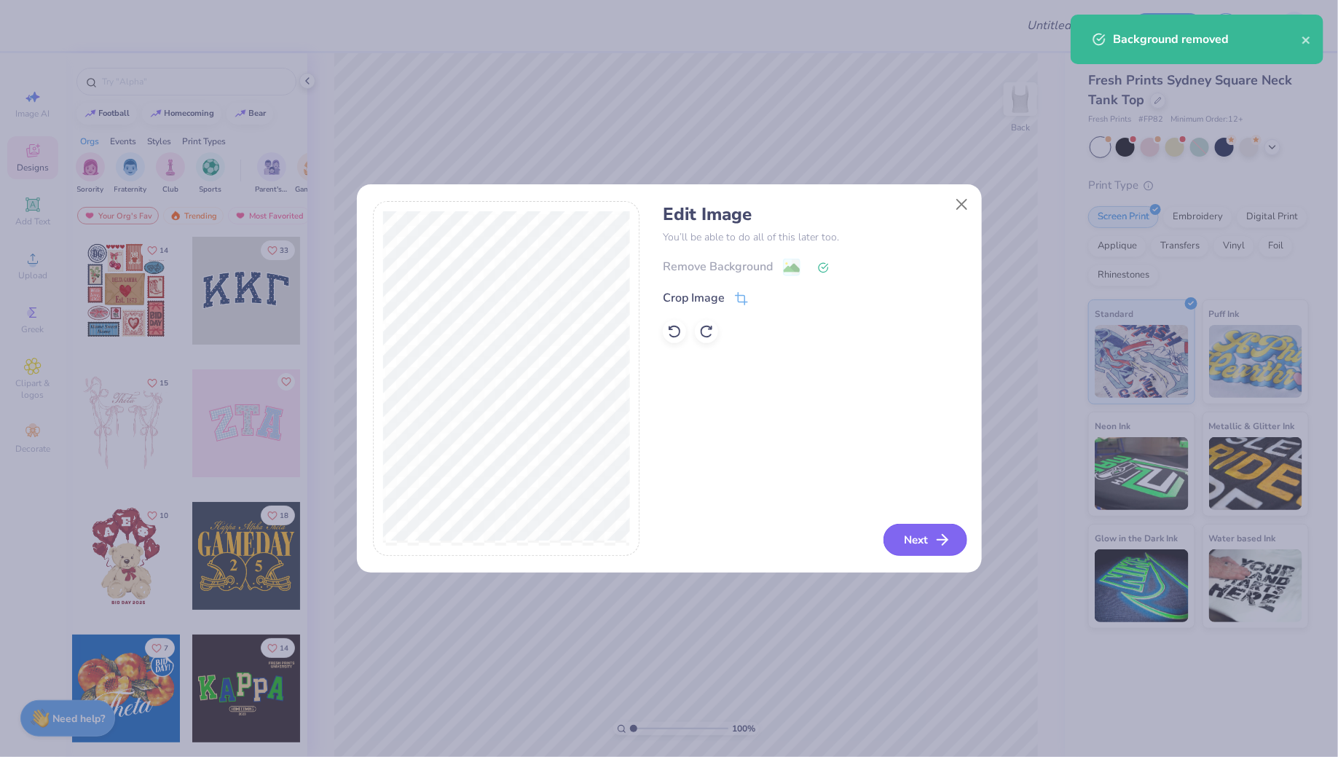
click at [930, 551] on button "Next" at bounding box center [926, 540] width 84 height 32
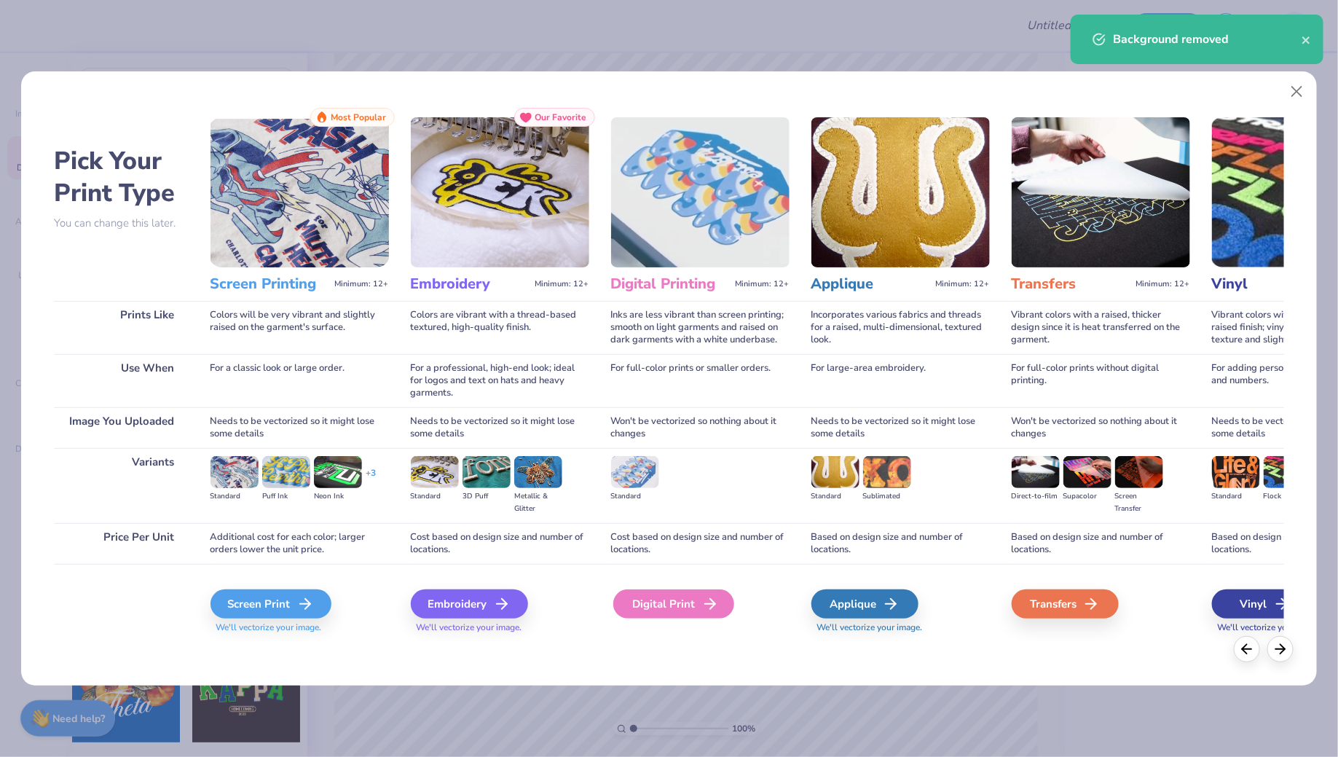
click at [649, 594] on div "Digital Print" at bounding box center [673, 603] width 121 height 29
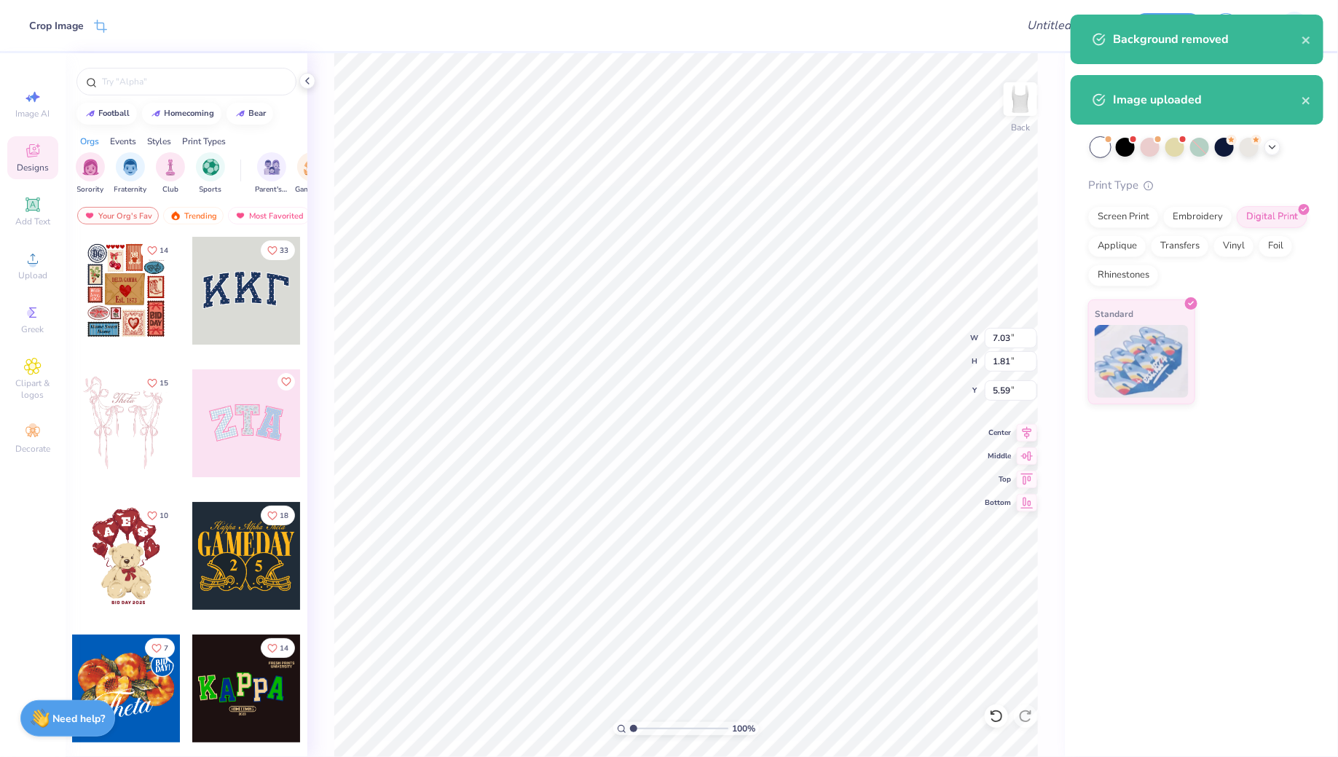
type input "1.82"
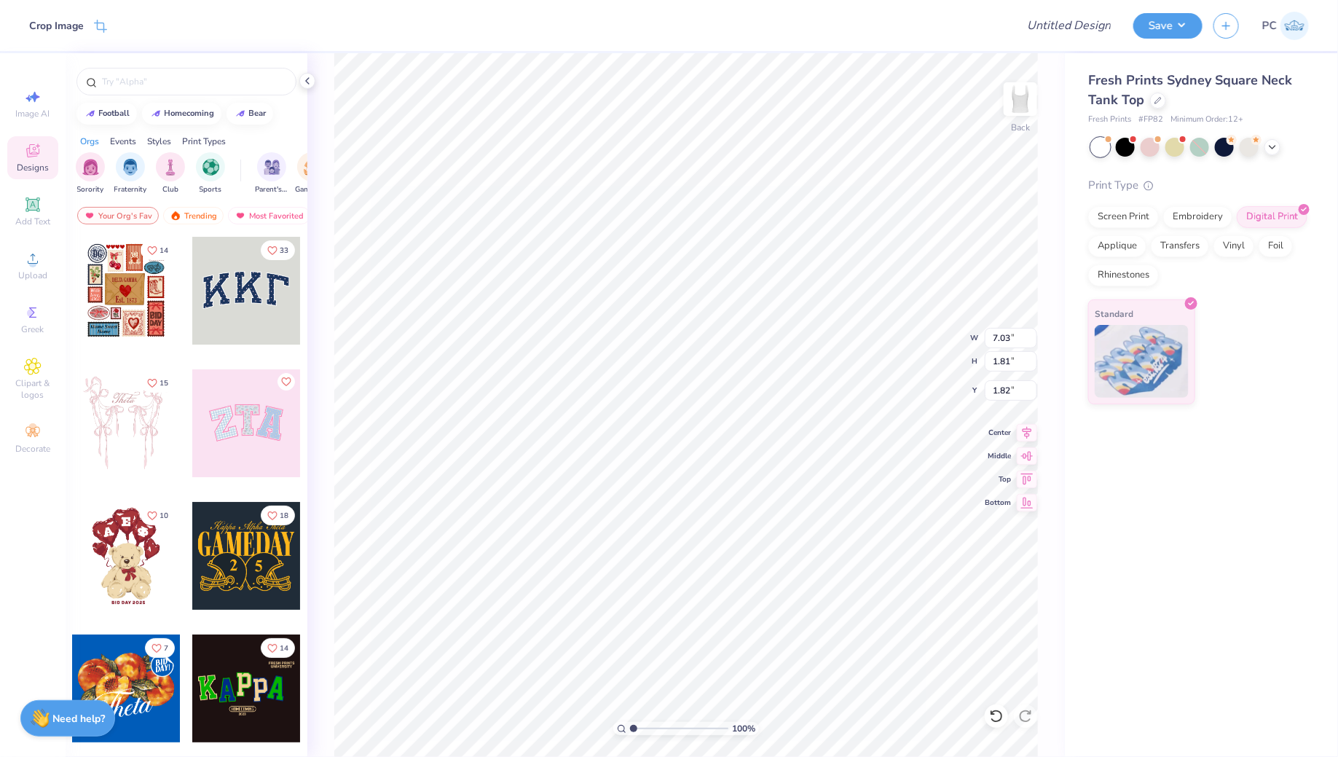
type input "5.61"
type input "1.44"
type input "2.19"
type input "1.73"
click at [34, 198] on icon at bounding box center [32, 204] width 17 height 17
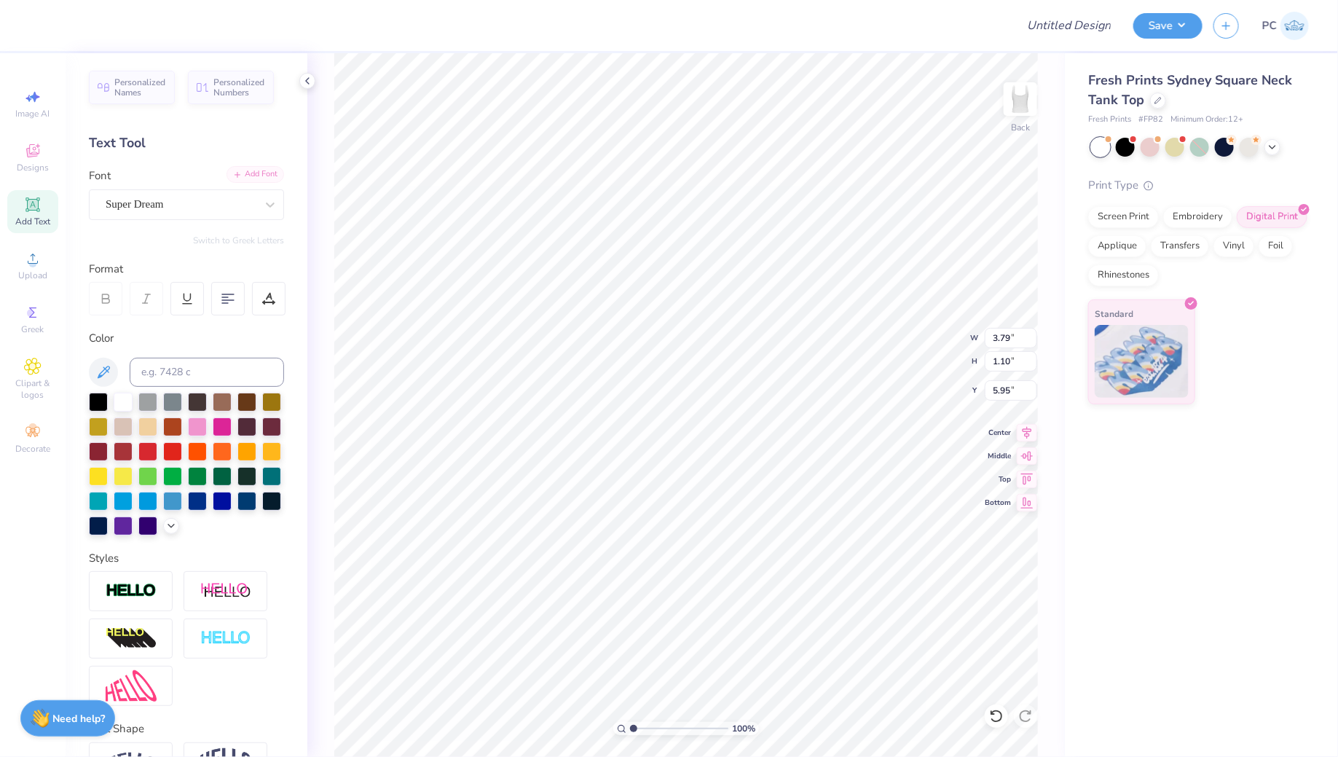
scroll to position [0, 4]
type textarea "ALPHA DELTA PI"
click at [172, 522] on icon at bounding box center [171, 525] width 12 height 12
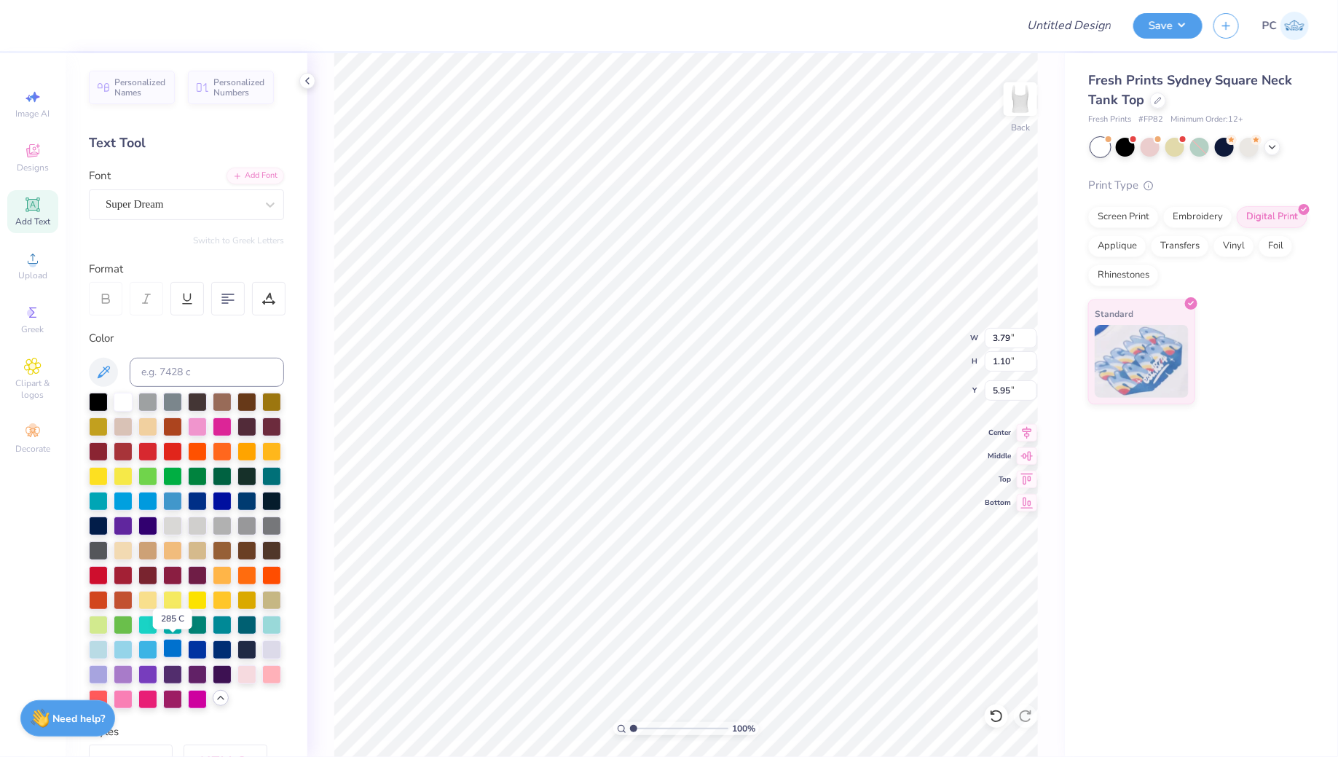
click at [173, 646] on div at bounding box center [172, 648] width 19 height 19
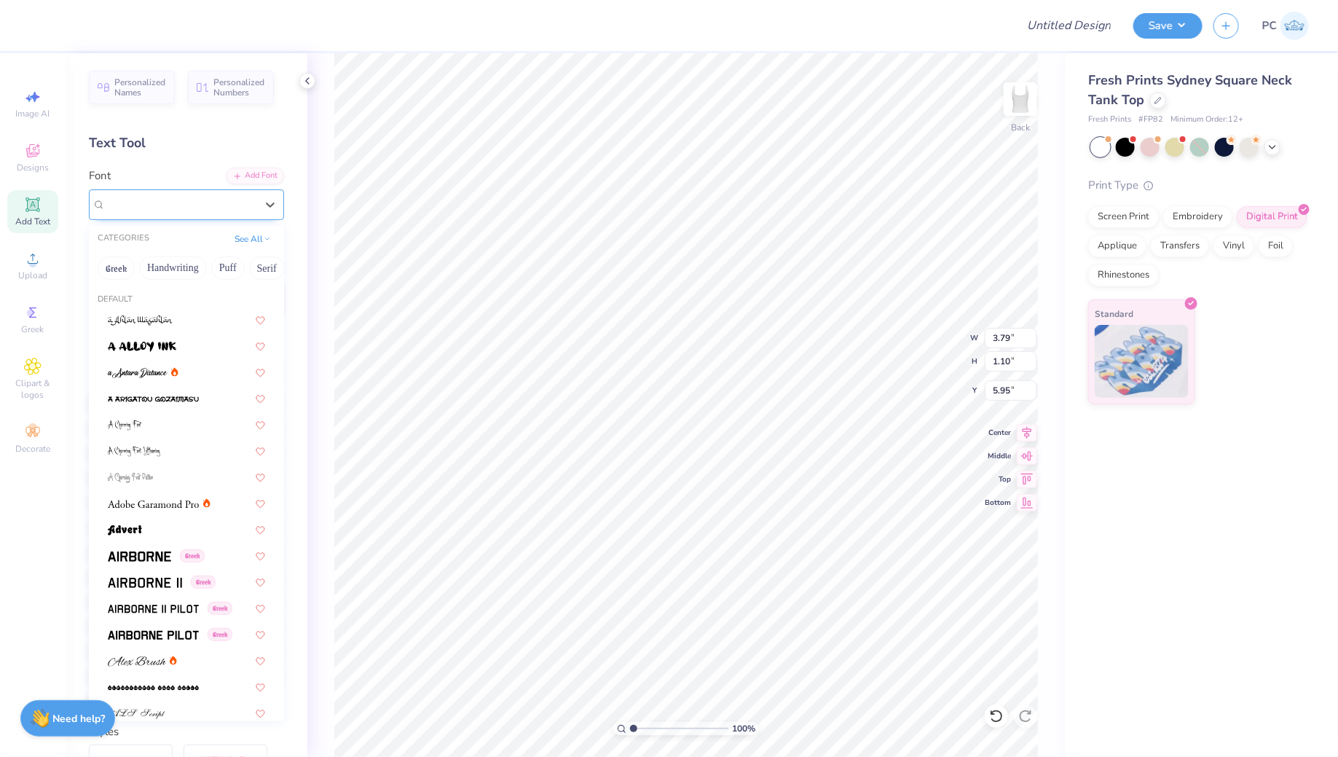
click at [192, 200] on div "Super Dream" at bounding box center [180, 204] width 153 height 23
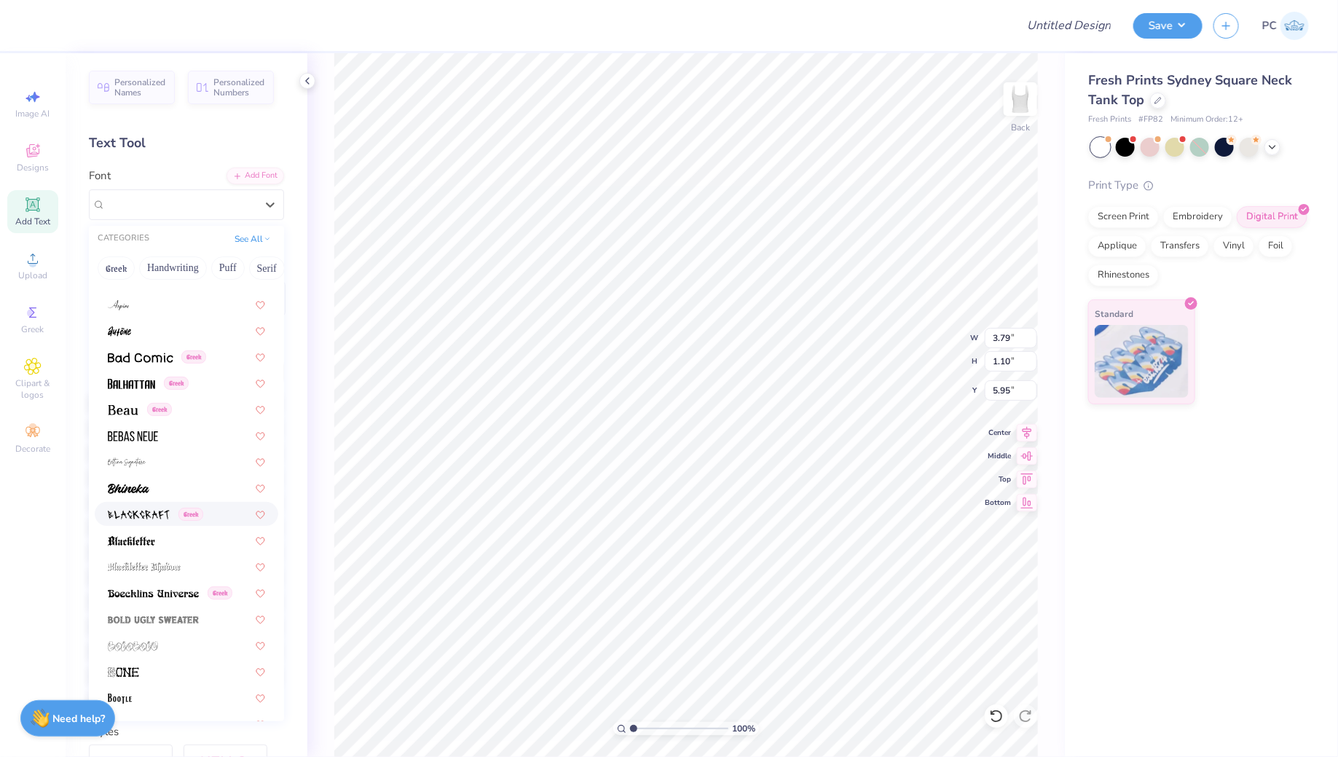
scroll to position [580, 0]
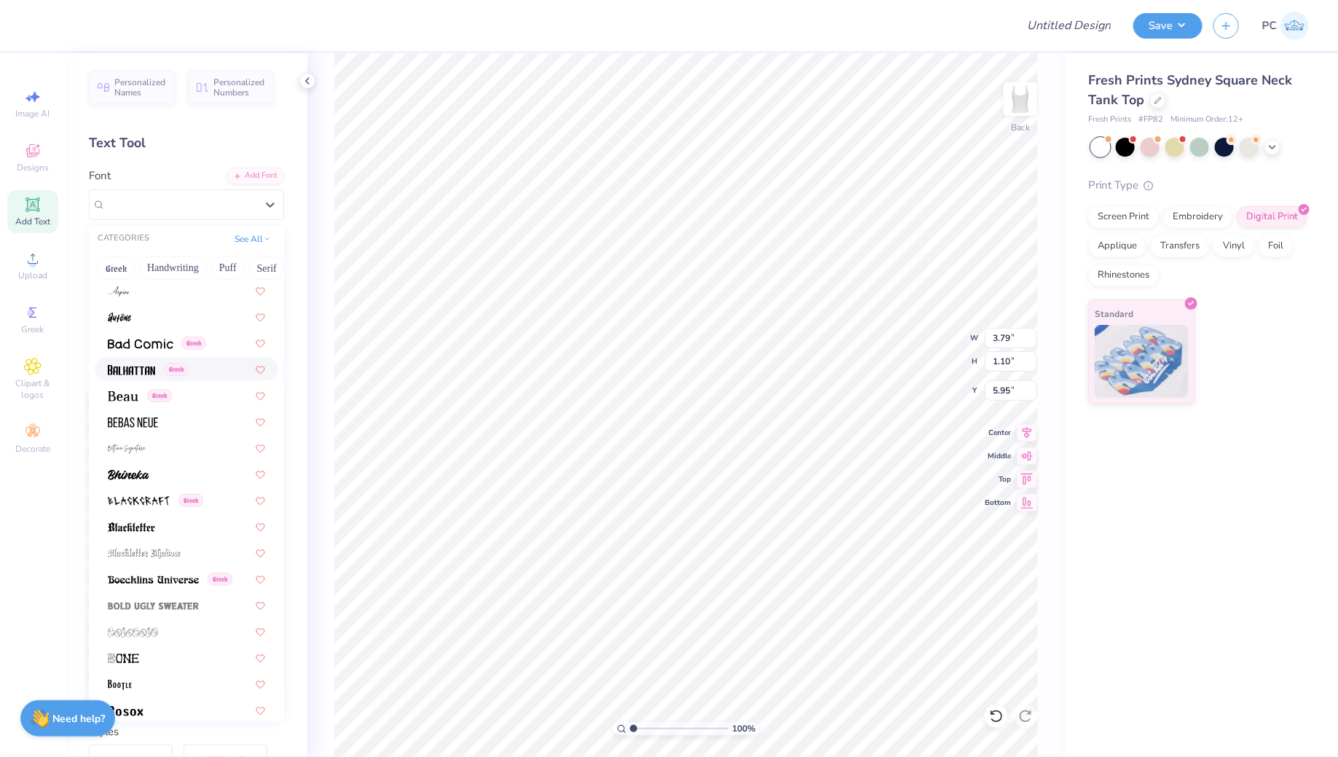
click at [178, 371] on span "Greek" at bounding box center [176, 369] width 25 height 13
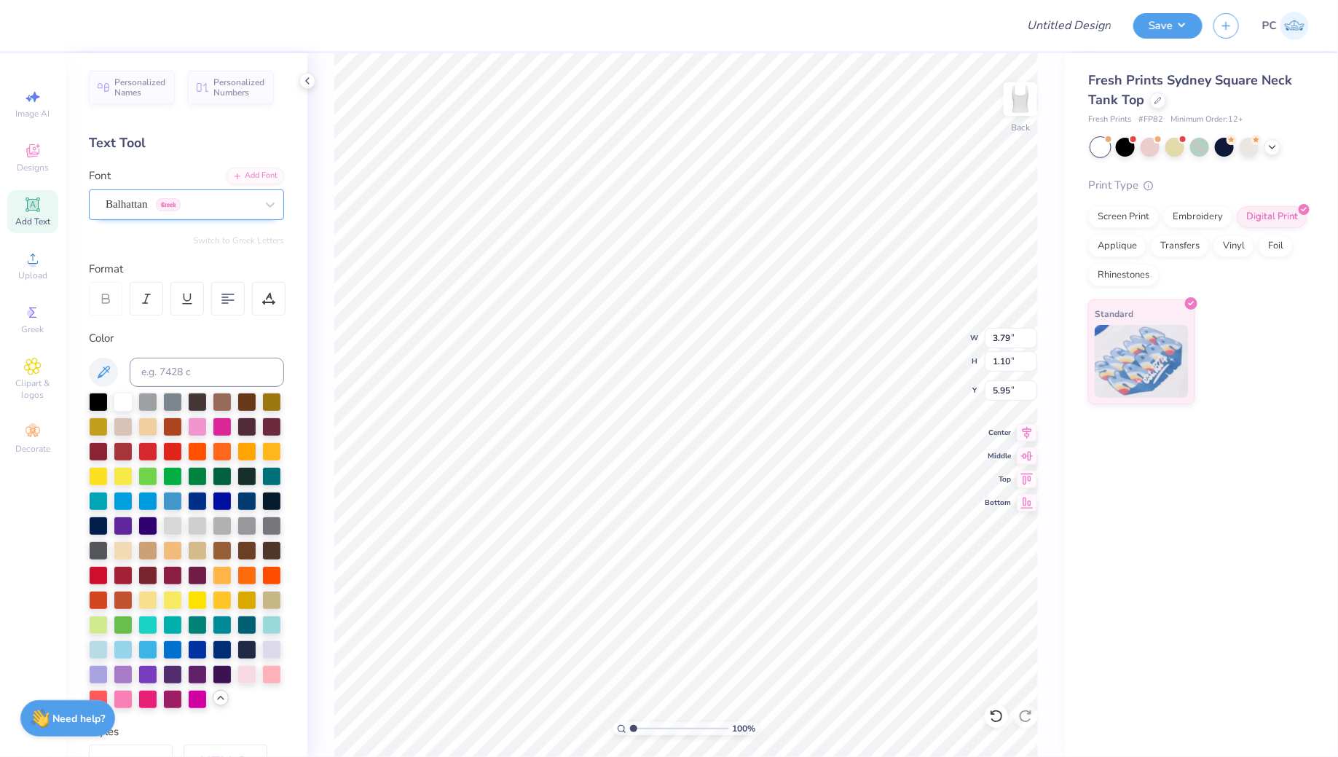
click at [211, 205] on div "Balhattan Greek" at bounding box center [180, 204] width 153 height 23
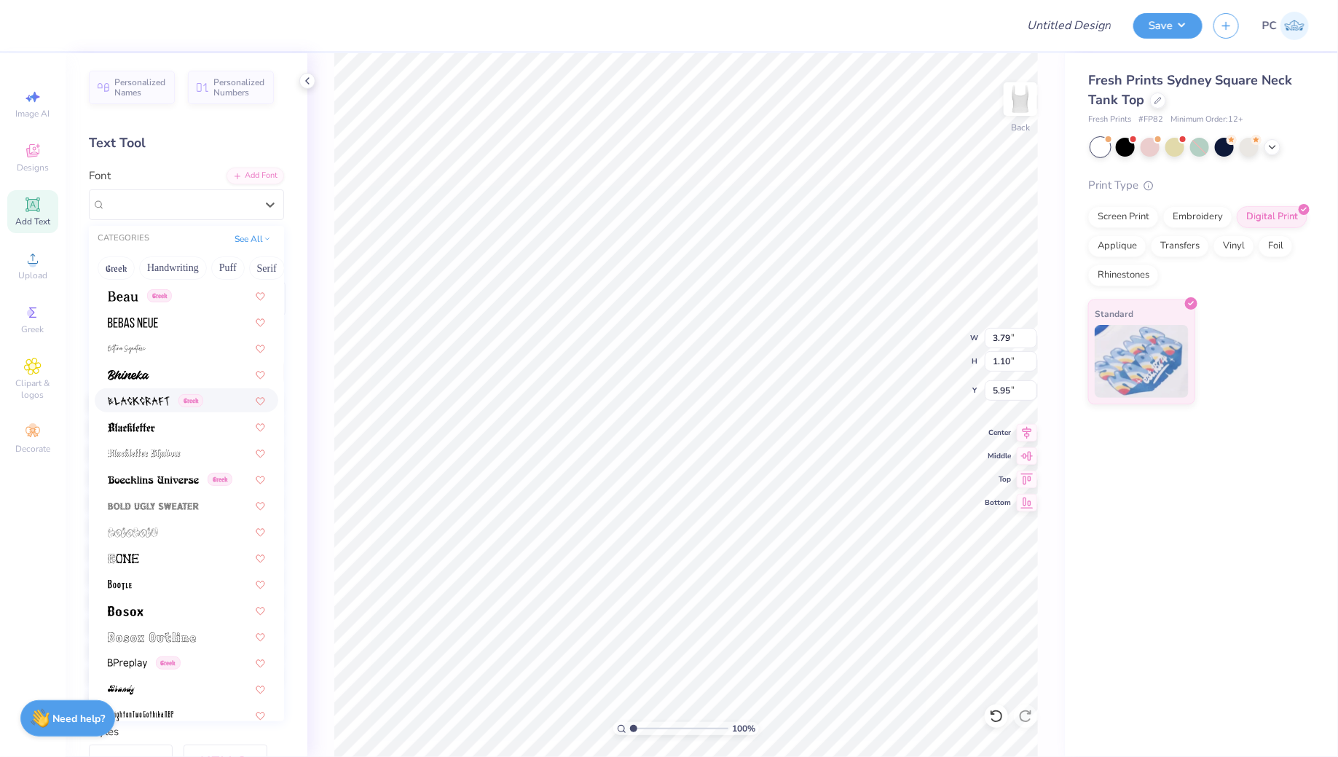
scroll to position [656, 0]
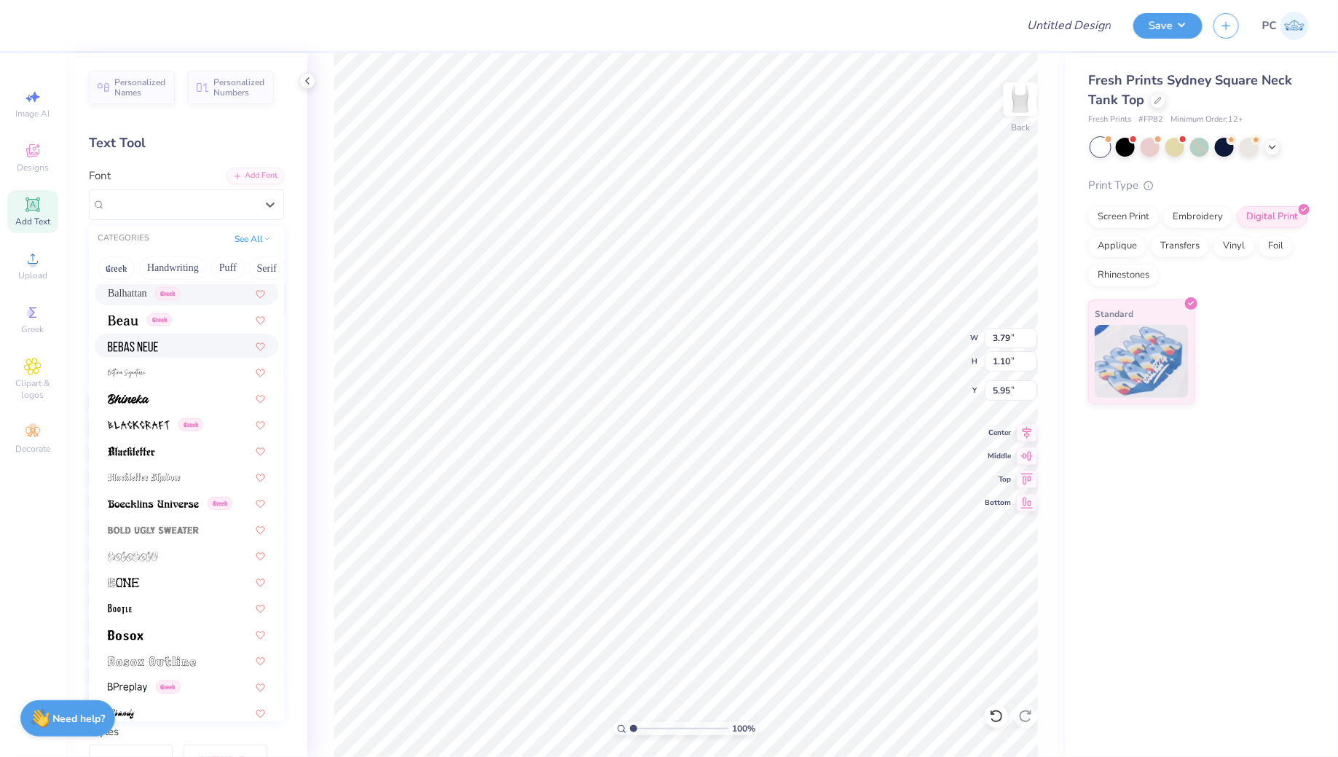
drag, startPoint x: 182, startPoint y: 329, endPoint x: 183, endPoint y: 342, distance: 13.1
click at [183, 342] on div at bounding box center [186, 345] width 157 height 15
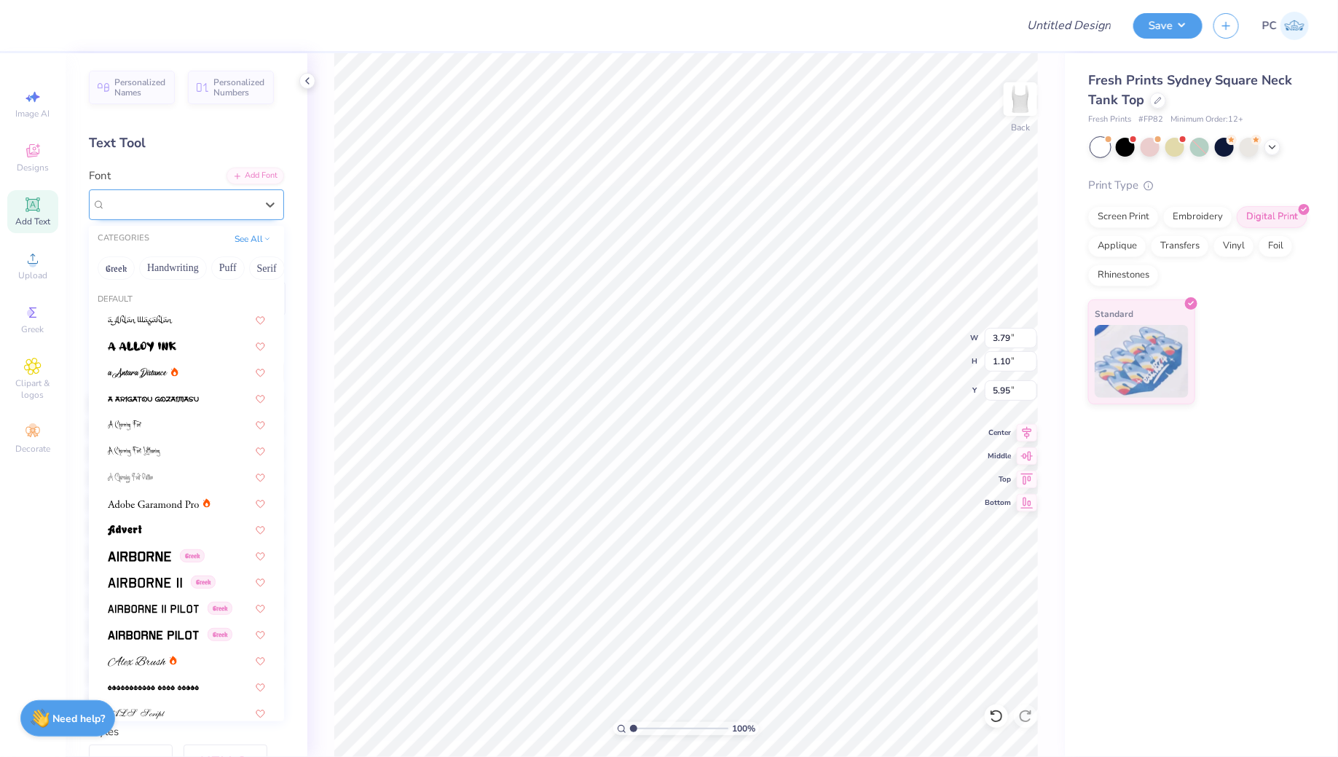
click at [205, 202] on div "Bebas Neue" at bounding box center [180, 204] width 153 height 23
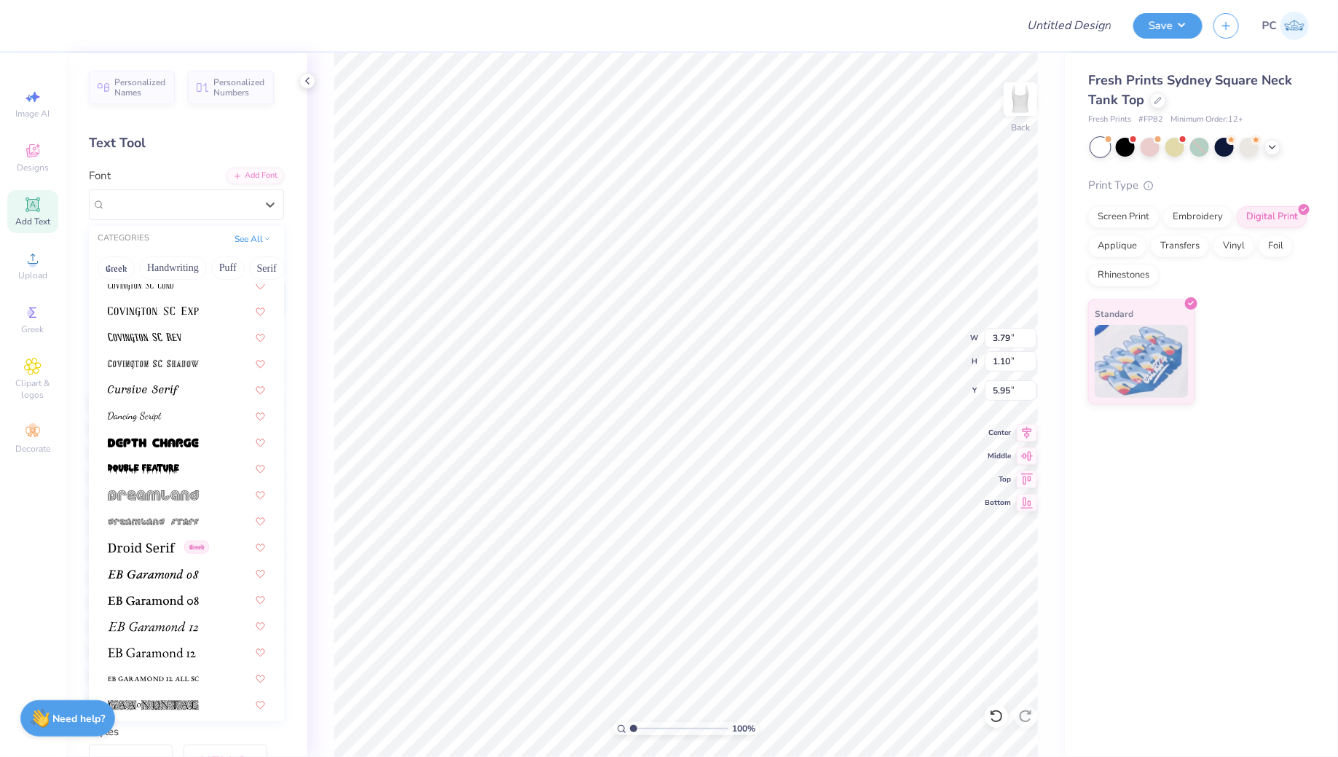
scroll to position [2386, 0]
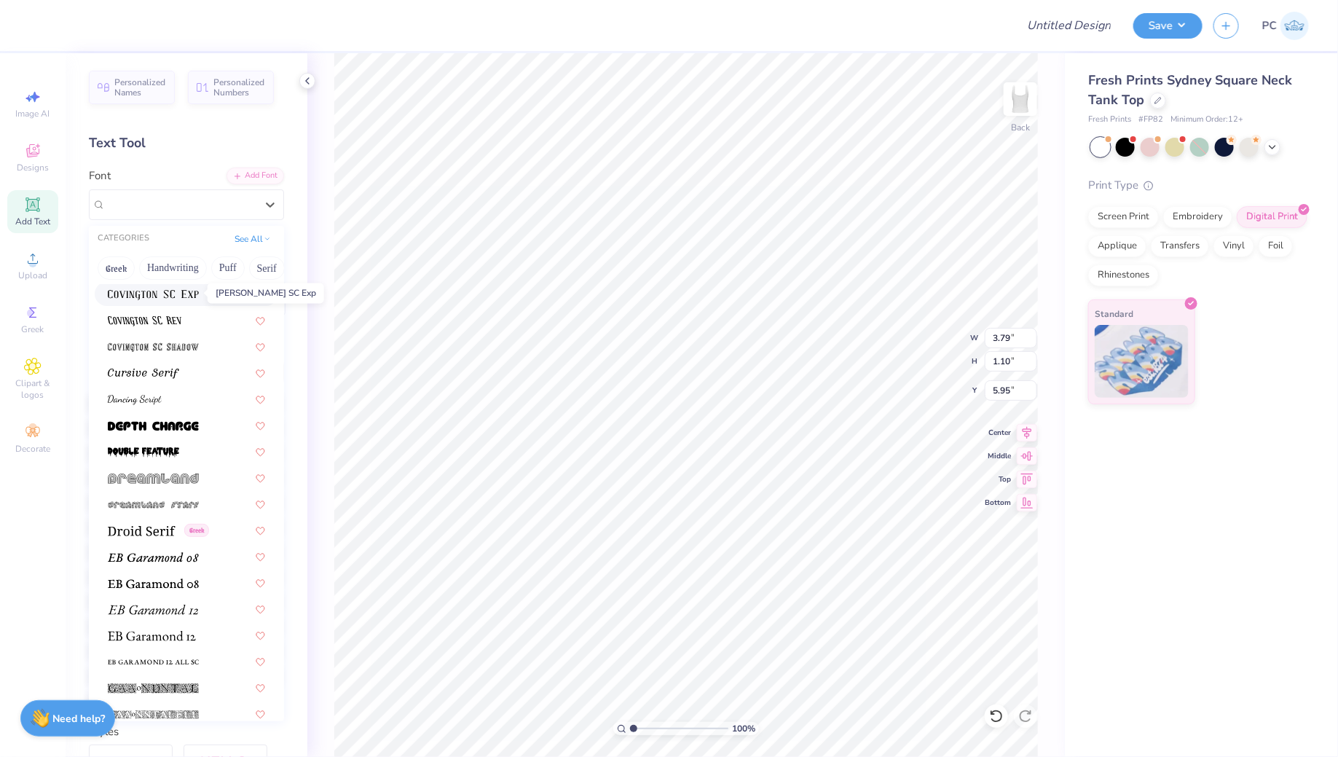
click at [180, 297] on img at bounding box center [153, 295] width 91 height 10
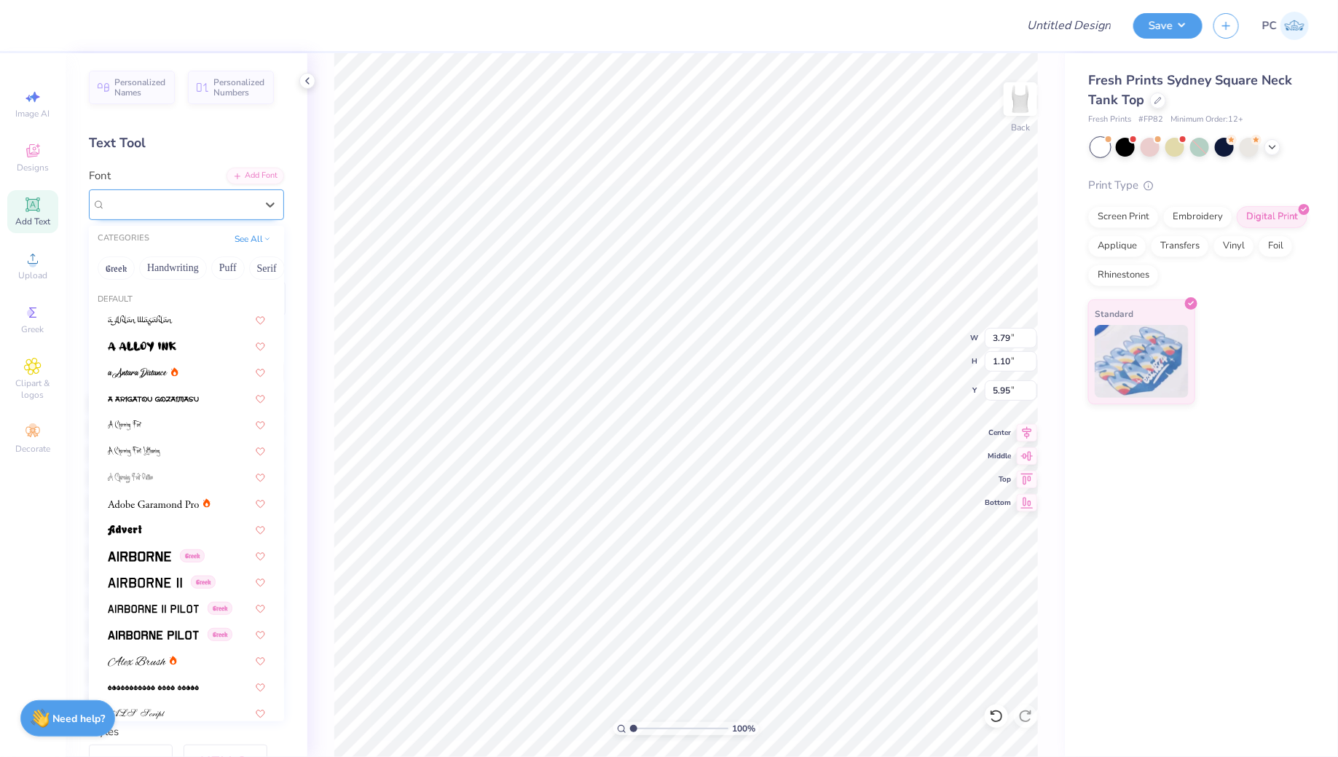
click at [168, 205] on div "Covington SC Exp" at bounding box center [180, 204] width 153 height 23
click at [119, 270] on button "Greek" at bounding box center [116, 267] width 37 height 23
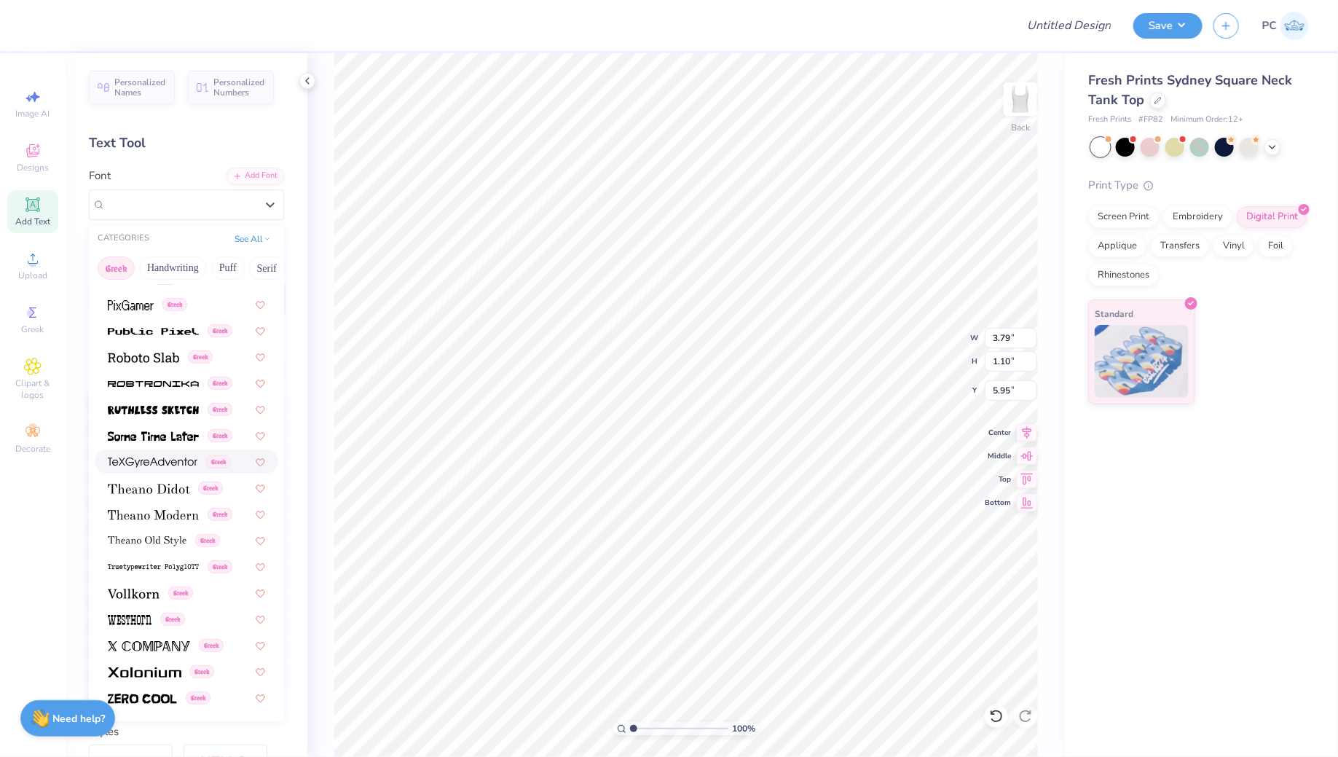
scroll to position [880, 0]
click at [165, 524] on div "Greek" at bounding box center [187, 515] width 184 height 24
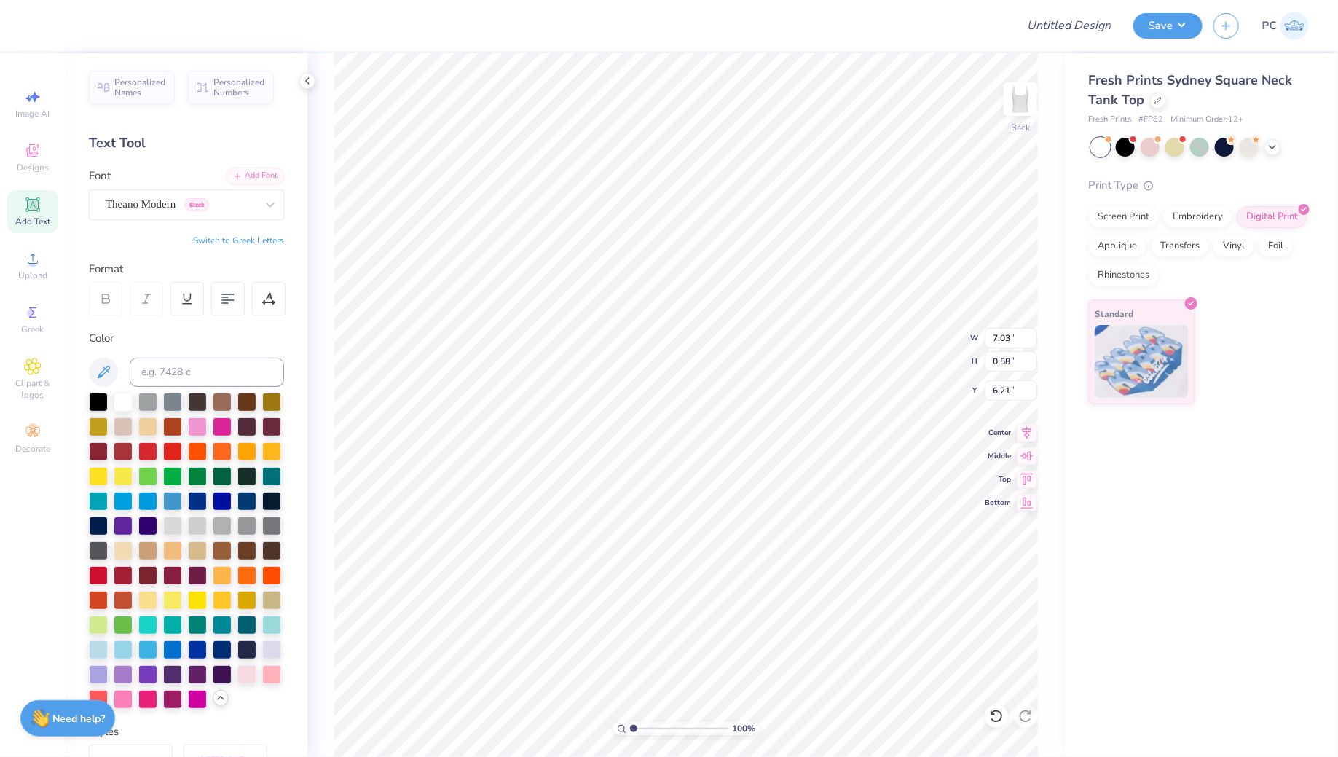
type input "4.78"
type input "0.40"
type input "1.21"
click at [198, 500] on div at bounding box center [197, 499] width 19 height 19
type input "1.22"
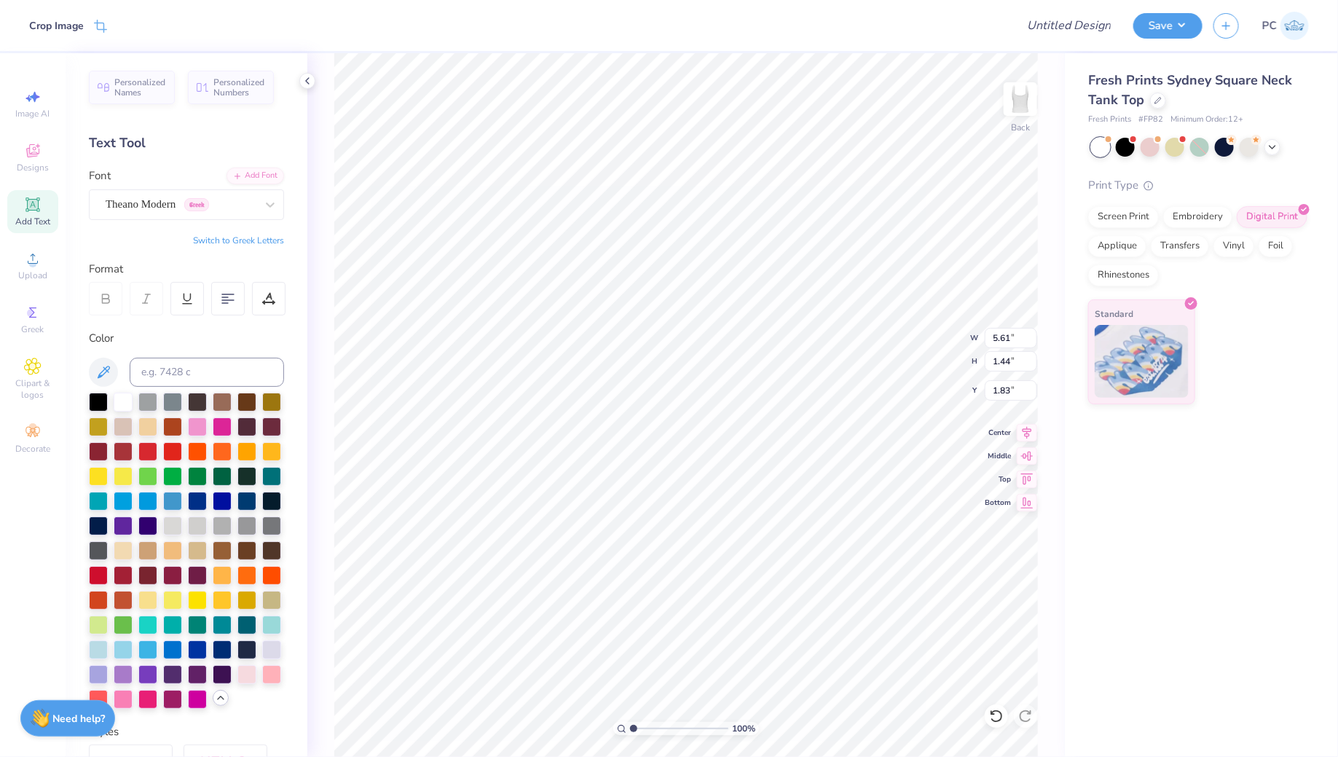
type input "4.78"
type input "0.40"
type input "1.22"
click at [197, 205] on div "Theano Modern Greek" at bounding box center [180, 204] width 153 height 23
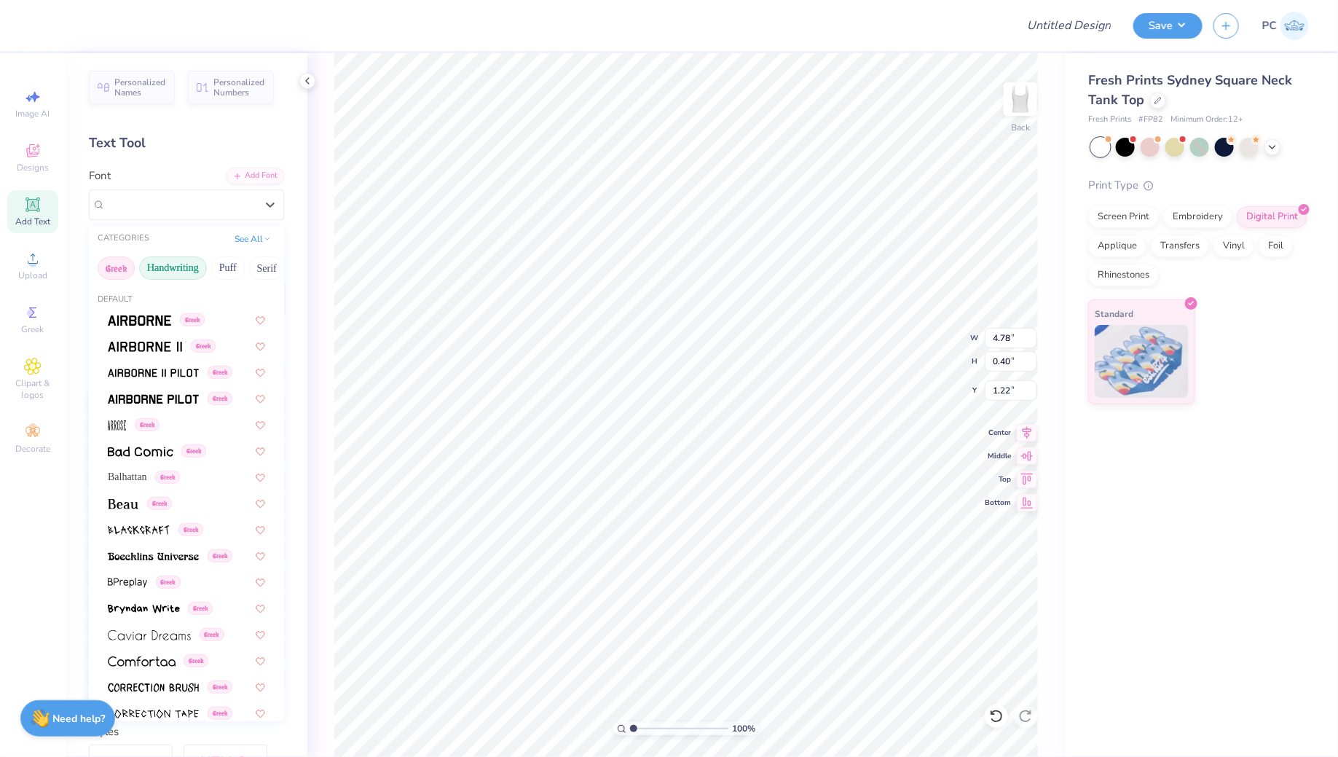
click at [189, 270] on button "Handwriting" at bounding box center [173, 267] width 68 height 23
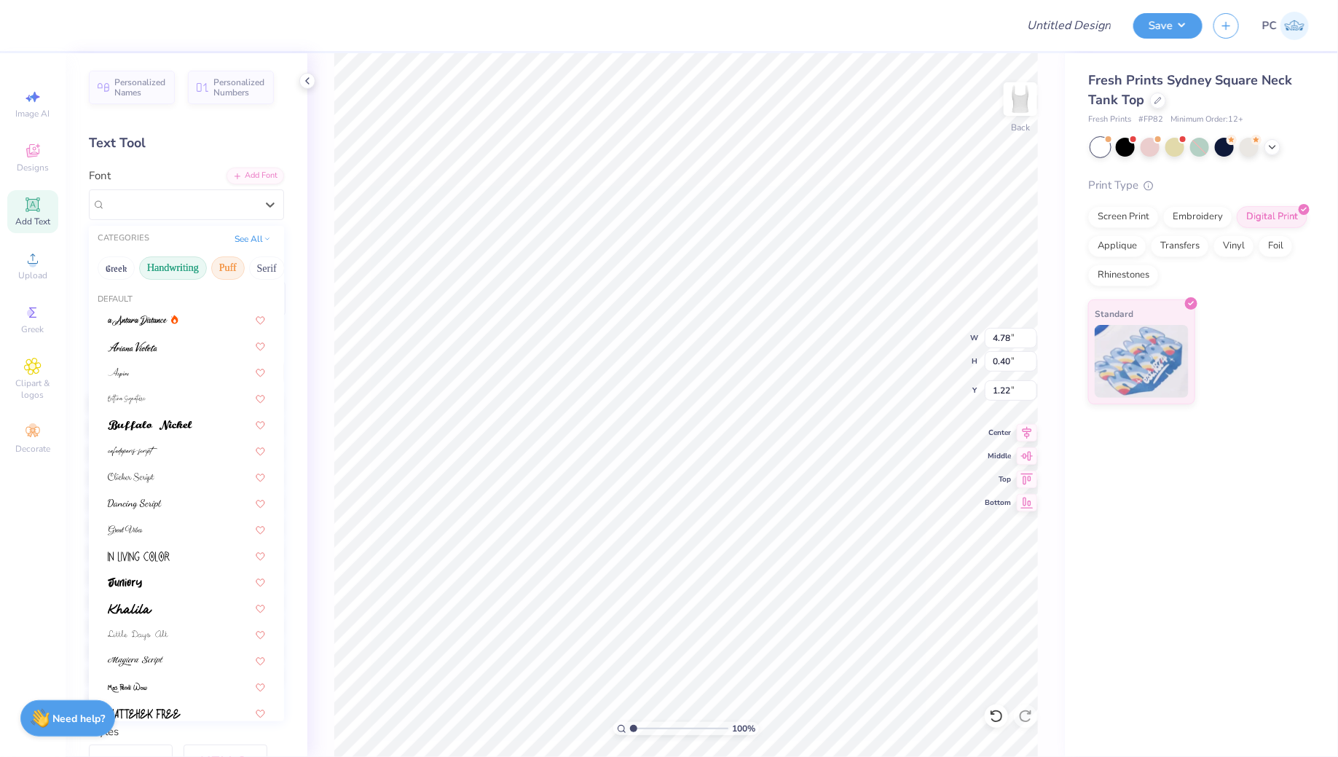
click at [227, 270] on button "Puff" at bounding box center [228, 267] width 34 height 23
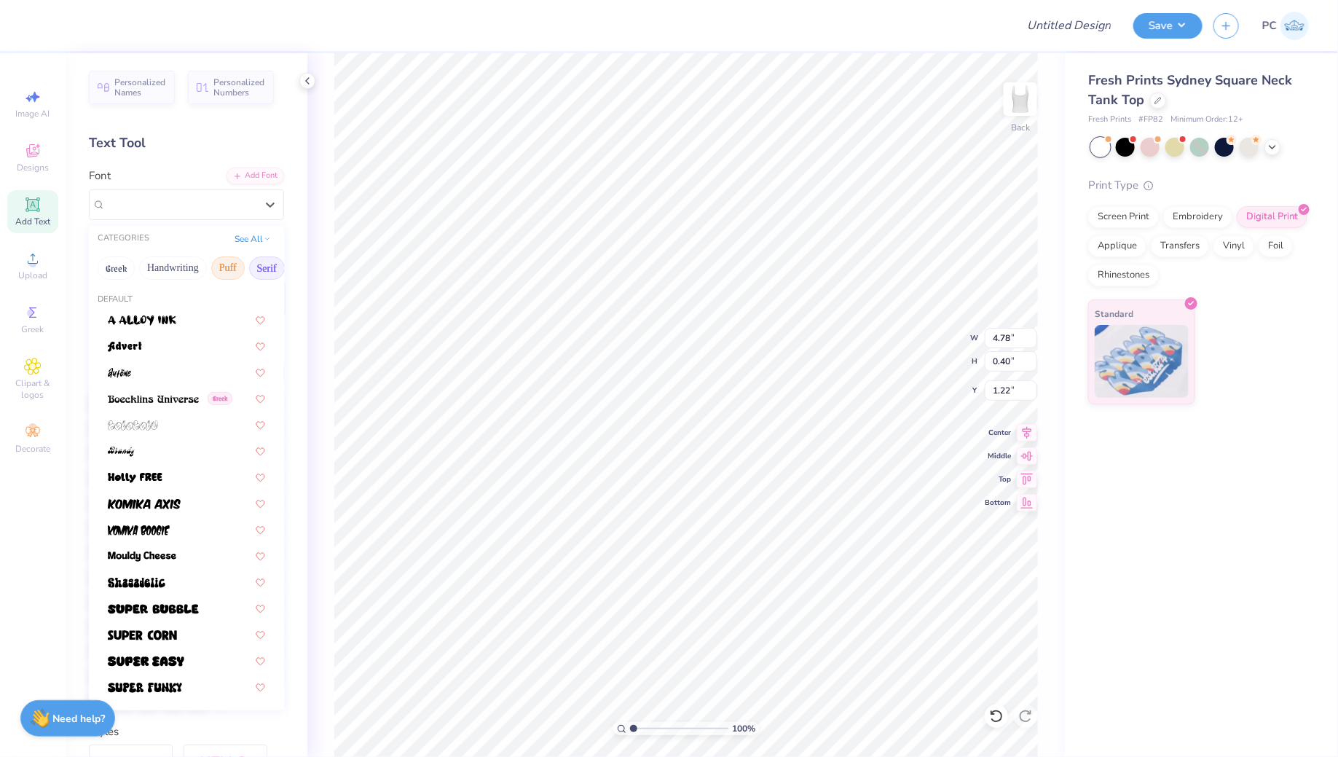
click at [264, 267] on button "Serif" at bounding box center [267, 267] width 36 height 23
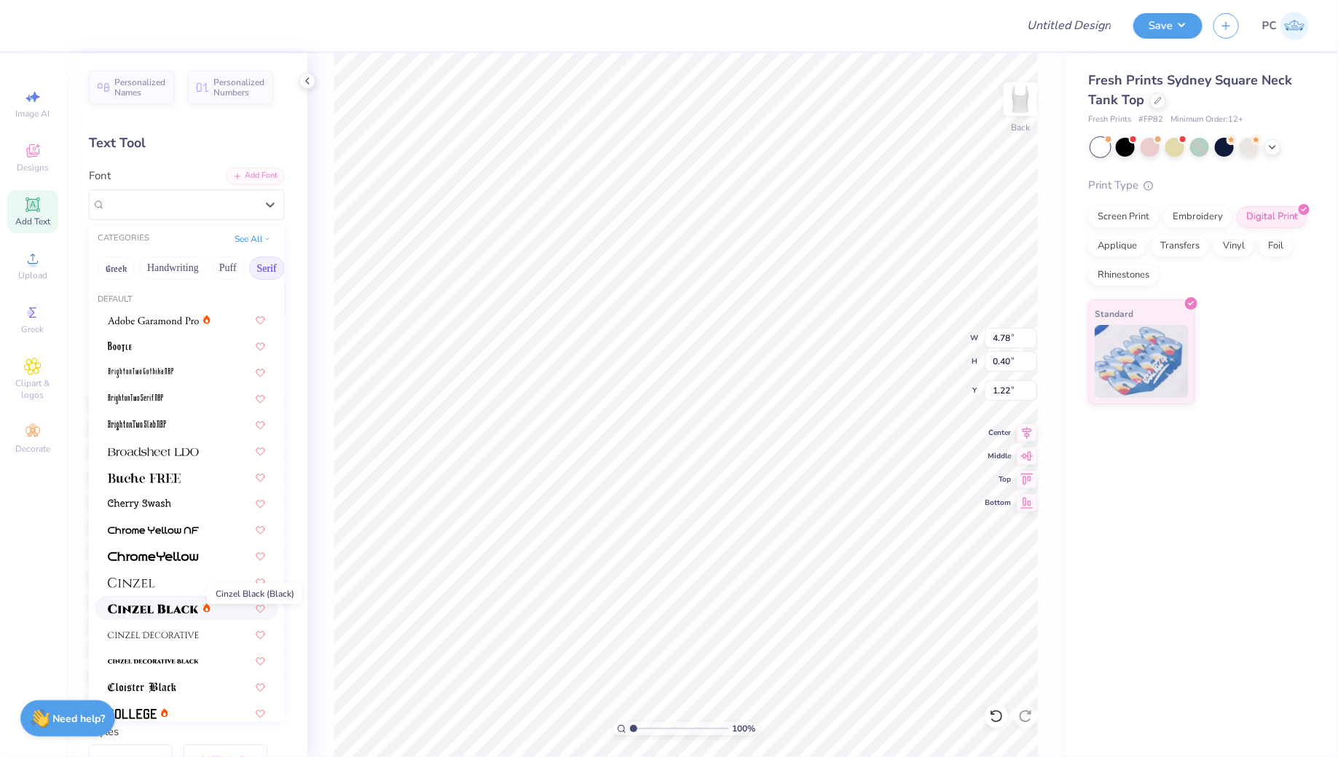
scroll to position [20, 0]
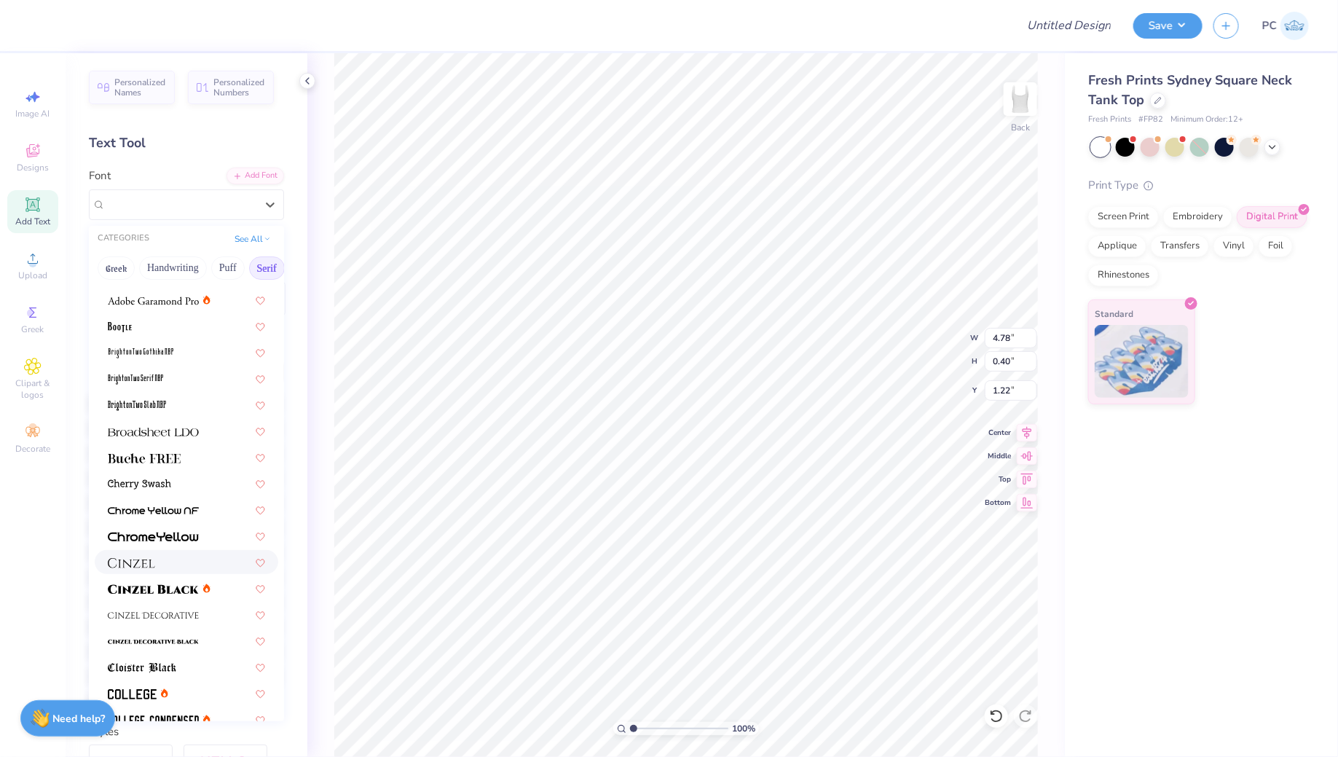
click at [143, 565] on img at bounding box center [131, 563] width 47 height 10
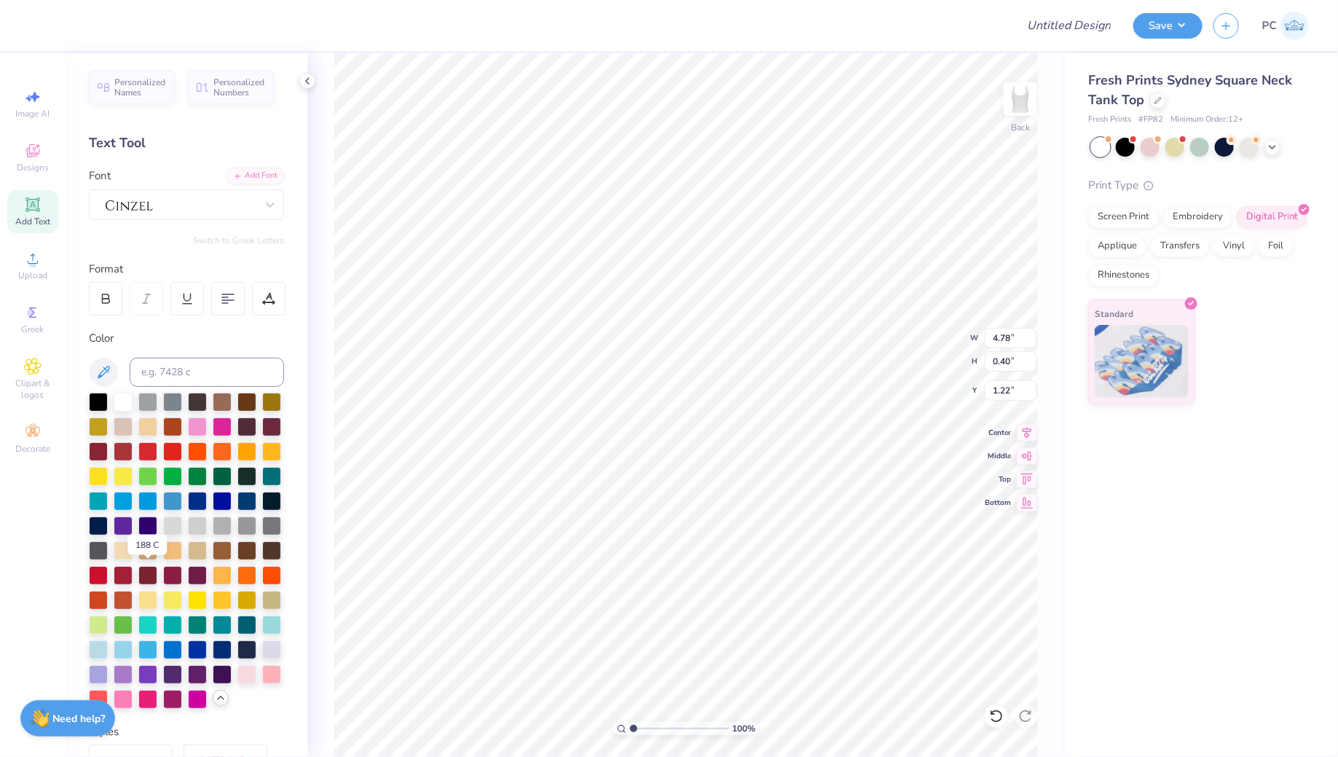
type input "4.24"
type input "0.39"
click at [174, 205] on div at bounding box center [180, 204] width 153 height 23
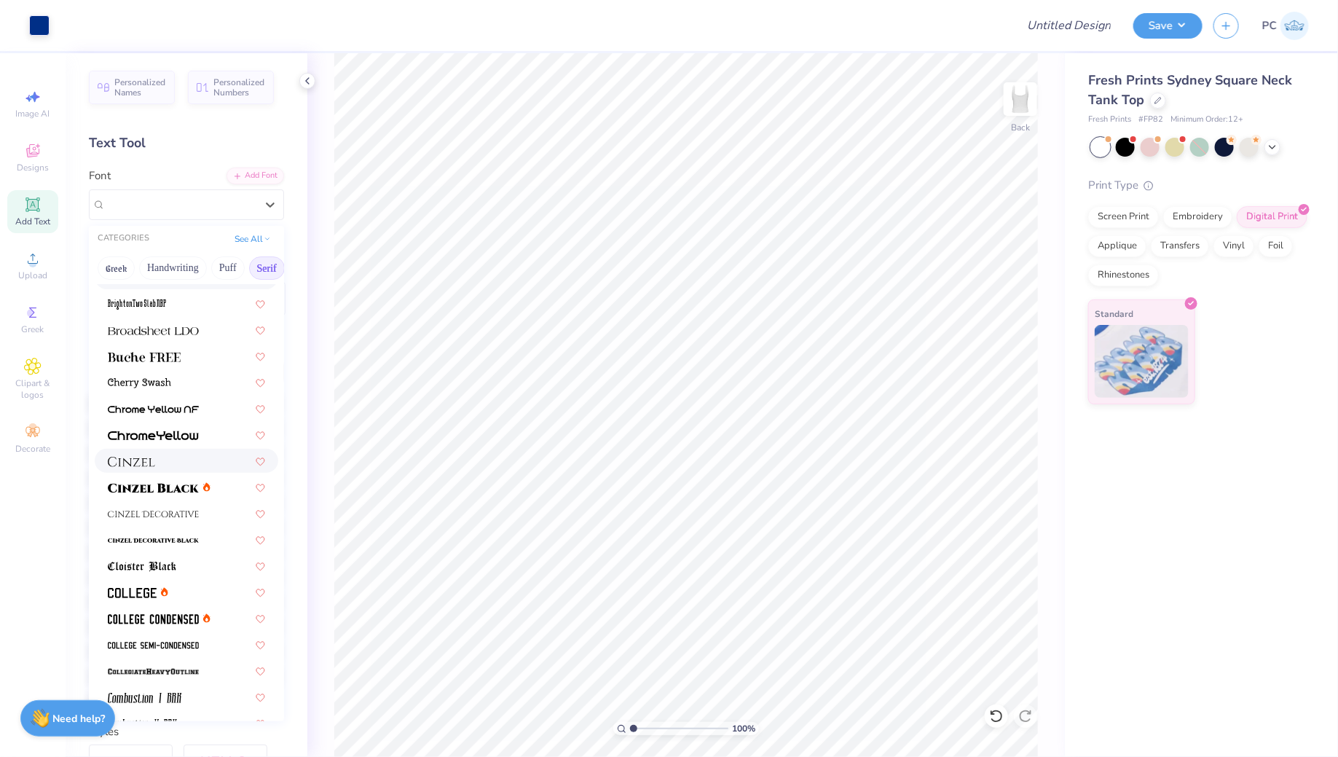
scroll to position [122, 0]
click at [162, 518] on span at bounding box center [153, 511] width 91 height 15
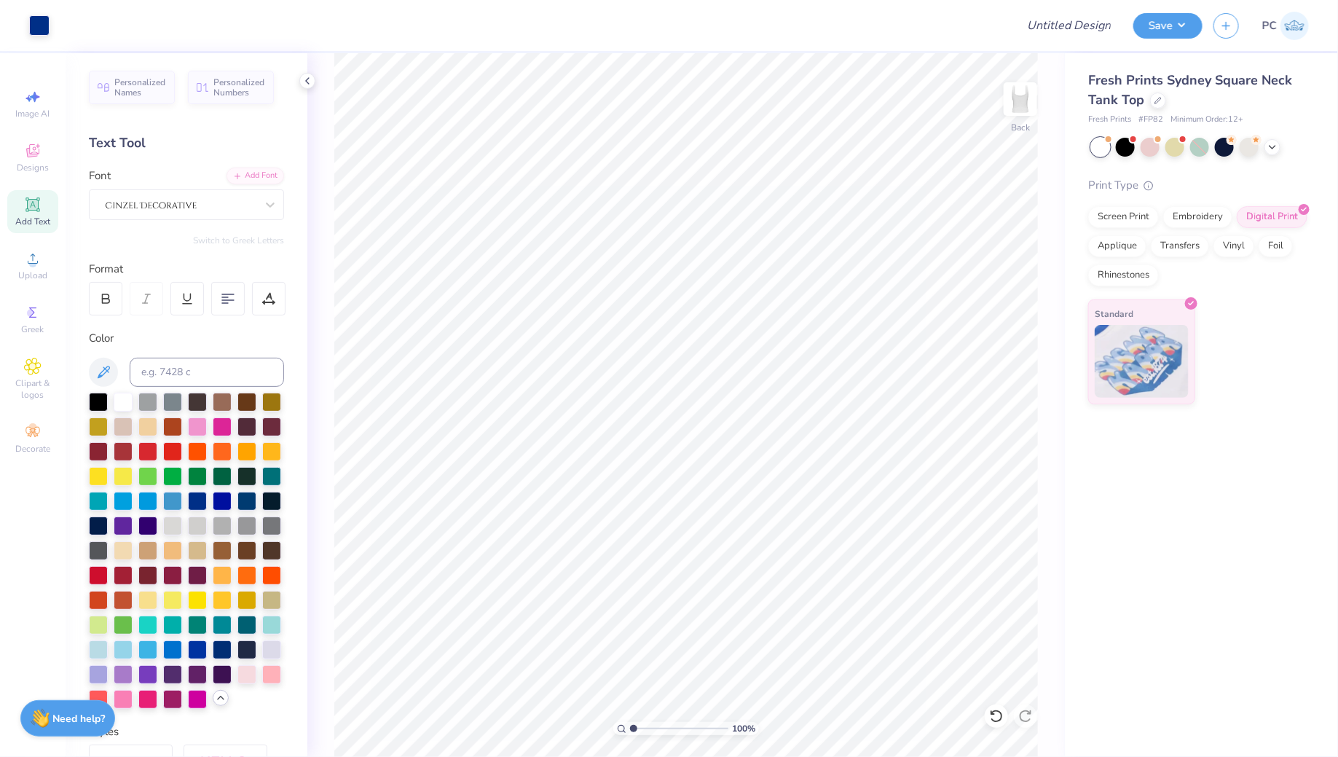
click at [146, 180] on div "Font" at bounding box center [186, 194] width 195 height 52
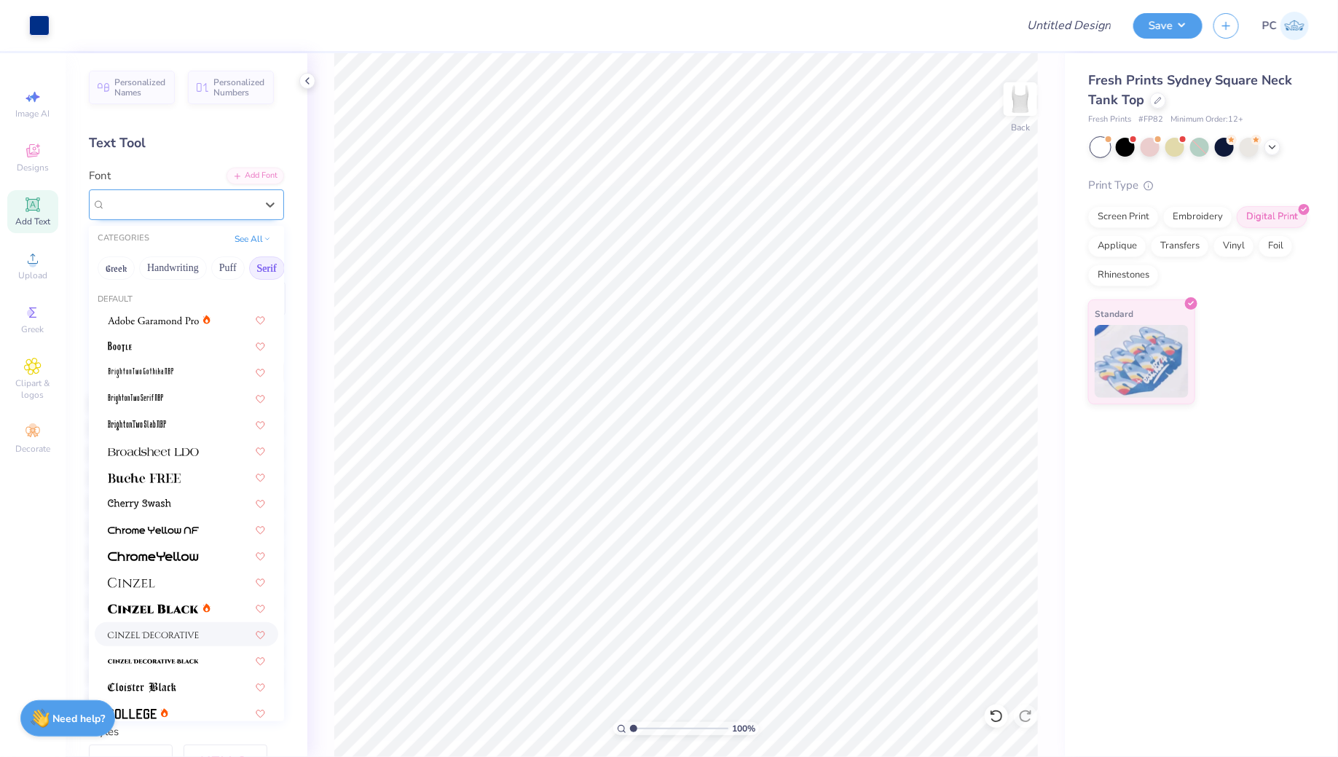
click at [147, 194] on div at bounding box center [181, 204] width 150 height 20
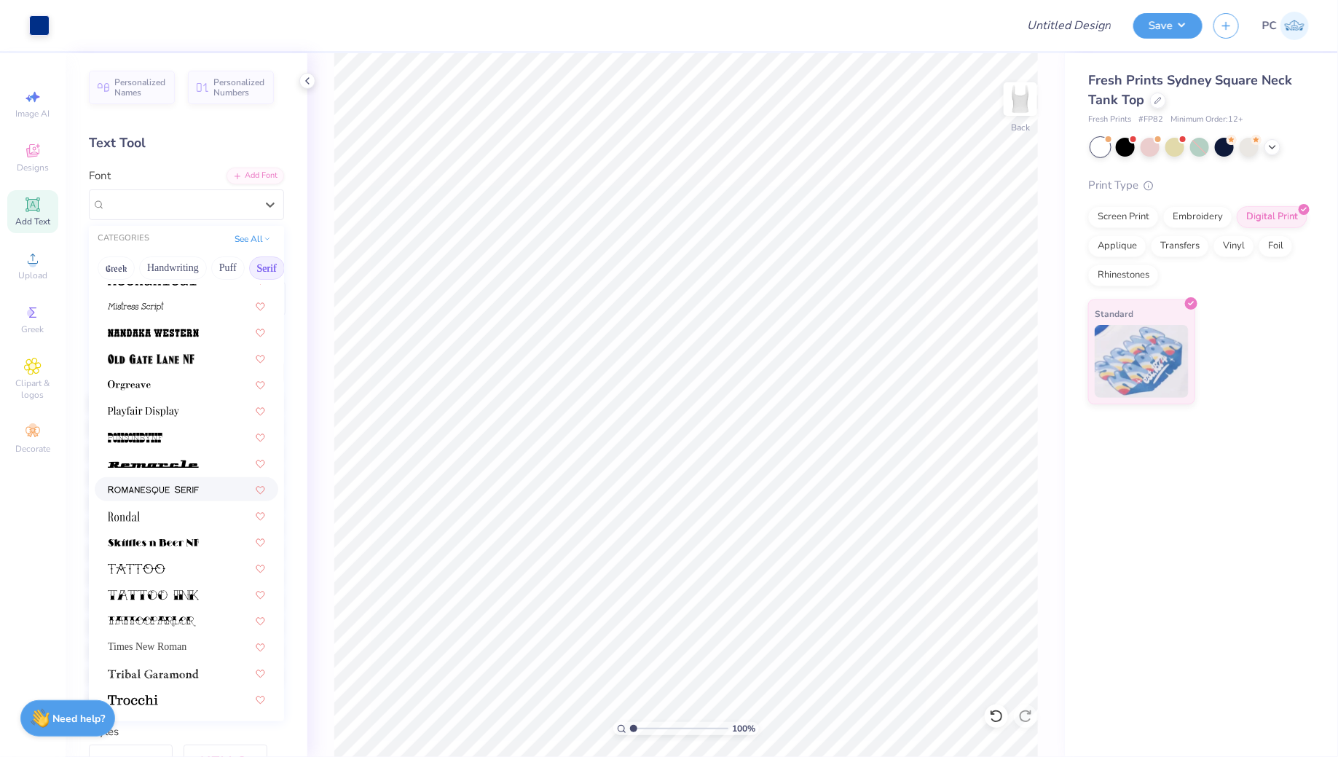
scroll to position [1612, 0]
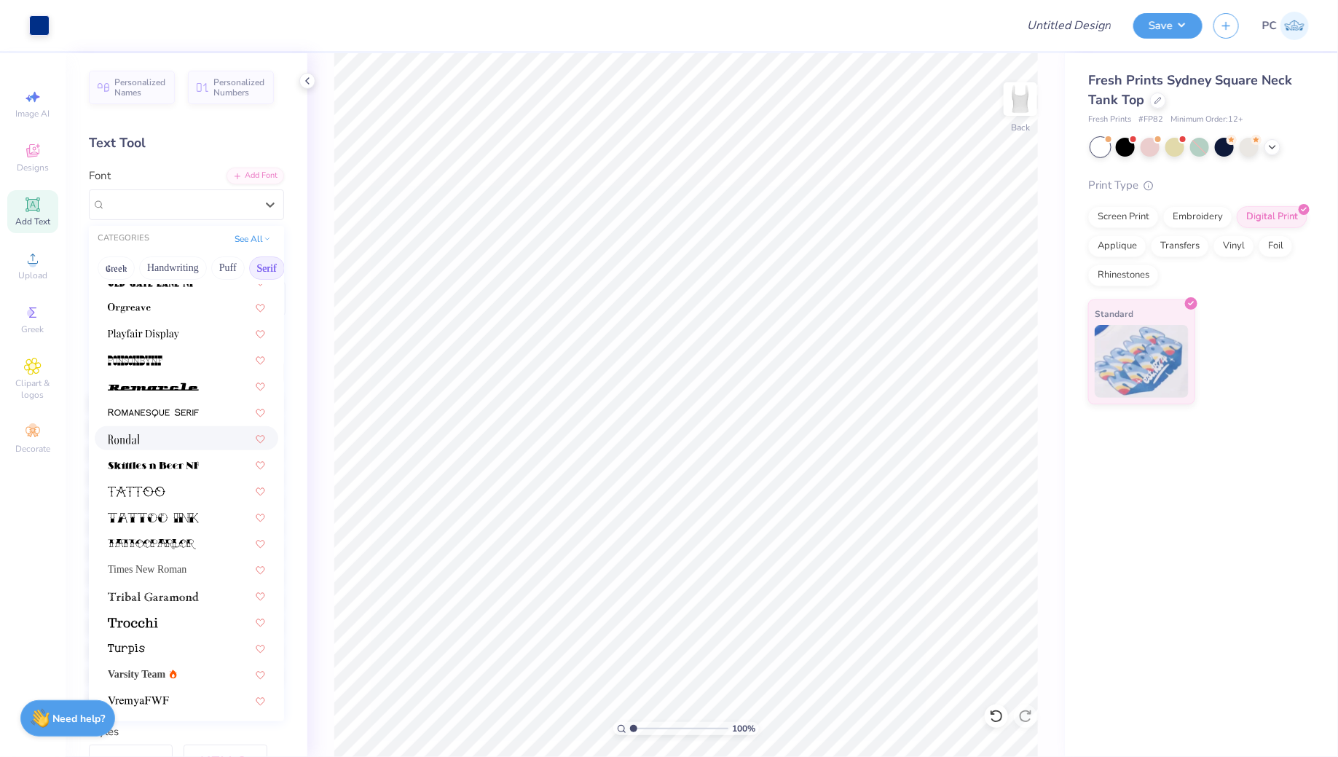
click at [183, 428] on div at bounding box center [187, 438] width 184 height 24
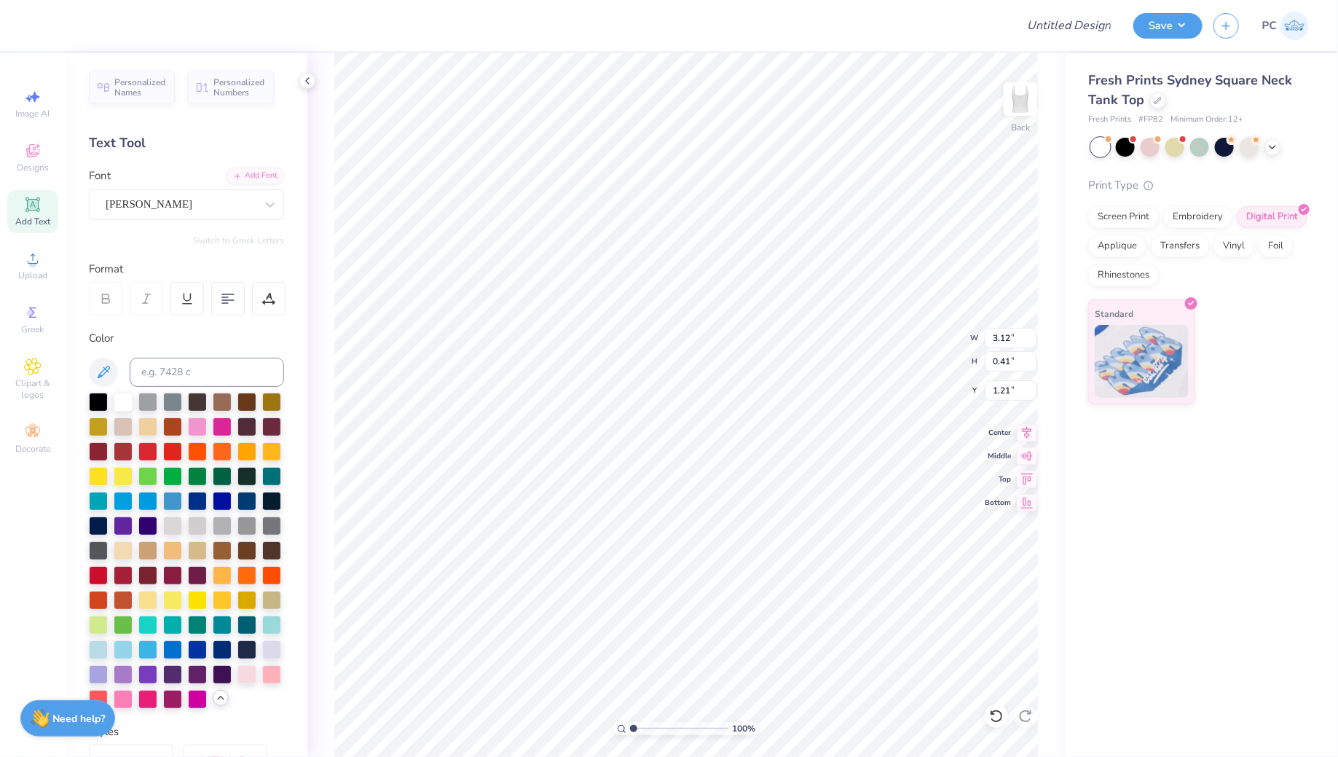
type input "3.25"
type input "0.43"
type input "1.20"
type input "1.21"
click at [1276, 149] on icon at bounding box center [1273, 146] width 12 height 12
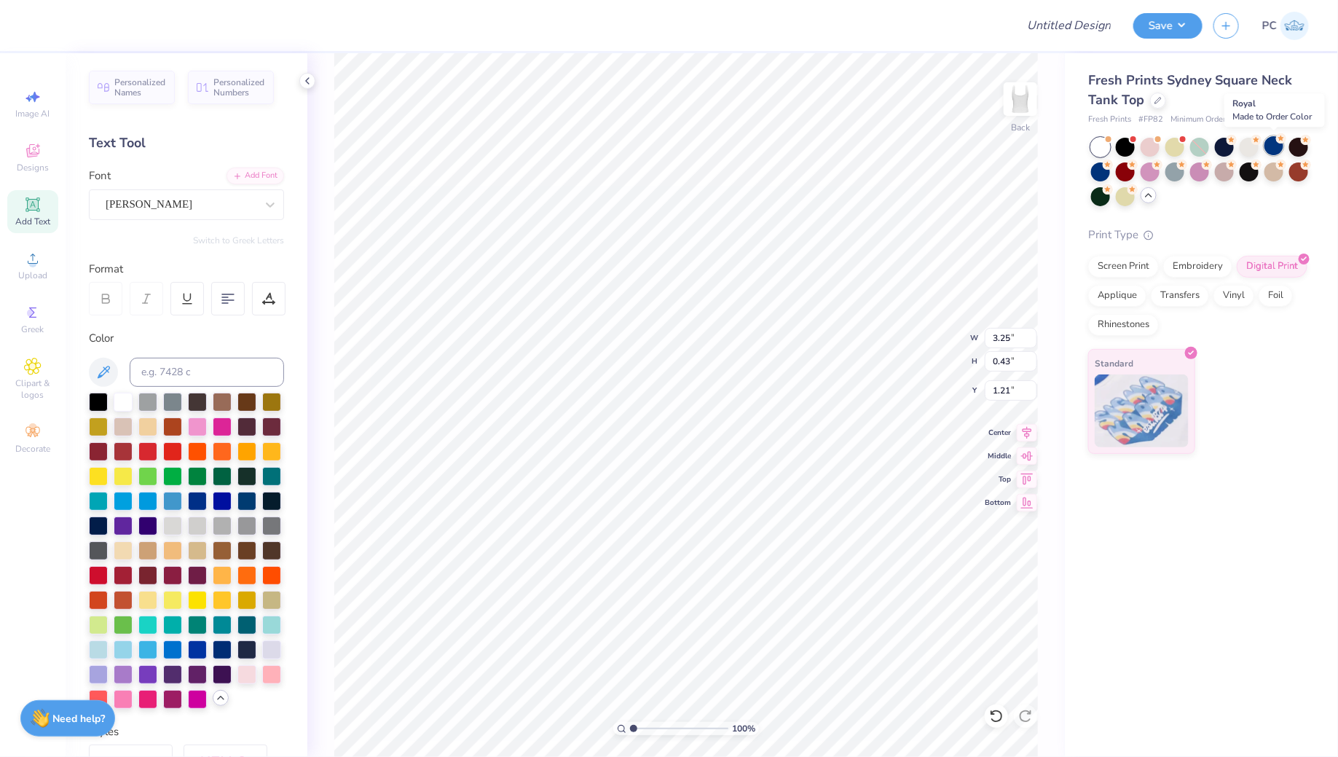
click at [1275, 146] on div at bounding box center [1274, 145] width 19 height 19
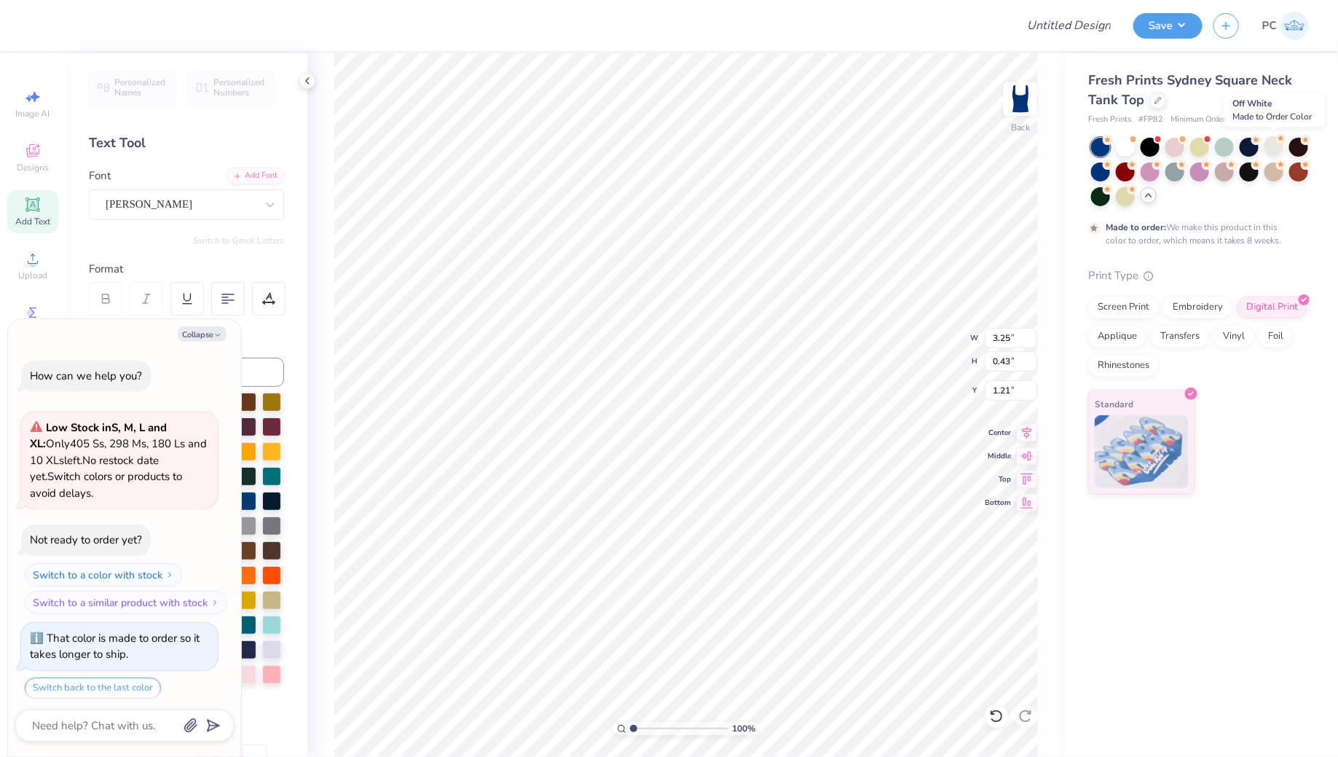
scroll to position [42, 0]
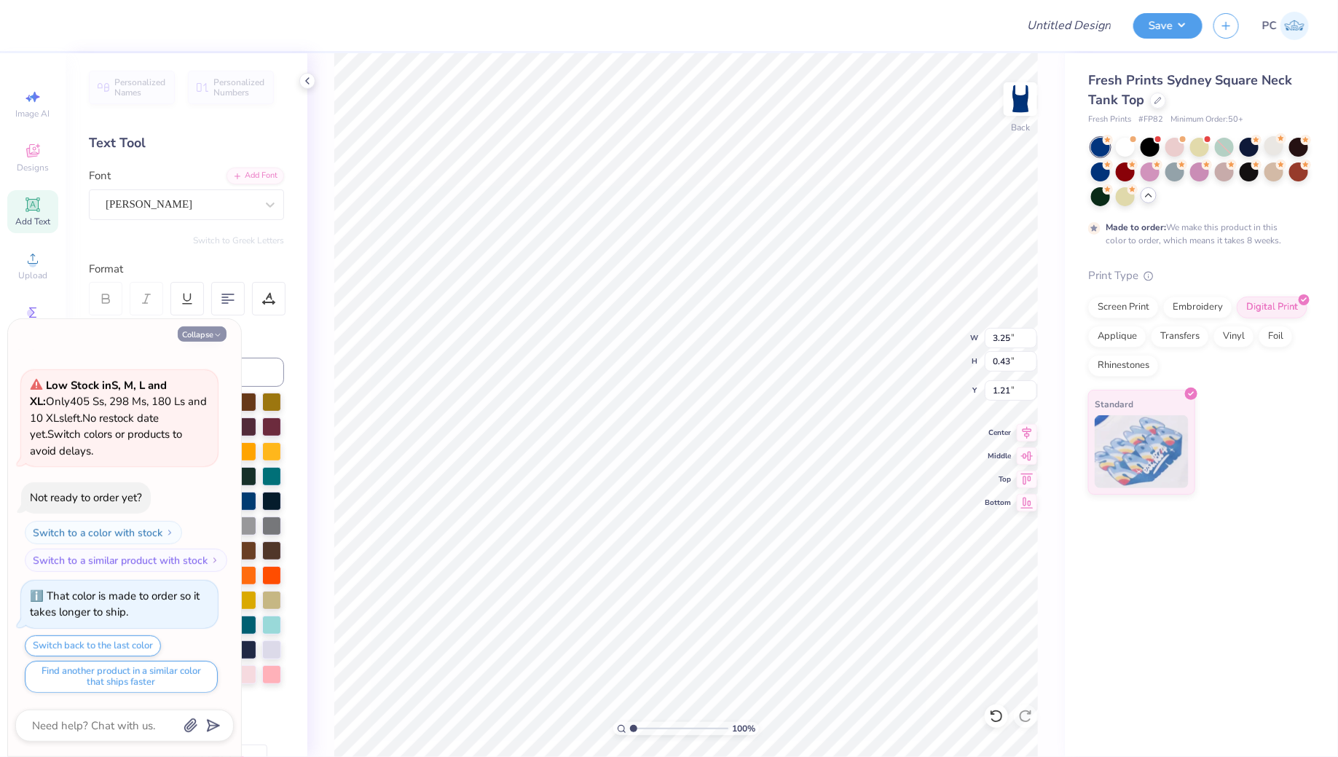
click at [203, 332] on button "Collapse" at bounding box center [202, 333] width 49 height 15
type textarea "x"
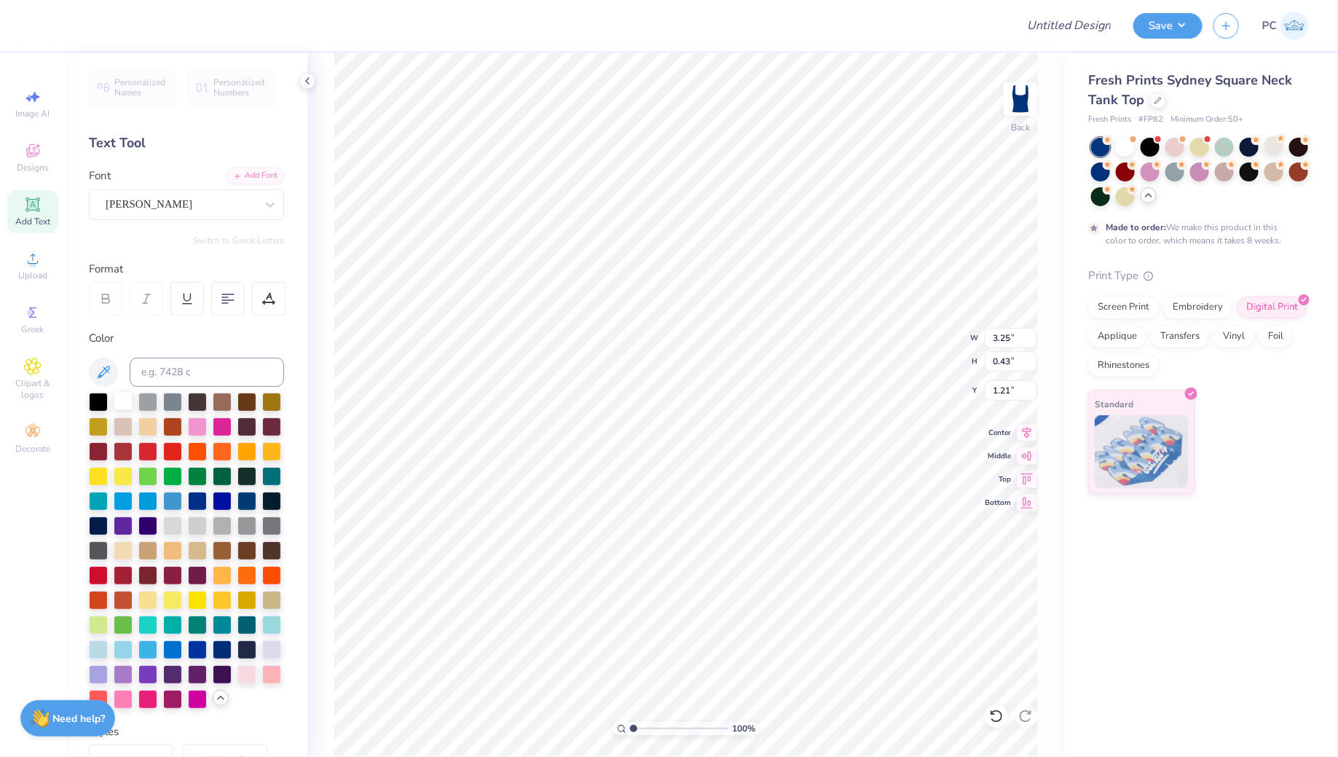
click at [125, 398] on div at bounding box center [123, 400] width 19 height 19
click at [315, 422] on div "100 % Back W 3.25 3.25 " H 0.43 0.43 " Y 1.21 1.21 " Center Middle Top Bottom" at bounding box center [686, 405] width 758 height 704
click at [38, 220] on span "Add Text" at bounding box center [32, 222] width 35 height 12
paste textarea "Alpha Delta Pi University Of Southern Mississippi"
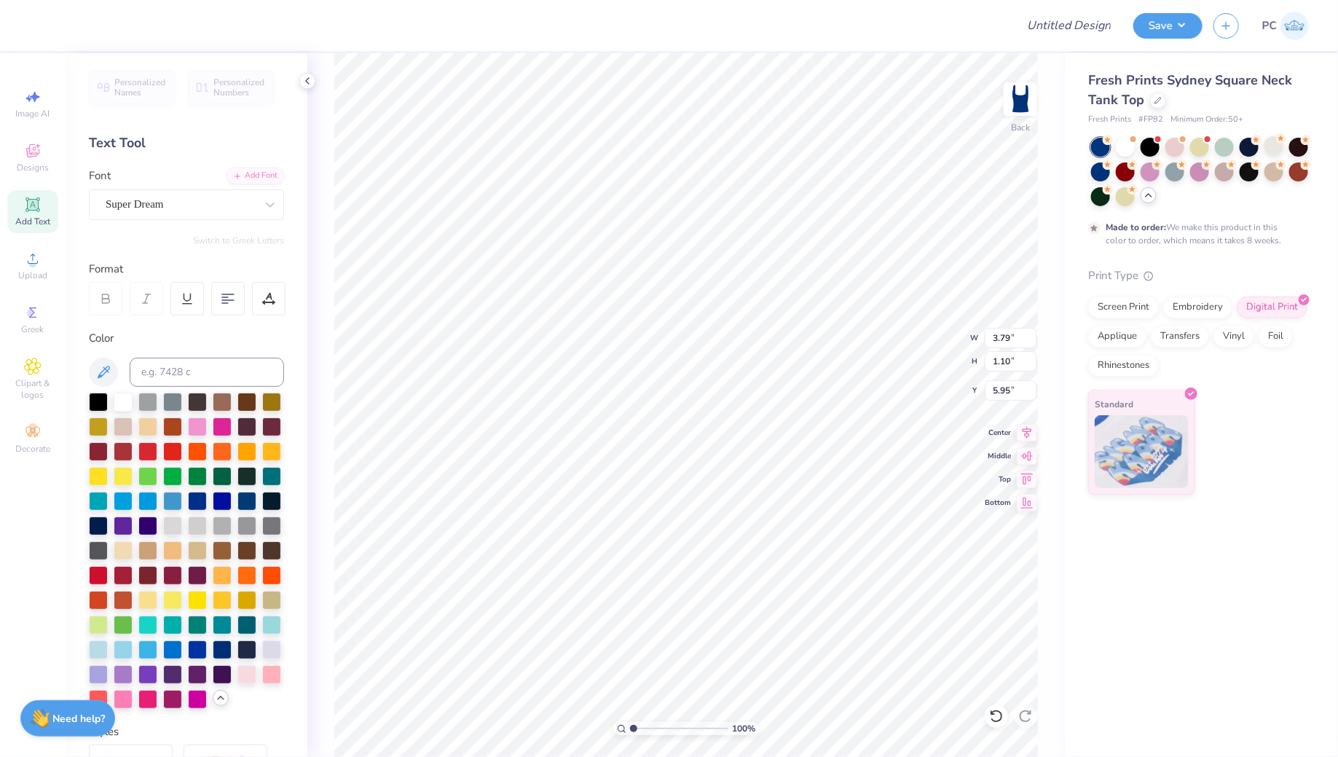
scroll to position [1, 11]
type textarea "UnAlpha Delta Pi University Of Southern Mississippiuri"
click at [176, 210] on div "Super Dream" at bounding box center [180, 204] width 153 height 23
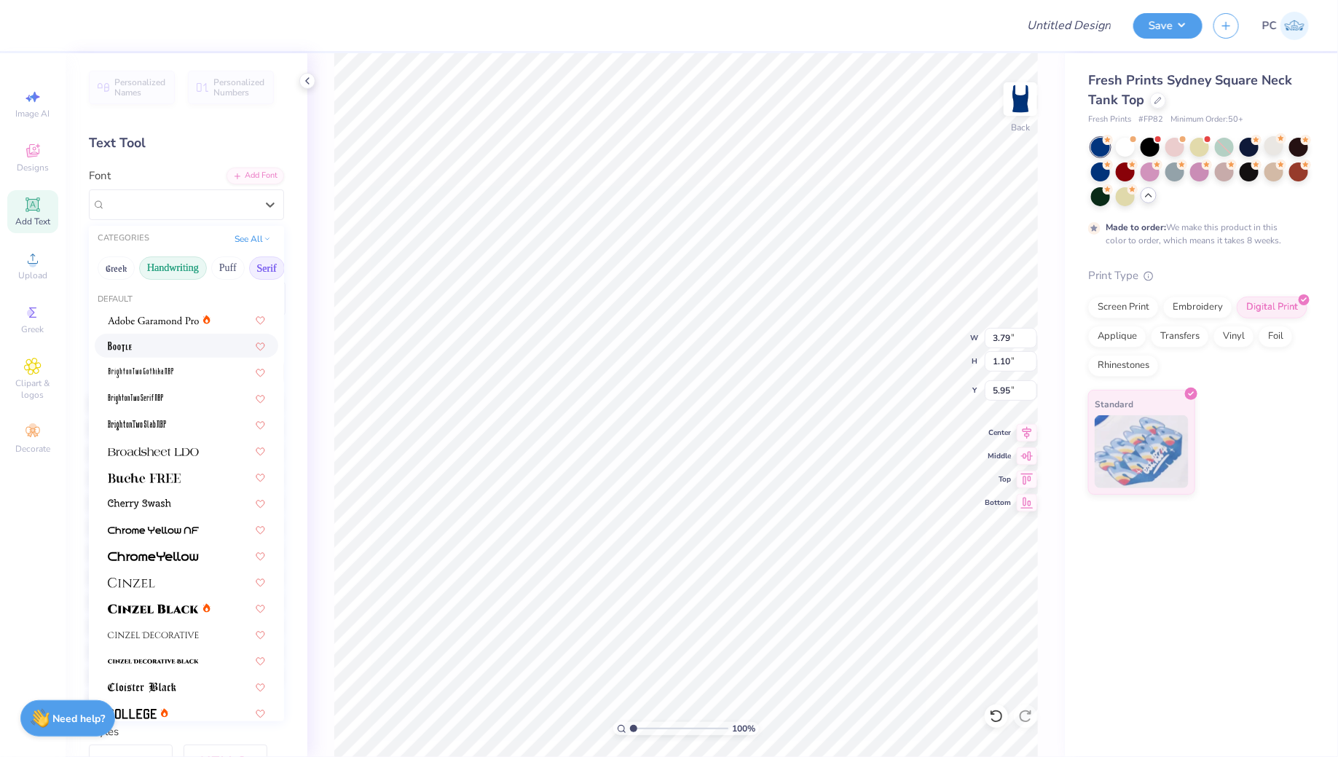
click at [182, 261] on button "Handwriting" at bounding box center [173, 267] width 68 height 23
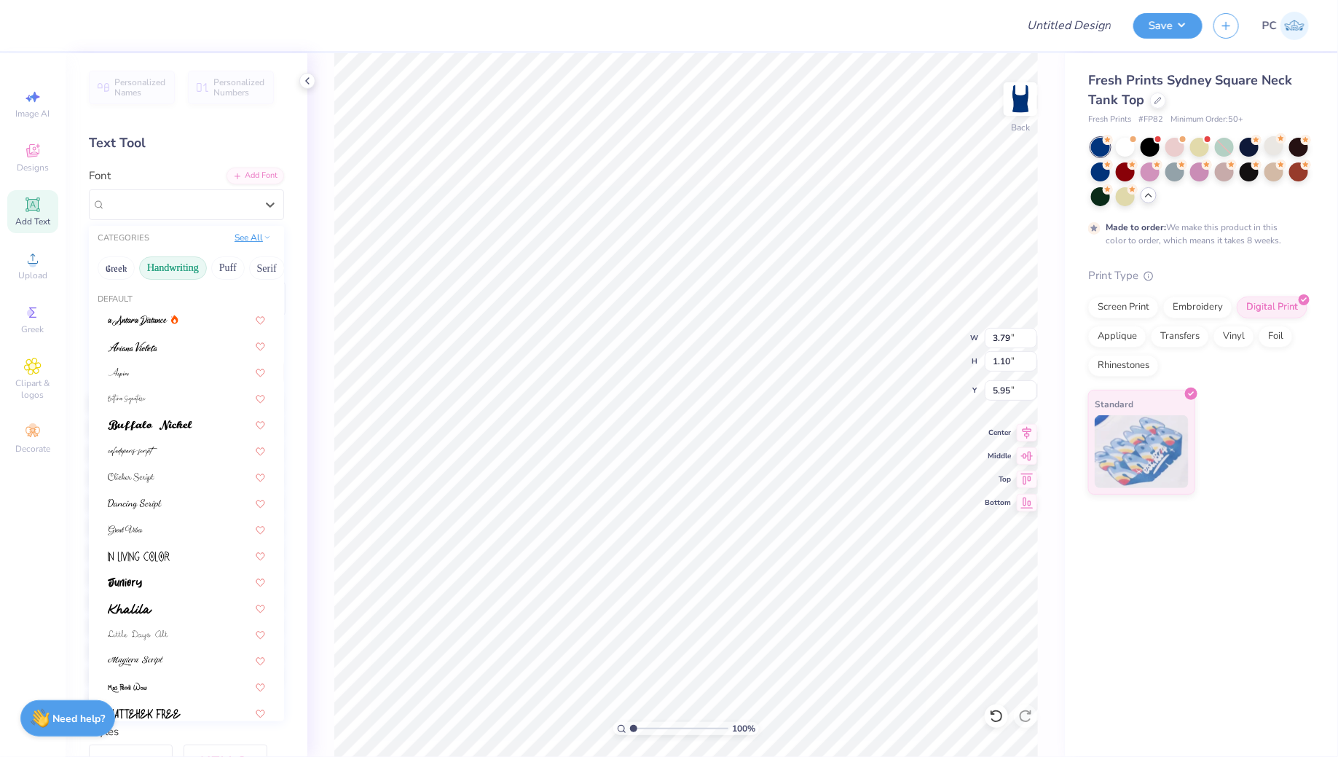
click at [261, 241] on button "See All" at bounding box center [252, 237] width 45 height 15
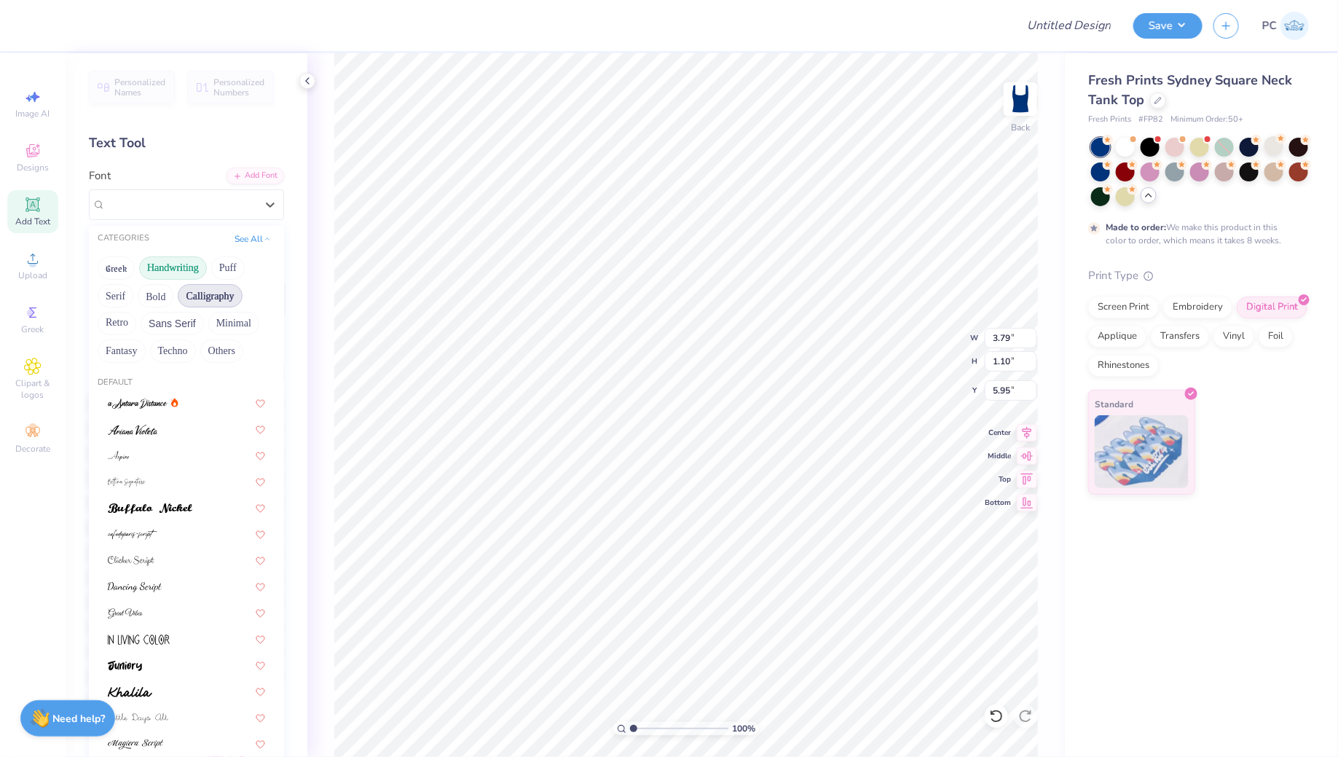
click at [226, 295] on button "Calligraphy" at bounding box center [210, 295] width 64 height 23
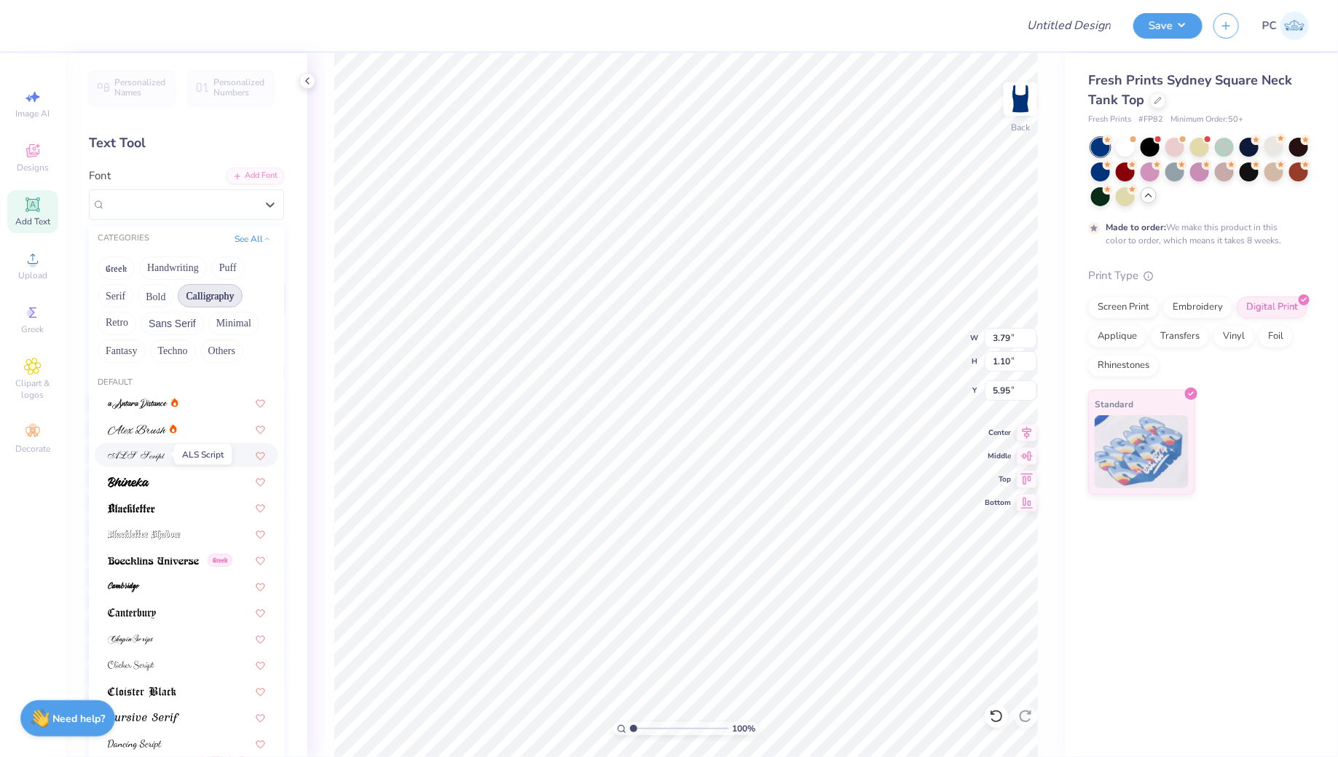
click at [154, 460] on img at bounding box center [137, 456] width 58 height 10
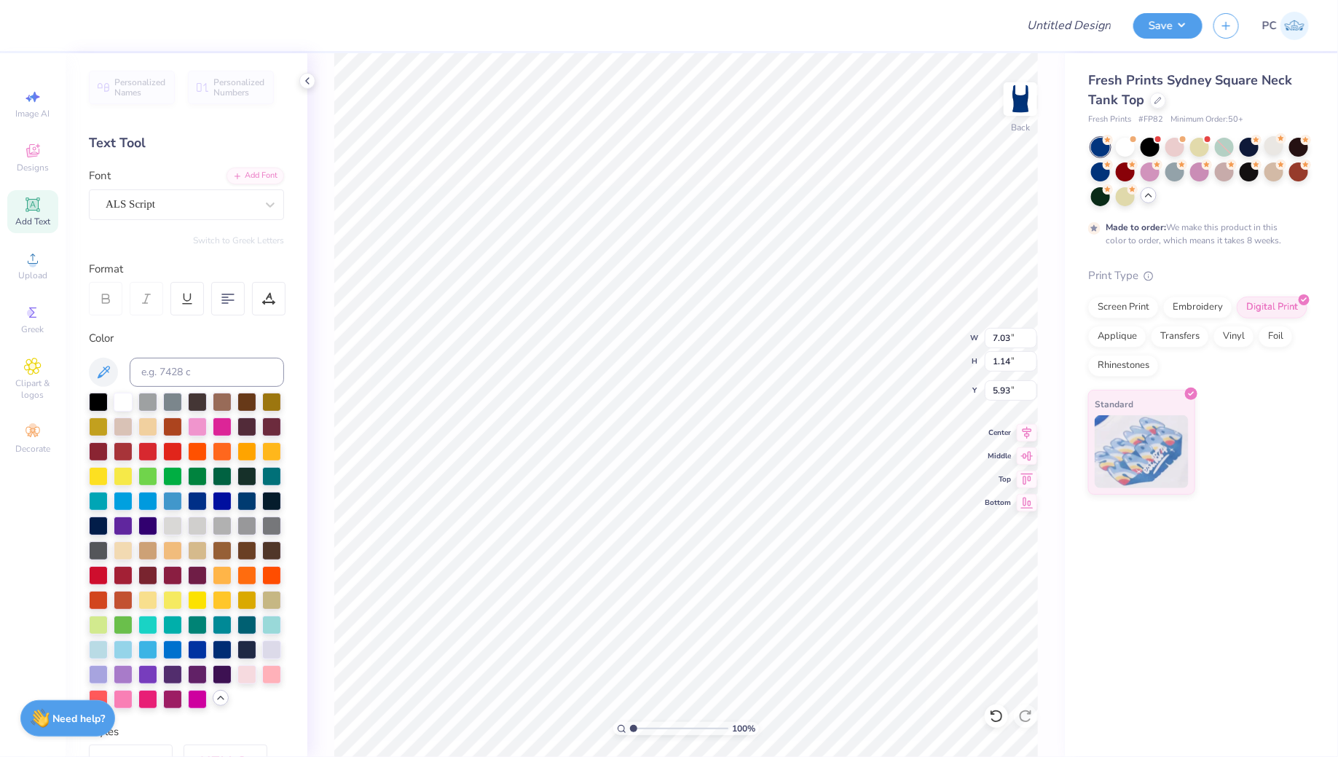
scroll to position [0, 4]
type textarea "University Of Southern Mississippiuri"
type textarea "University Of Southern Mississippi"
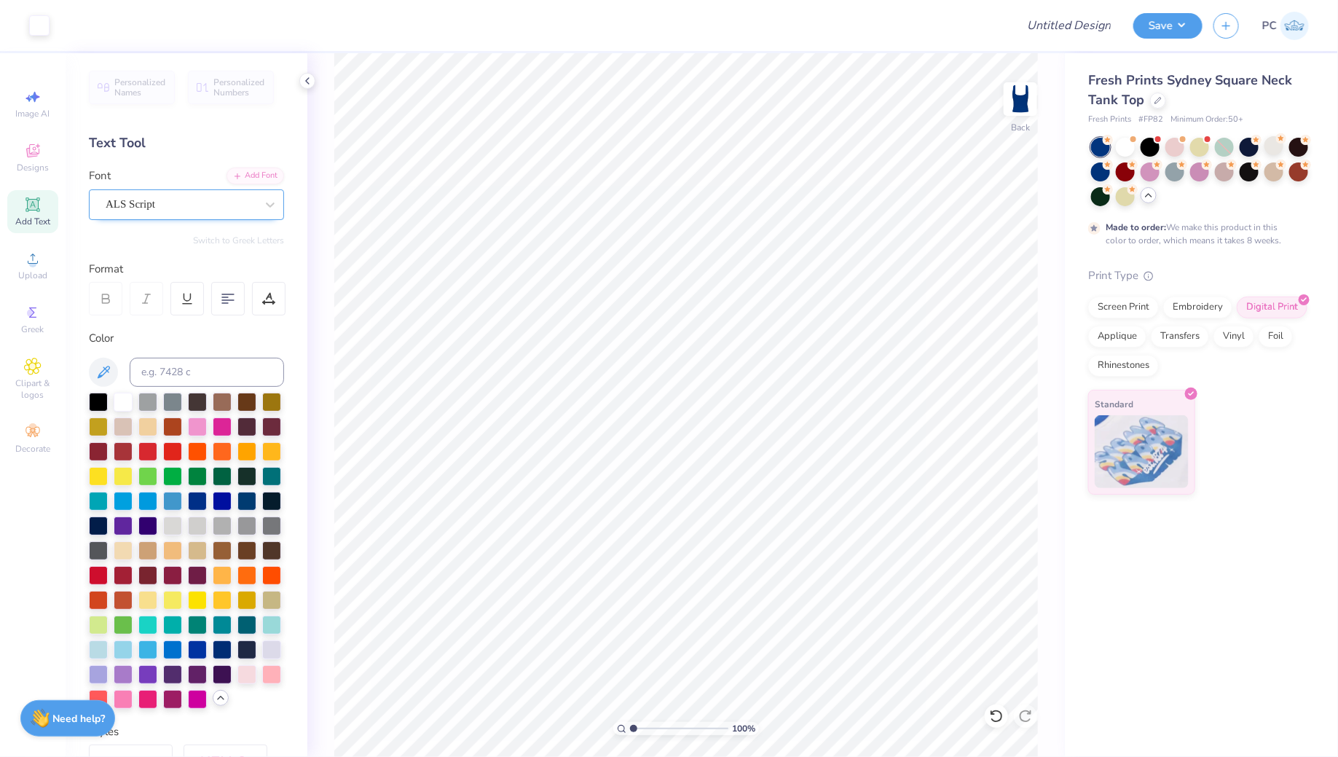
click at [157, 190] on div "ALS Script" at bounding box center [186, 204] width 195 height 31
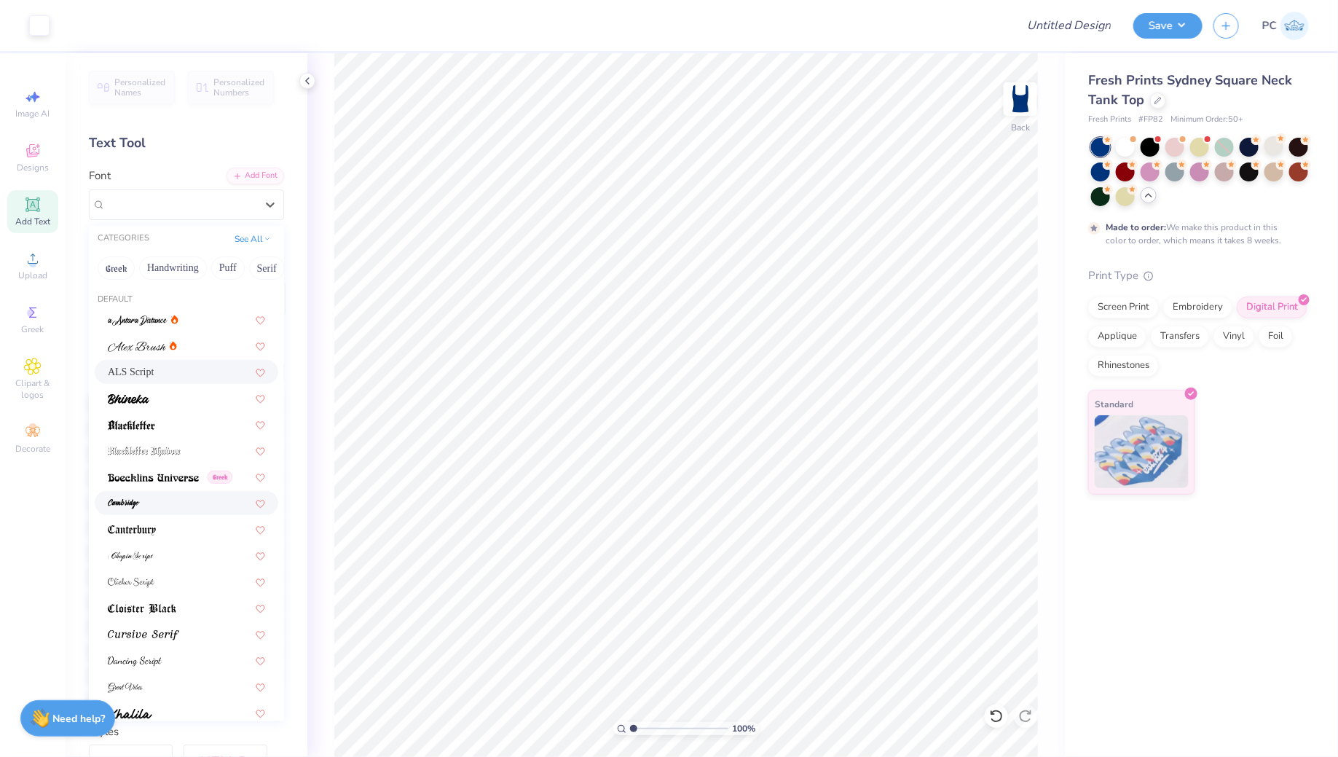
click at [129, 491] on div at bounding box center [187, 503] width 184 height 24
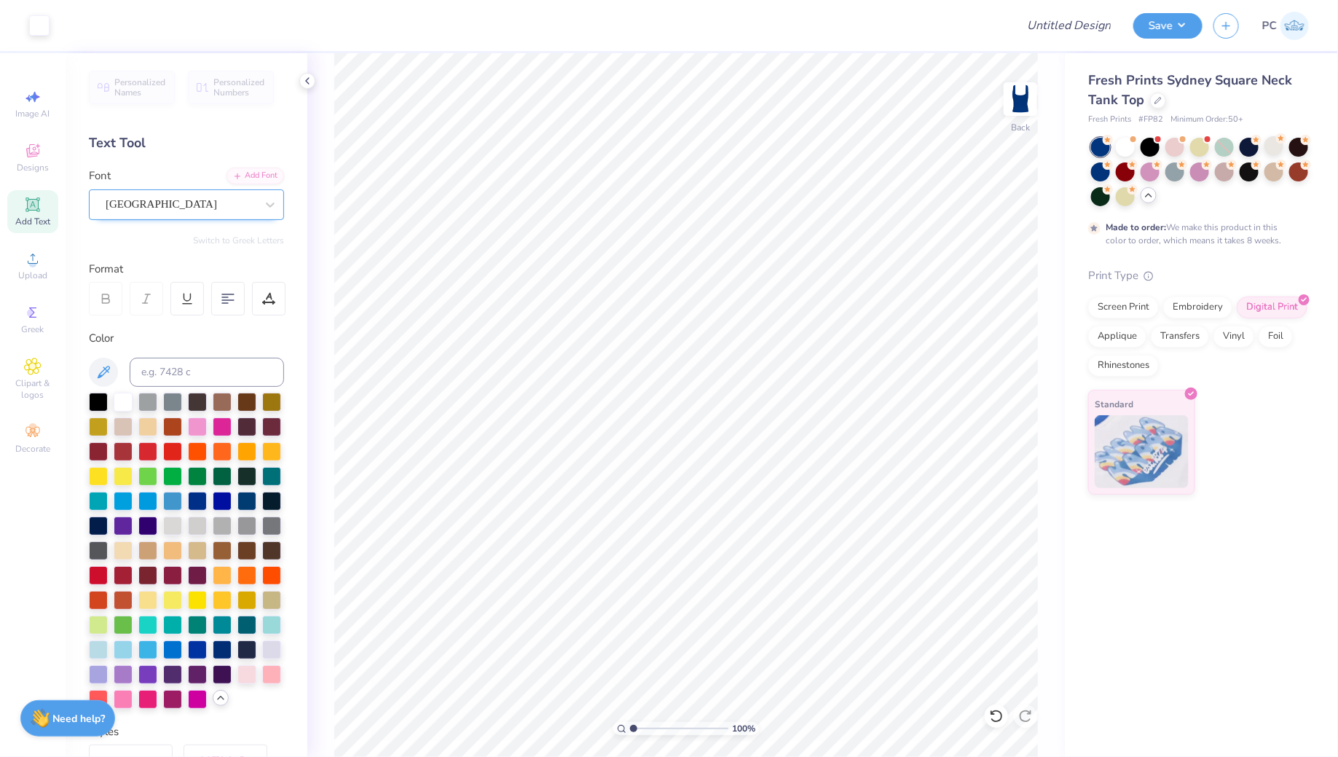
click at [160, 208] on div "Cambridge" at bounding box center [180, 204] width 153 height 23
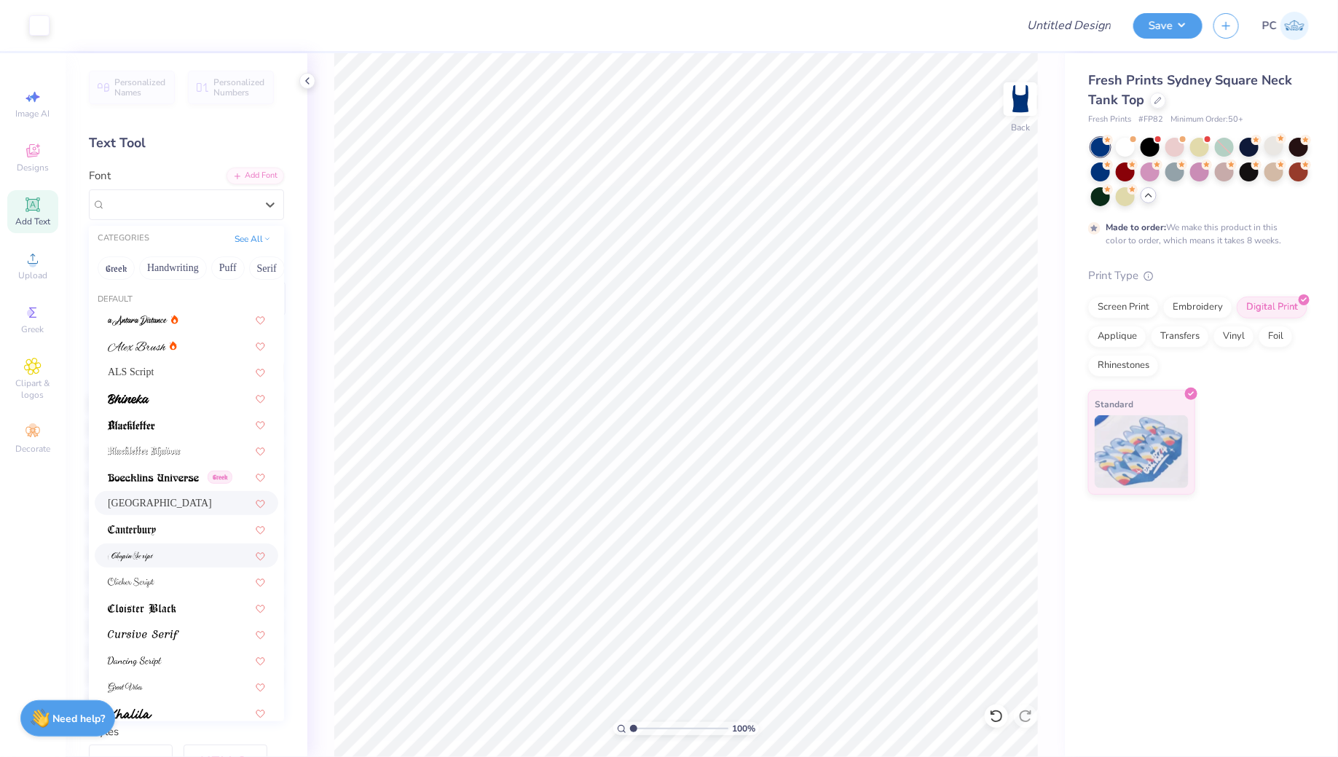
click at [165, 559] on div at bounding box center [186, 555] width 157 height 15
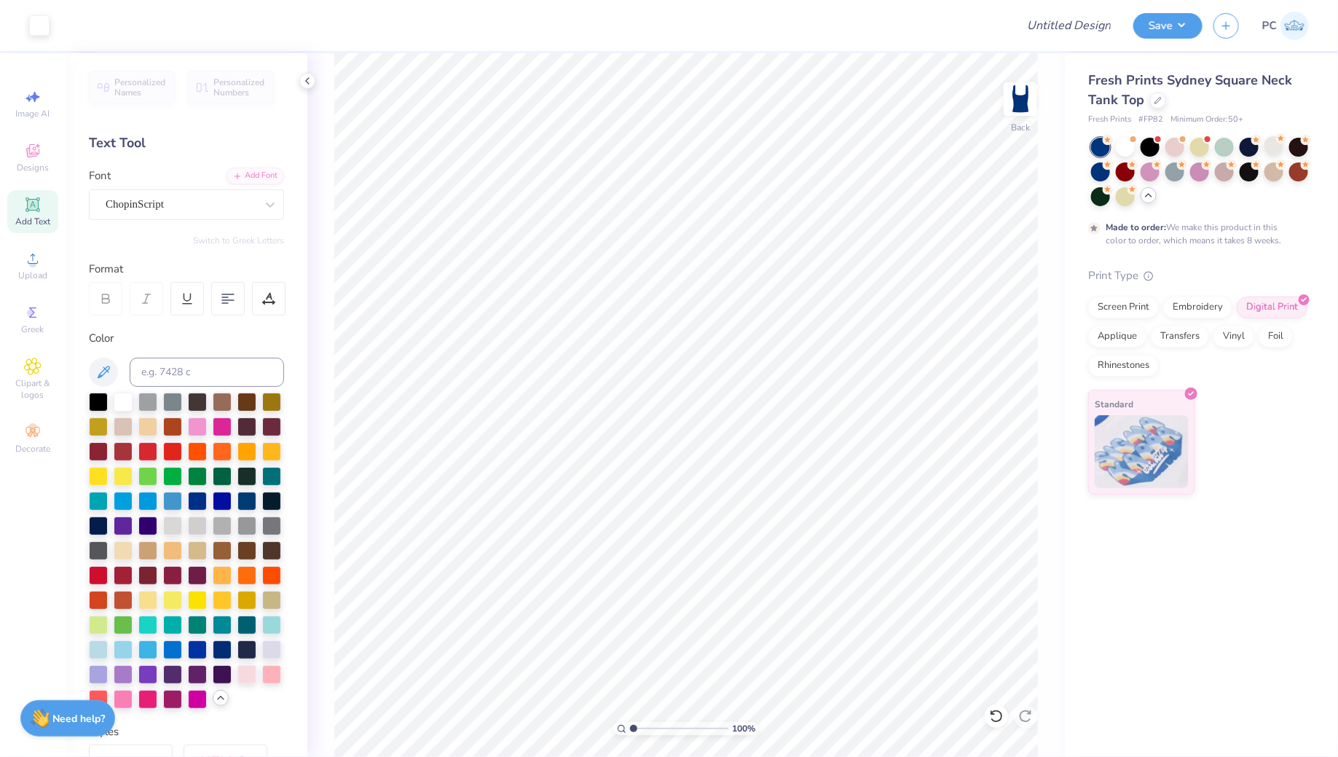
click at [161, 221] on div "Personalized Names Personalized Numbers Text Tool Add Font Font ChopinScript Sw…" at bounding box center [187, 405] width 242 height 704
click at [160, 191] on div "ChopinScript" at bounding box center [186, 204] width 195 height 31
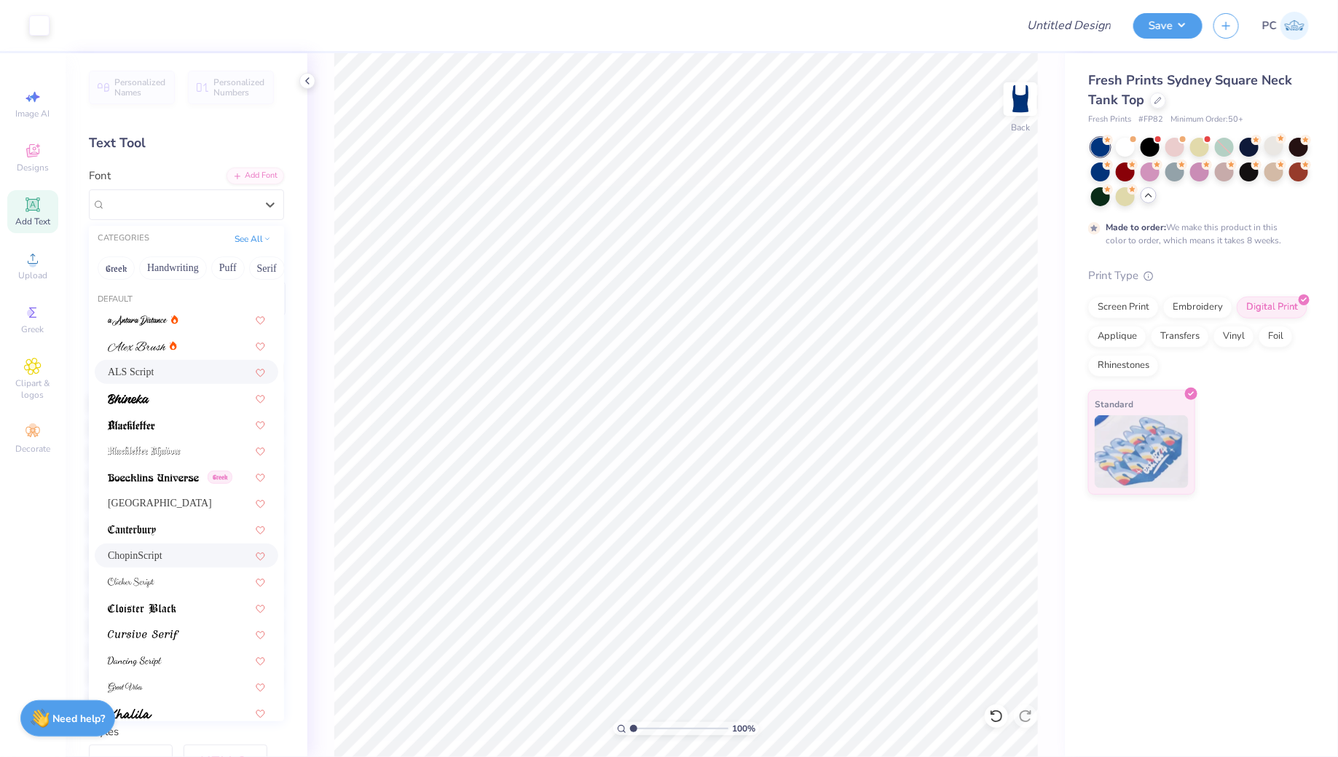
click at [166, 373] on div "ALS Script" at bounding box center [186, 371] width 157 height 15
